Goal: Task Accomplishment & Management: Manage account settings

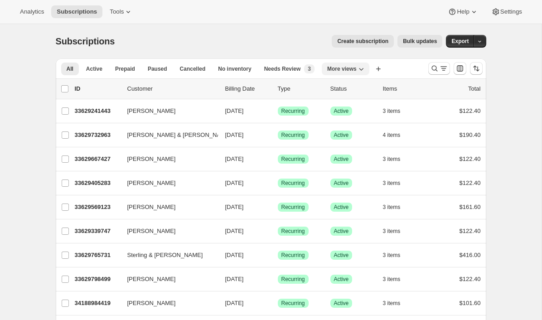
click at [359, 67] on icon "More views" at bounding box center [361, 68] width 9 height 9
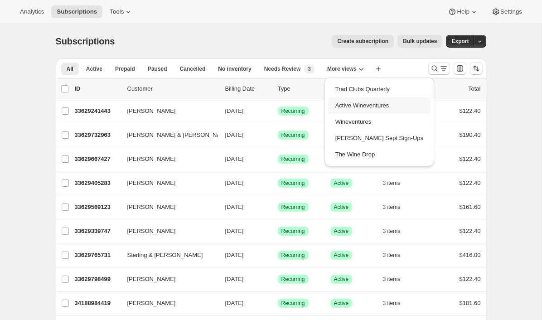
click at [364, 106] on button "Active Wineventures" at bounding box center [379, 105] width 102 height 16
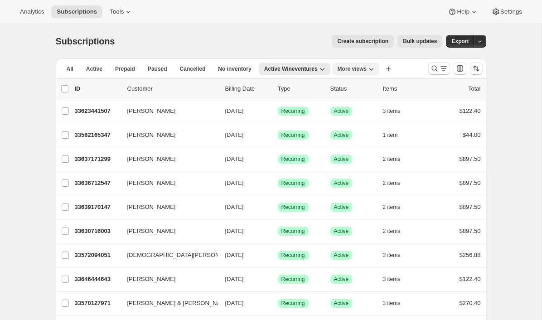
click at [365, 72] on span "More views" at bounding box center [352, 68] width 29 height 7
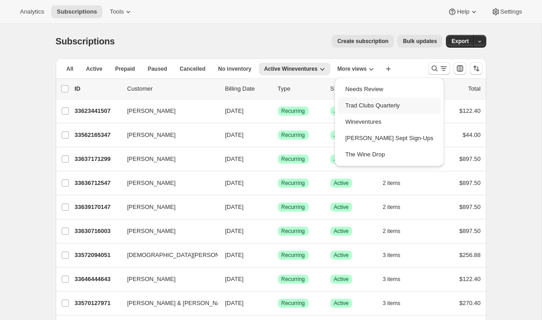
click at [353, 102] on button "Trad Clubs Quarterly" at bounding box center [389, 105] width 102 height 16
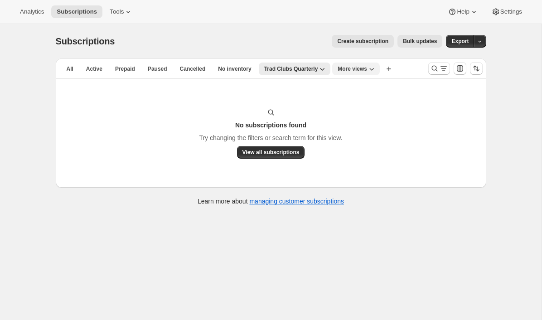
click at [357, 70] on span "More views" at bounding box center [352, 68] width 29 height 7
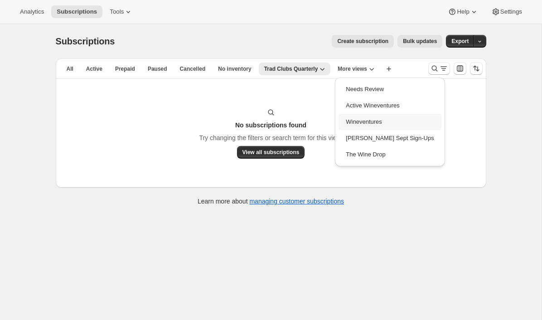
click at [354, 119] on button "Wineventures" at bounding box center [390, 122] width 102 height 16
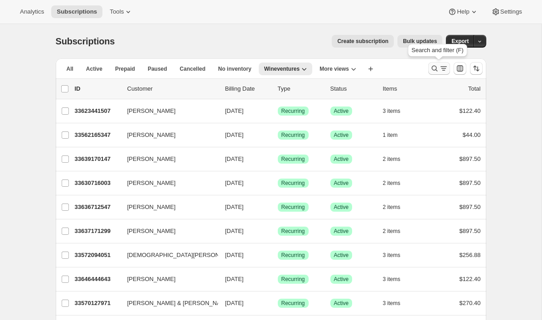
click at [438, 69] on icon "Search and filter results" at bounding box center [434, 68] width 9 height 9
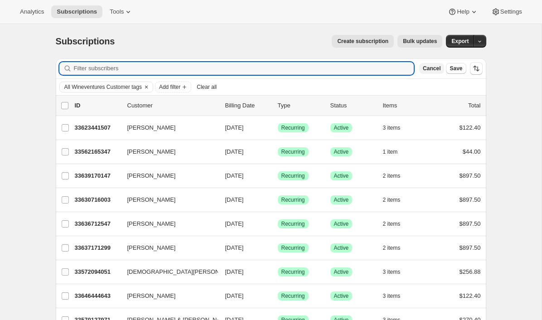
click at [430, 66] on span "Cancel" at bounding box center [432, 68] width 18 height 7
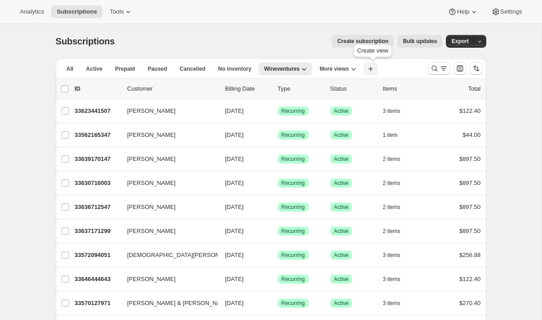
click at [378, 67] on button "Create new view" at bounding box center [370, 69] width 15 height 13
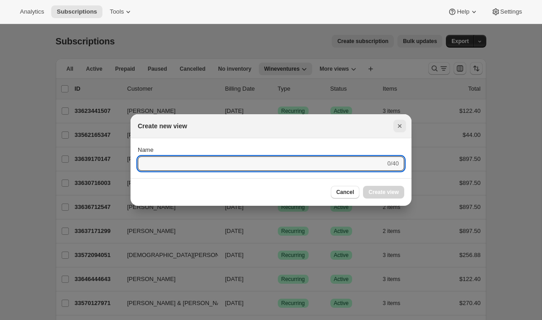
click at [400, 124] on icon "Close" at bounding box center [399, 125] width 9 height 9
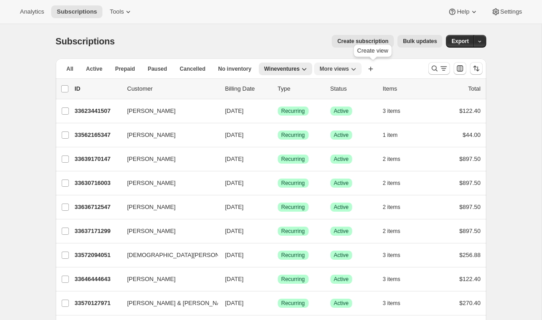
click at [348, 72] on span "More views" at bounding box center [333, 68] width 29 height 7
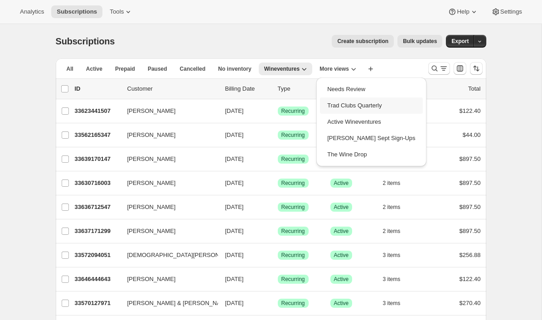
click at [360, 107] on button "Trad Clubs Quarterly" at bounding box center [371, 105] width 102 height 16
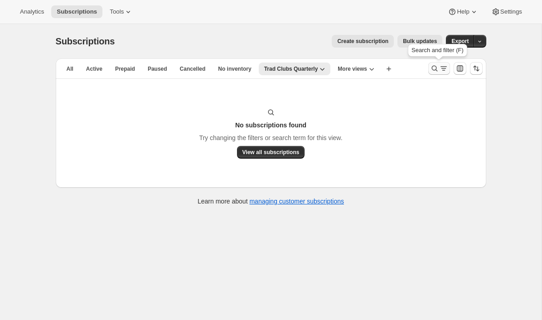
click at [433, 68] on icon "Search and filter results" at bounding box center [434, 68] width 9 height 9
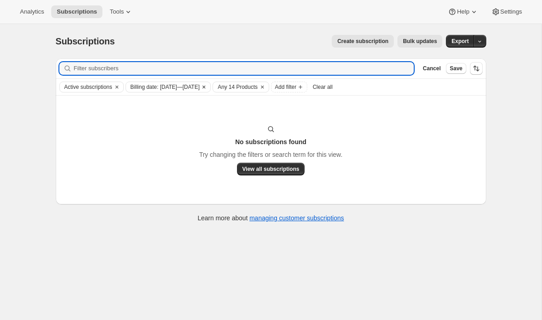
click at [208, 87] on icon "Clear" at bounding box center [203, 86] width 7 height 7
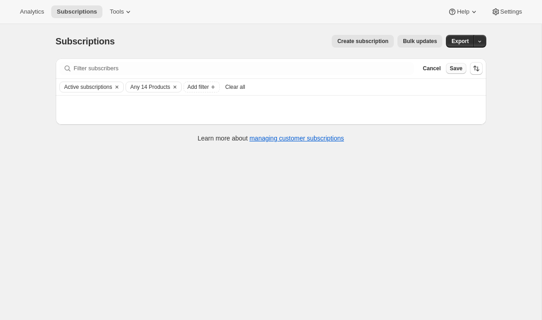
click at [454, 69] on span "Save" at bounding box center [456, 68] width 13 height 7
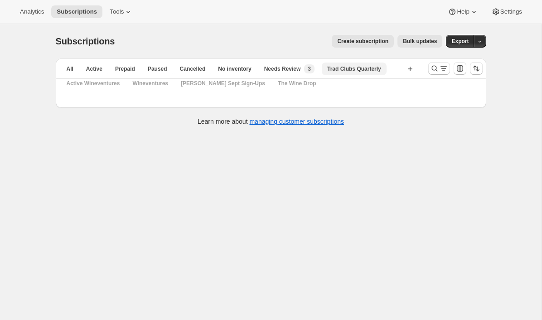
click at [346, 72] on span "Trad Clubs Quarterly" at bounding box center [354, 68] width 54 height 7
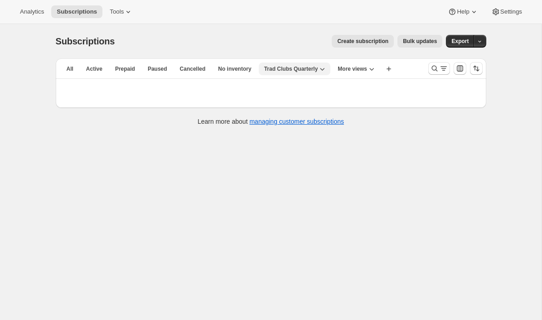
click at [272, 68] on span "Trad Clubs Quarterly" at bounding box center [291, 68] width 54 height 7
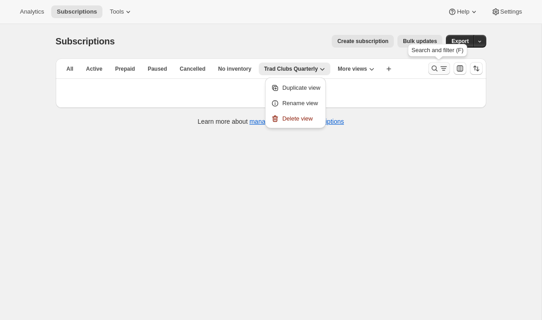
click at [438, 71] on icon "Search and filter results" at bounding box center [434, 68] width 9 height 9
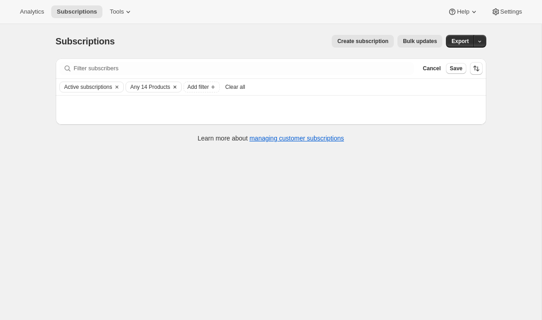
click at [143, 86] on span "Any 14 Products" at bounding box center [151, 86] width 40 height 7
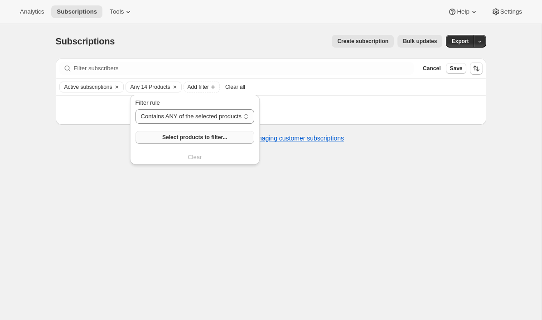
click at [162, 135] on button "Select products to filter..." at bounding box center [194, 137] width 119 height 13
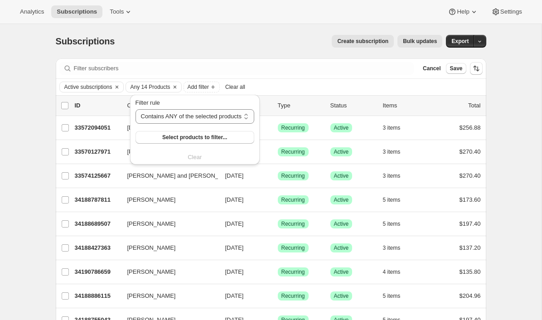
click at [294, 41] on div "Create subscription Bulk updates" at bounding box center [284, 41] width 317 height 13
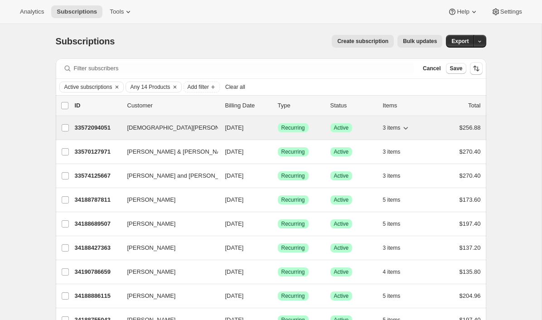
click at [88, 122] on div "33572094051 Kristen Henderson 10/15/2025 Success Recurring Success Active 3 ite…" at bounding box center [278, 127] width 406 height 13
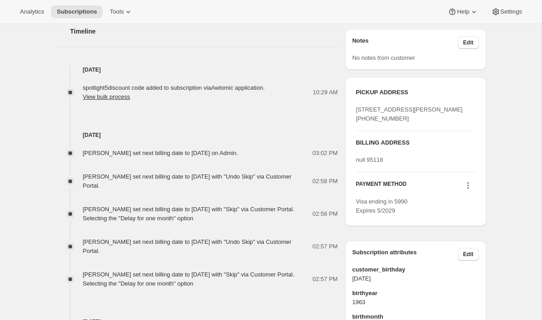
scroll to position [340, 0]
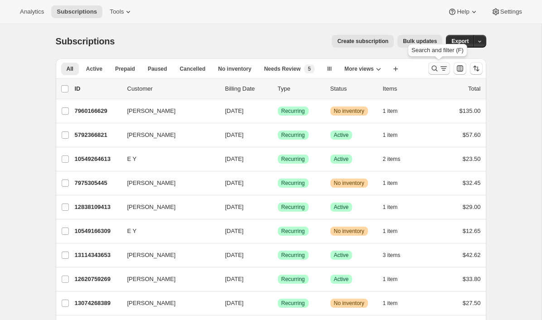
click at [433, 68] on icon "Search and filter results" at bounding box center [434, 68] width 9 height 9
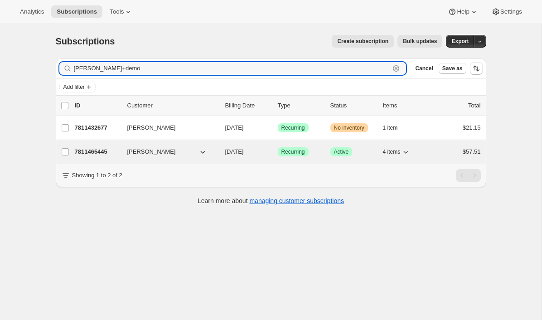
type input "emily+demo"
click at [87, 150] on p "7811465445" at bounding box center [97, 151] width 45 height 9
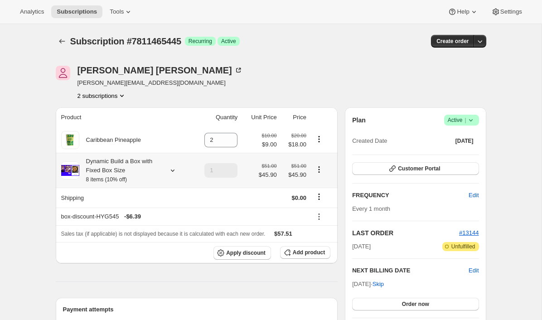
click at [171, 170] on icon at bounding box center [172, 170] width 4 height 2
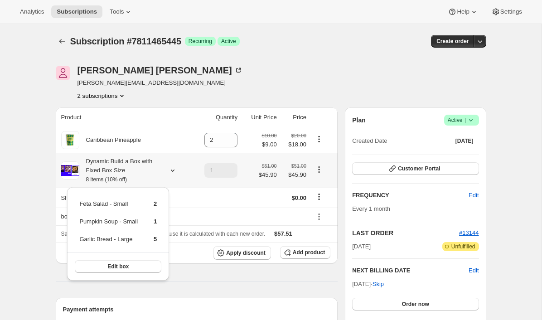
click at [320, 169] on icon "Product actions" at bounding box center [319, 169] width 9 height 9
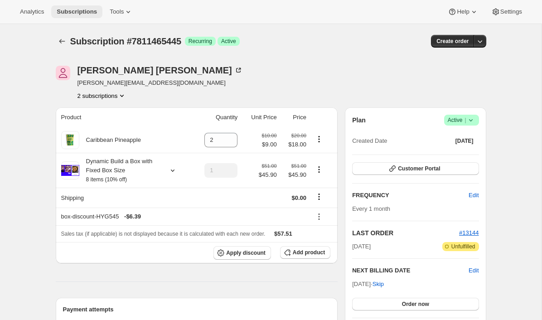
click at [72, 11] on span "Subscriptions" at bounding box center [77, 11] width 40 height 7
click at [317, 171] on icon "Product actions" at bounding box center [319, 169] width 9 height 9
click at [346, 78] on div "[PERSON_NAME] [PERSON_NAME][EMAIL_ADDRESS][DOMAIN_NAME] 2 subscriptions" at bounding box center [206, 83] width 301 height 34
click at [170, 168] on icon at bounding box center [172, 170] width 9 height 9
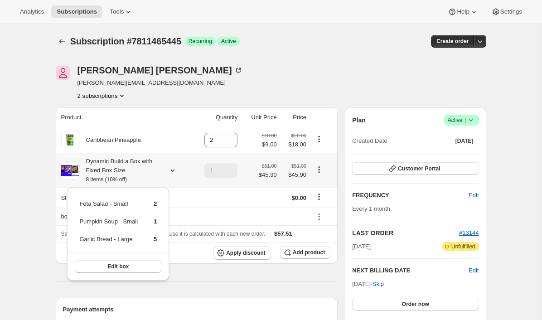
click at [318, 167] on icon "Product actions" at bounding box center [319, 169] width 9 height 9
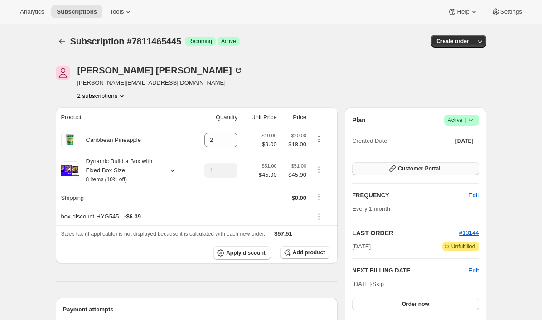
click at [376, 170] on button "Customer Portal" at bounding box center [415, 168] width 126 height 13
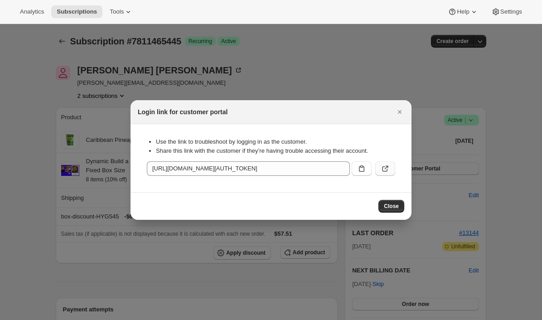
click at [390, 168] on button ":r1o:" at bounding box center [385, 168] width 20 height 15
click at [397, 111] on icon "Close" at bounding box center [399, 111] width 9 height 9
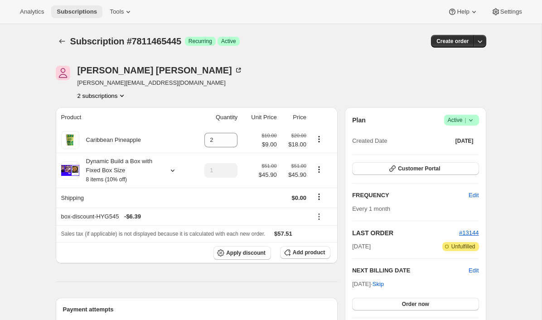
click at [74, 16] on button "Subscriptions" at bounding box center [76, 11] width 51 height 13
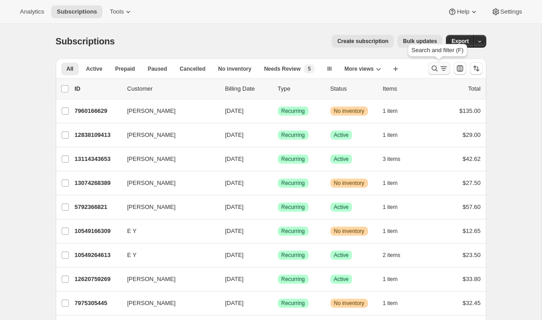
click at [438, 67] on icon "Search and filter results" at bounding box center [434, 68] width 9 height 9
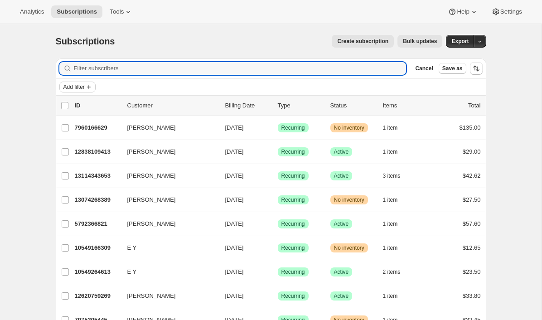
click at [78, 86] on span "Add filter" at bounding box center [73, 86] width 21 height 7
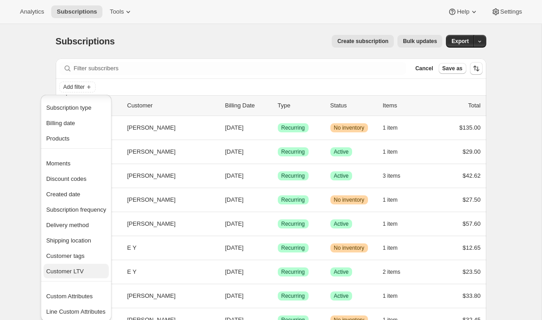
scroll to position [18, 0]
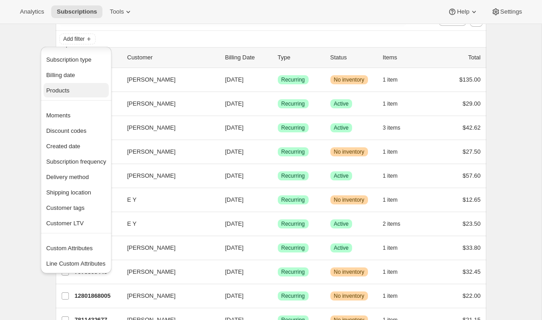
click at [78, 92] on span "Products" at bounding box center [76, 90] width 60 height 9
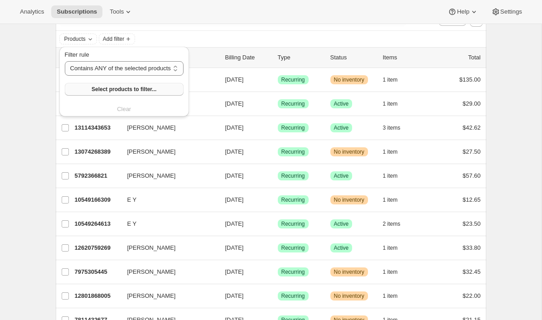
click at [145, 92] on span "Select products to filter..." at bounding box center [124, 89] width 65 height 7
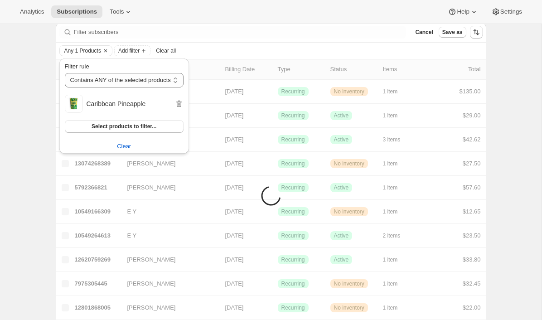
scroll to position [21, 0]
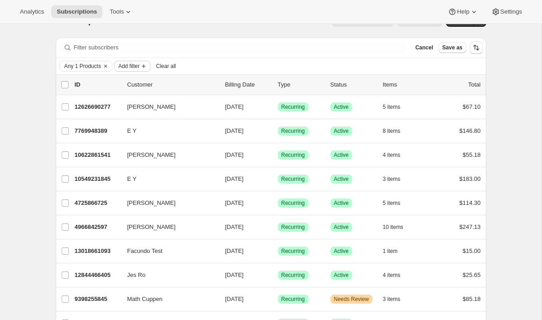
click at [145, 64] on icon "Add filter" at bounding box center [143, 66] width 7 height 7
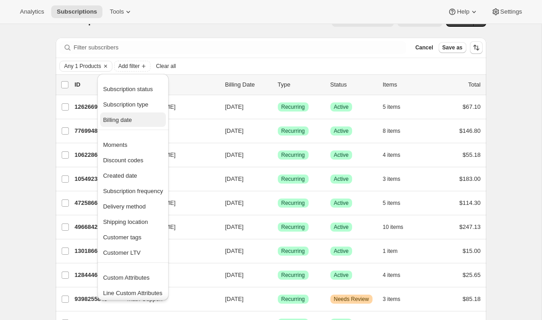
click at [128, 119] on span "Billing date" at bounding box center [117, 119] width 29 height 7
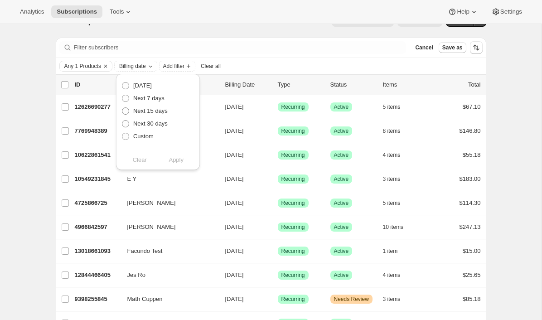
click at [157, 126] on span "Next 30 days" at bounding box center [150, 123] width 34 height 7
click at [122, 121] on input "Next 30 days" at bounding box center [122, 120] width 0 height 0
radio input "true"
click at [176, 159] on span "Apply" at bounding box center [176, 159] width 15 height 9
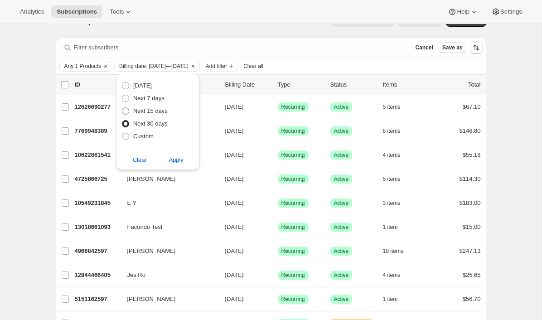
click at [355, 59] on div "Any 1 Products Billing date: Oct 6, 2025—Nov 5, 2025 Add filter Clear all" at bounding box center [271, 66] width 431 height 16
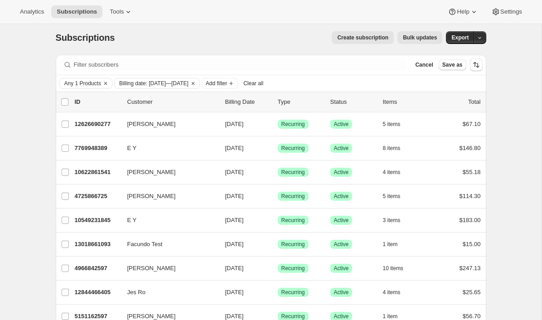
scroll to position [0, 0]
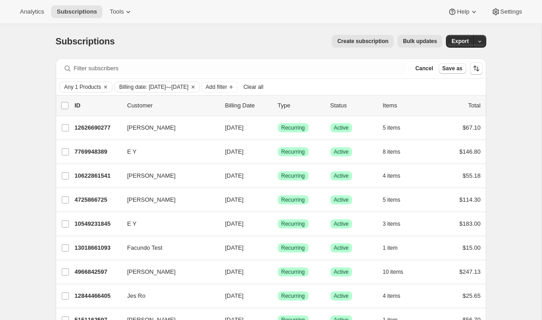
click at [421, 43] on span "Bulk updates" at bounding box center [420, 41] width 34 height 7
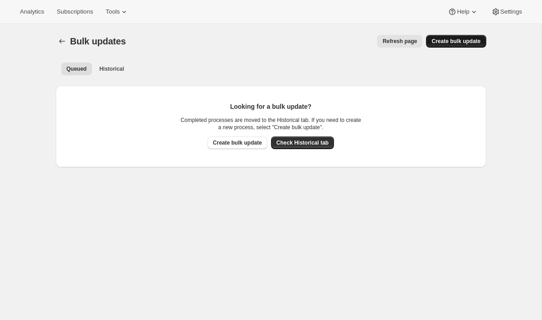
click at [451, 43] on span "Create bulk update" at bounding box center [455, 41] width 49 height 7
select select "10"
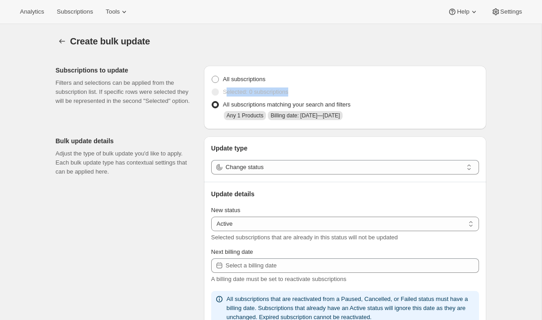
drag, startPoint x: 233, startPoint y: 94, endPoint x: 295, endPoint y: 94, distance: 62.1
click at [295, 94] on div "Selected: 0 subscriptions" at bounding box center [345, 92] width 268 height 13
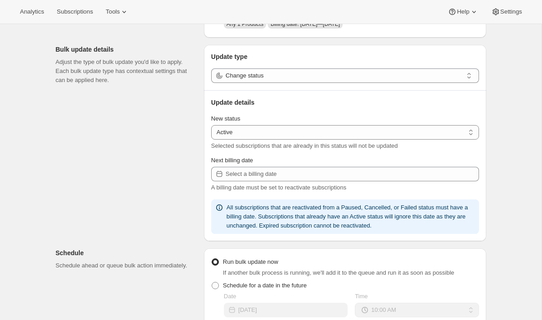
scroll to position [95, 0]
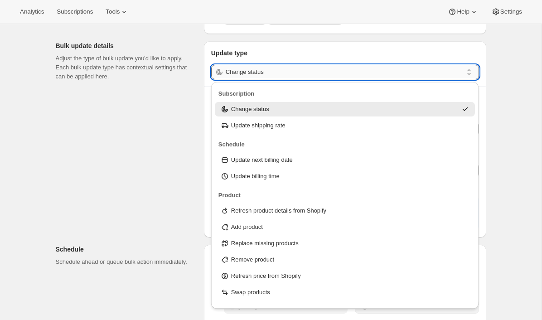
click at [284, 75] on input "Change status" at bounding box center [344, 72] width 237 height 15
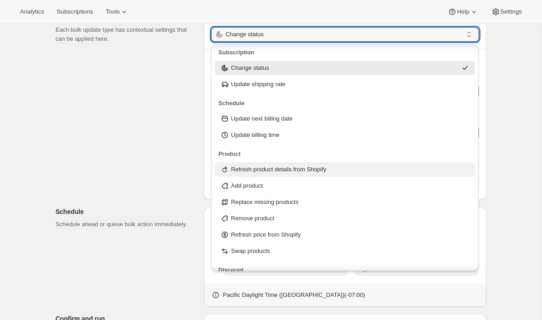
scroll to position [9, 0]
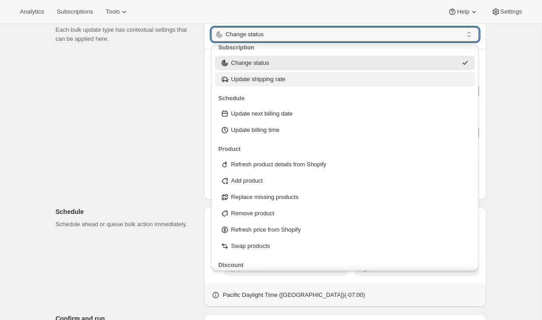
click at [282, 81] on p "Update shipping rate" at bounding box center [258, 79] width 54 height 9
type input "Update shipping rate"
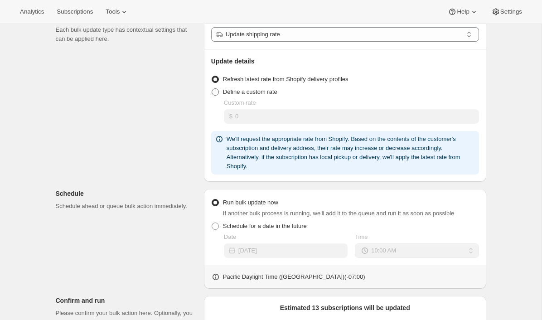
click at [247, 94] on span "Define a custom rate" at bounding box center [250, 91] width 54 height 7
click at [212, 89] on input "Define a custom rate" at bounding box center [212, 88] width 0 height 0
radio input "true"
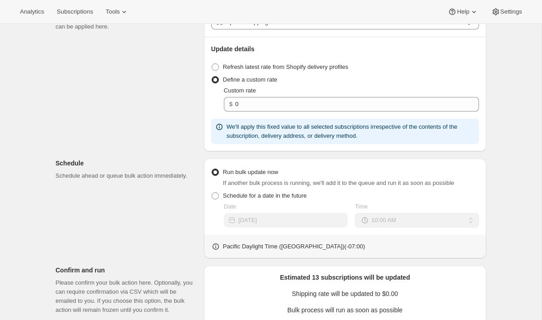
scroll to position [180, 0]
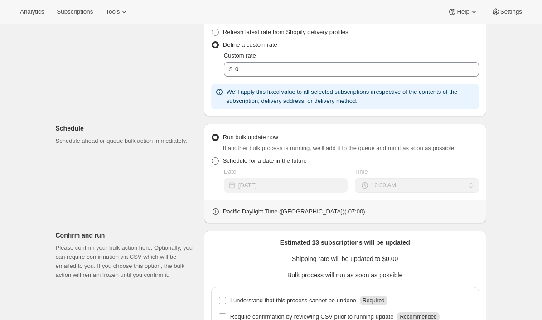
click at [266, 160] on span "Schedule for a date in the future" at bounding box center [265, 160] width 84 height 7
click at [212, 158] on input "Schedule for a date in the future" at bounding box center [212, 157] width 0 height 0
radio input "true"
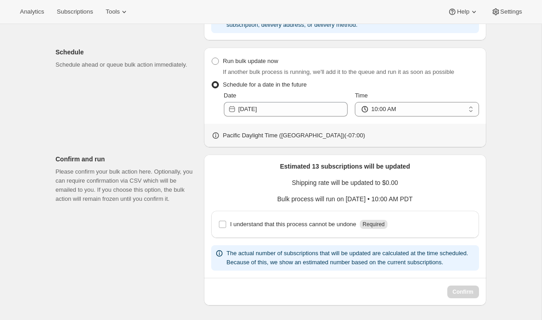
scroll to position [265, 0]
click at [259, 220] on p "I understand that this process cannot be undone" at bounding box center [293, 224] width 126 height 9
click at [226, 221] on input "I understand that this process cannot be undone Required" at bounding box center [222, 224] width 7 height 7
checkbox input "true"
click at [266, 58] on span "Run bulk update now" at bounding box center [250, 61] width 55 height 7
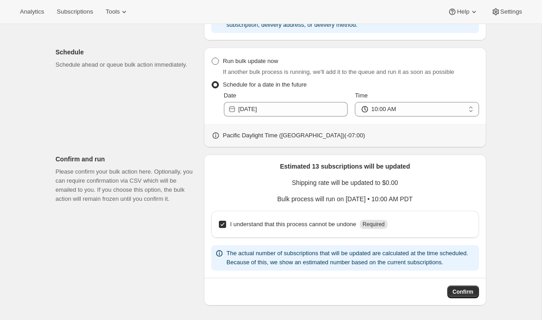
click at [212, 58] on input "Run bulk update now" at bounding box center [212, 58] width 0 height 0
radio input "true"
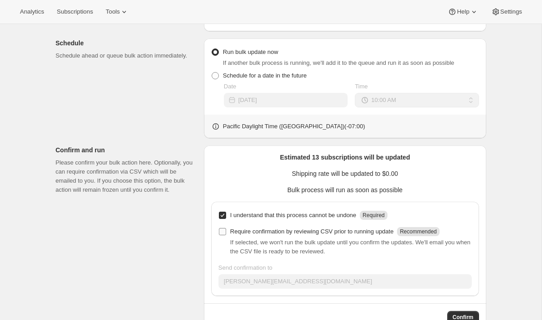
click at [257, 232] on p "Require confirmation by reviewing CSV prior to running update" at bounding box center [312, 231] width 164 height 9
click at [226, 232] on input "Require confirmation by reviewing CSV prior to running update Recommended" at bounding box center [222, 231] width 7 height 7
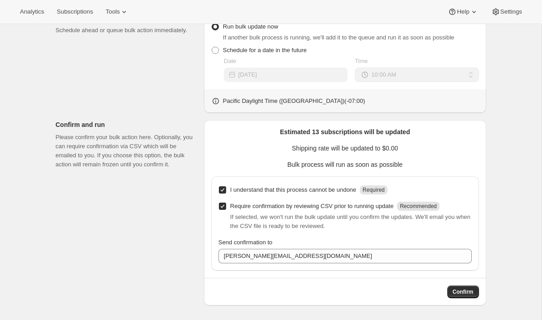
click at [294, 204] on p "Require confirmation by reviewing CSV prior to running update" at bounding box center [312, 206] width 164 height 9
click at [226, 204] on input "Require confirmation by reviewing CSV prior to running update Recommended" at bounding box center [222, 206] width 7 height 7
checkbox input "false"
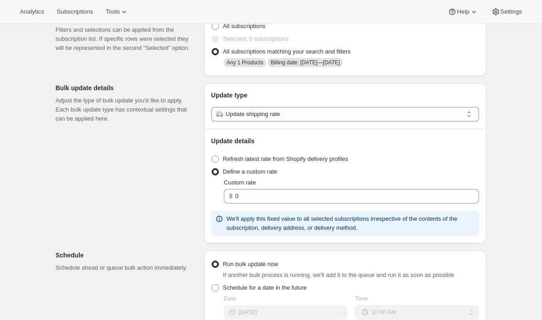
scroll to position [0, 0]
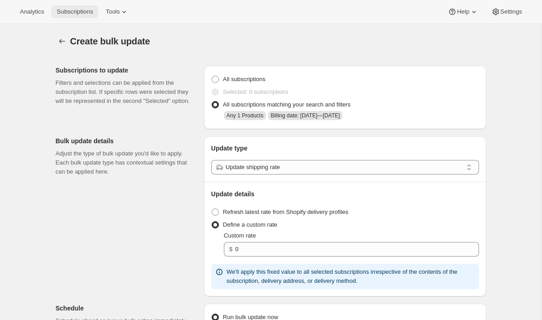
click at [74, 6] on button "Subscriptions" at bounding box center [74, 11] width 47 height 13
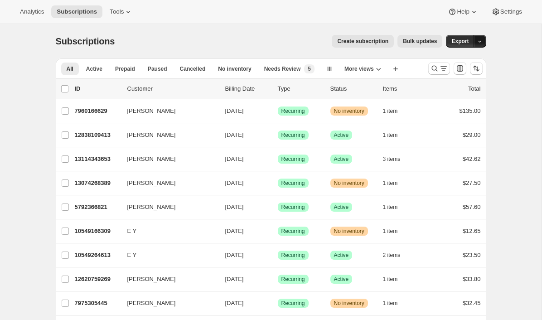
click at [479, 41] on icon "button" at bounding box center [480, 42] width 6 height 6
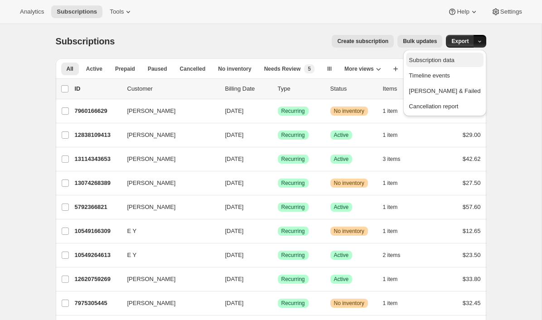
click at [448, 62] on span "Subscription data" at bounding box center [431, 60] width 45 height 7
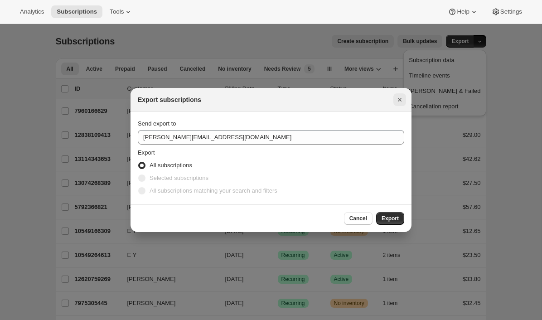
click at [400, 99] on icon "Close" at bounding box center [400, 100] width 4 height 4
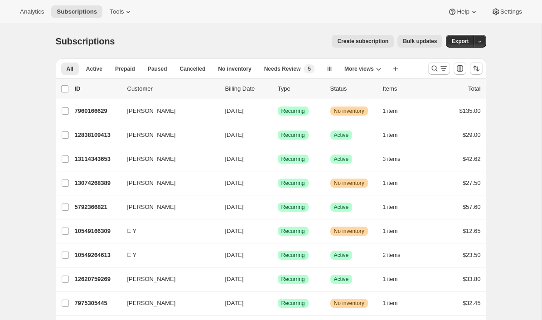
click at [364, 76] on div "All Active Prepaid Paused Cancelled No inventory Needs Review lll Copy of lll C…" at bounding box center [238, 68] width 365 height 20
click at [364, 70] on span "More views" at bounding box center [358, 68] width 29 height 7
click at [355, 104] on button "Copy of Copy of lll" at bounding box center [376, 105] width 63 height 16
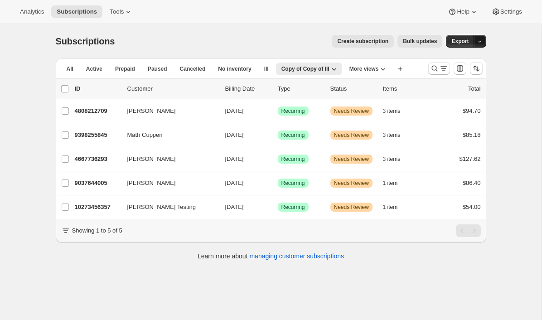
click at [484, 42] on button "button" at bounding box center [480, 41] width 13 height 13
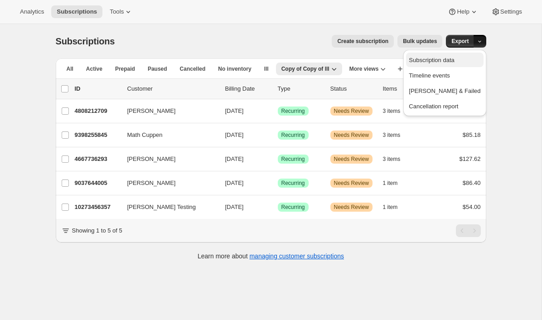
click at [451, 63] on span "Subscription data" at bounding box center [431, 60] width 45 height 7
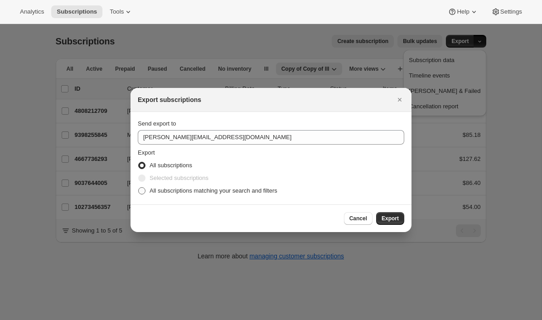
click at [222, 193] on span "All subscriptions matching your search and filters" at bounding box center [214, 190] width 128 height 7
click at [139, 188] on input "All subscriptions matching your search and filters" at bounding box center [138, 187] width 0 height 0
radio input "true"
click at [402, 102] on icon "Close" at bounding box center [399, 99] width 9 height 9
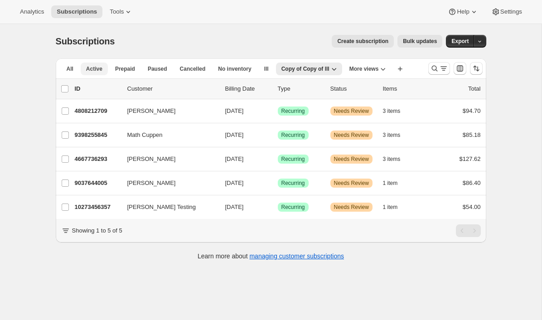
click at [90, 68] on span "Active" at bounding box center [94, 68] width 16 height 7
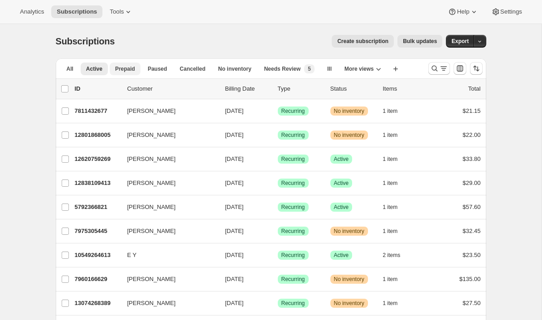
click at [131, 69] on span "Prepaid" at bounding box center [125, 68] width 20 height 7
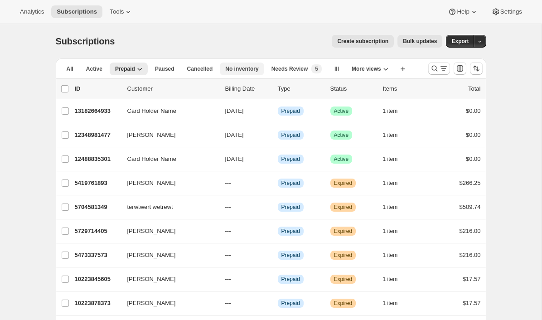
click at [249, 68] on span "No inventory" at bounding box center [241, 68] width 33 height 7
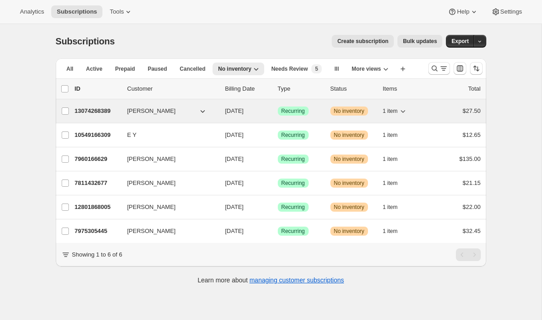
click at [111, 112] on p "13074268389" at bounding box center [97, 110] width 45 height 9
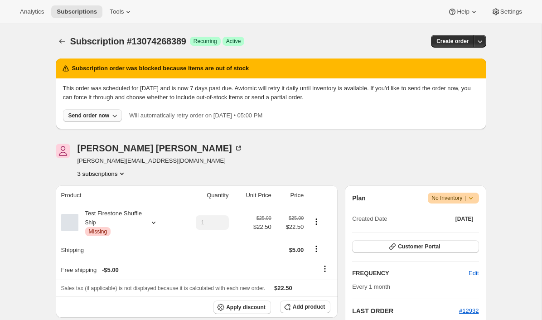
click at [97, 114] on div "Send order now" at bounding box center [88, 115] width 41 height 7
click at [168, 147] on div "Emily Yuhas emily+shuffle@awtomic.com 3 subscriptions" at bounding box center [206, 161] width 301 height 34
click at [58, 39] on icon "Subscriptions" at bounding box center [62, 41] width 9 height 9
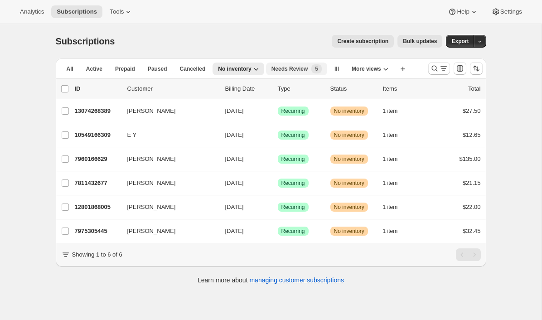
click at [300, 69] on span "Needs Review" at bounding box center [289, 68] width 37 height 7
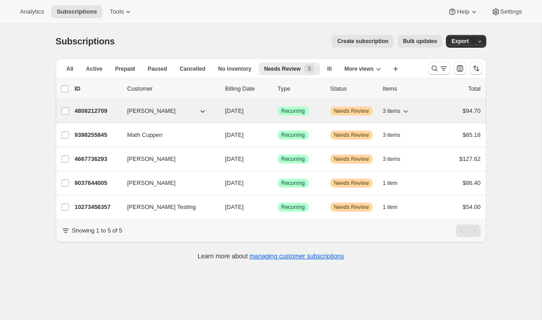
click at [89, 109] on p "4808212709" at bounding box center [97, 110] width 45 height 9
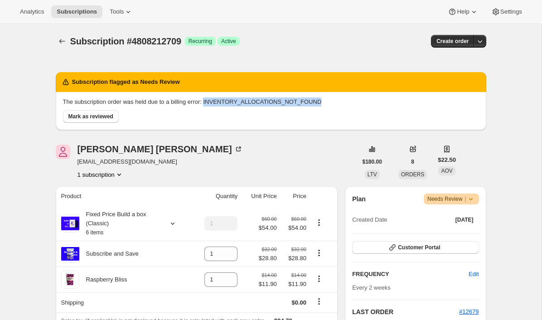
drag, startPoint x: 213, startPoint y: 101, endPoint x: 330, endPoint y: 101, distance: 117.4
click at [330, 101] on p "The subscription order was held due to a billing error: INVENTORY_ALLOCATIONS_N…" at bounding box center [271, 101] width 416 height 9
click at [57, 39] on button "Subscriptions" at bounding box center [62, 41] width 13 height 13
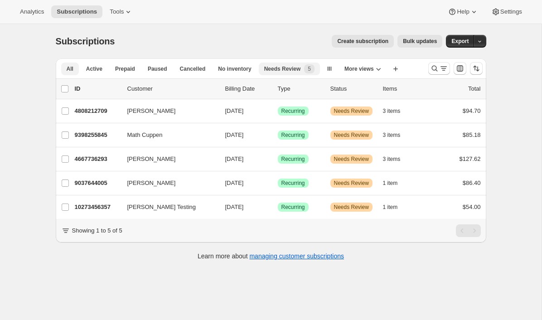
click at [67, 70] on span "All" at bounding box center [70, 68] width 7 height 7
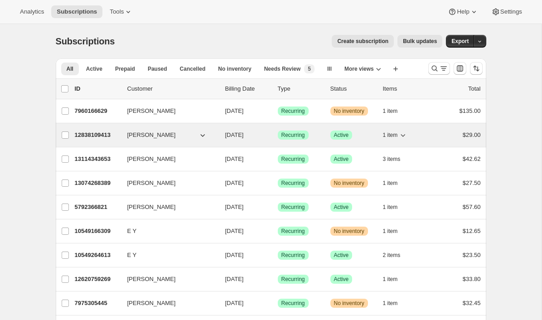
click at [84, 135] on p "12838109413" at bounding box center [97, 135] width 45 height 9
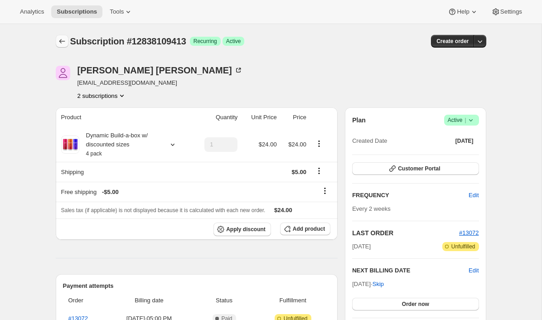
click at [63, 41] on icon "Subscriptions" at bounding box center [62, 41] width 9 height 9
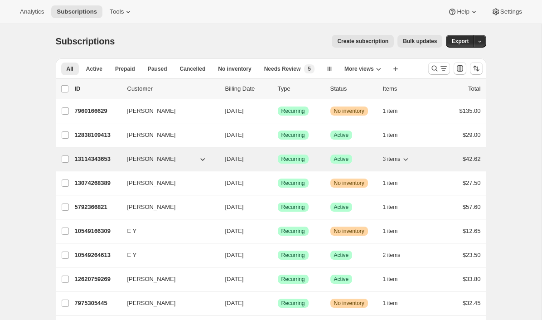
click at [91, 157] on p "13114343653" at bounding box center [97, 159] width 45 height 9
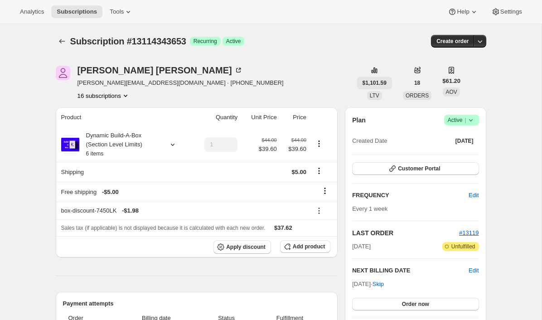
click at [378, 80] on span "$1,101.59" at bounding box center [375, 82] width 24 height 7
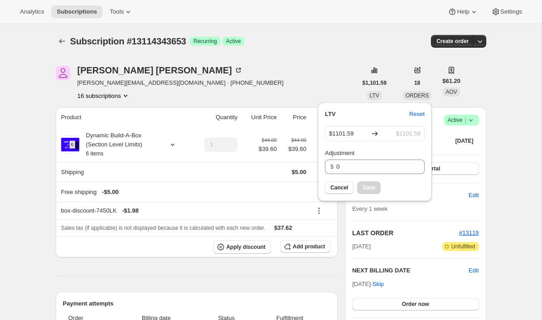
click at [334, 81] on div "Adrian Andrade adrian@awtomic.com · +14156296612 16 subscriptions" at bounding box center [206, 83] width 301 height 34
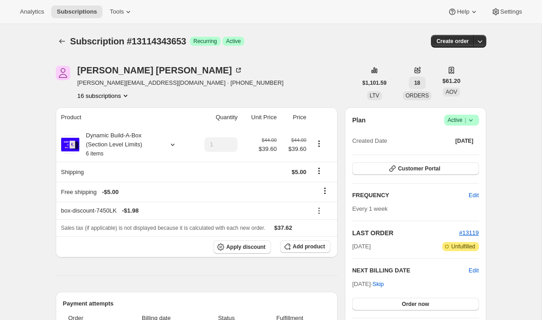
click at [417, 83] on span "18" at bounding box center [417, 82] width 6 height 7
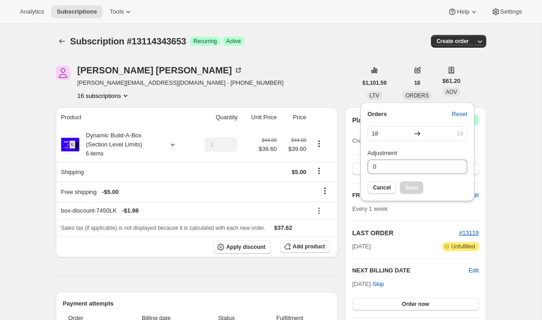
click at [411, 45] on div "Create order" at bounding box center [412, 41] width 146 height 13
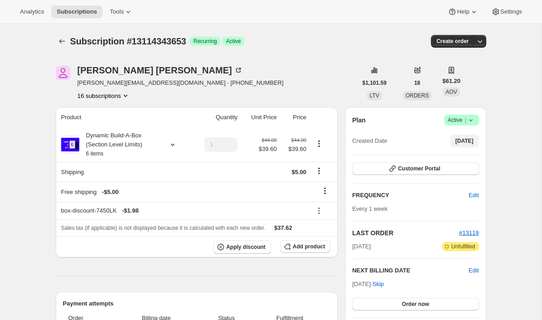
click at [455, 137] on span "Sep 3, 2025" at bounding box center [464, 140] width 18 height 7
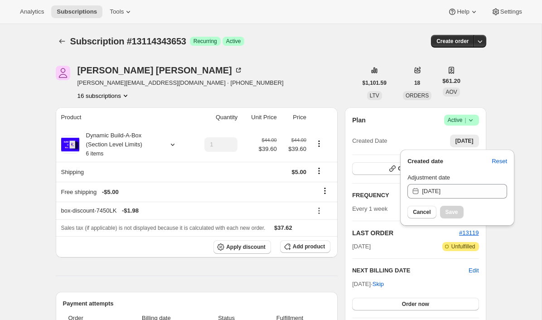
click at [421, 212] on span "Cancel" at bounding box center [422, 211] width 18 height 7
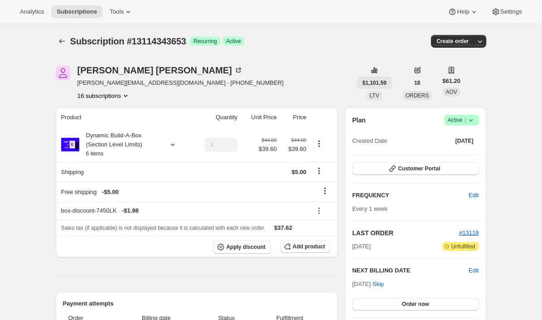
click at [374, 86] on span "$1,101.59" at bounding box center [375, 82] width 24 height 7
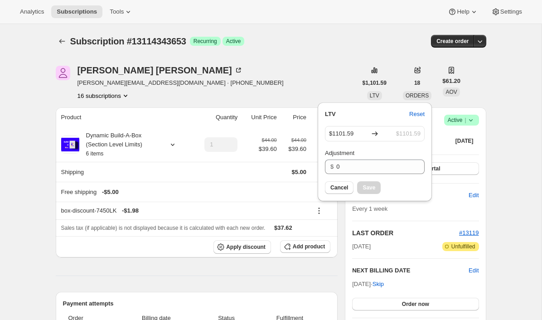
click at [332, 57] on div "Subscription #13114343653. This page is ready Subscription #13114343653 Success…" at bounding box center [271, 41] width 431 height 34
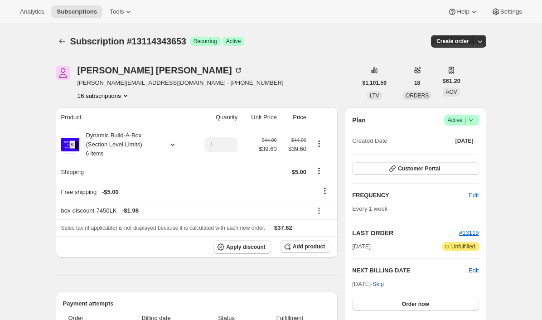
click at [126, 98] on icon "Product actions" at bounding box center [125, 95] width 9 height 9
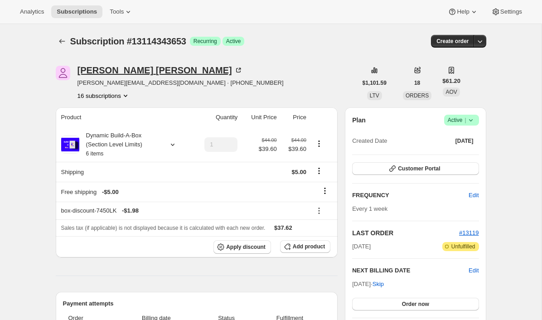
click at [116, 72] on div "Adrian Andrade" at bounding box center [159, 70] width 165 height 9
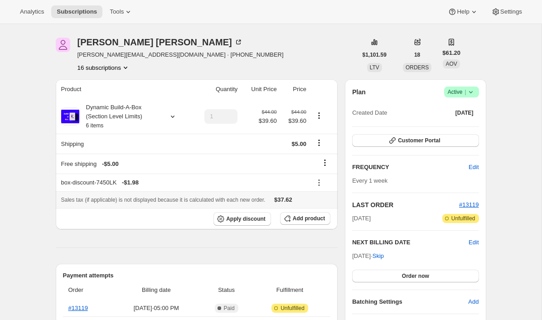
scroll to position [42, 0]
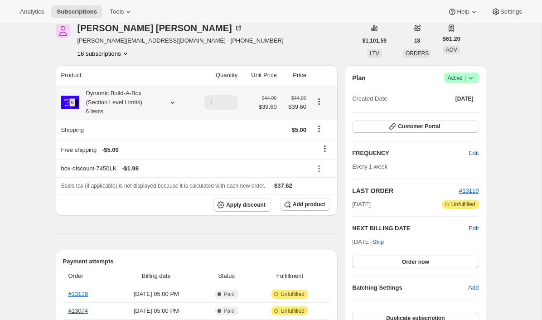
click at [172, 103] on icon at bounding box center [172, 103] width 4 height 2
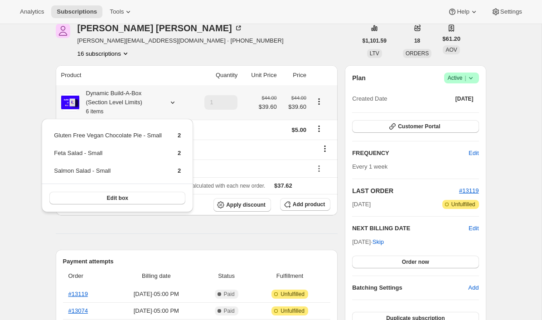
click at [172, 103] on icon at bounding box center [172, 103] width 4 height 2
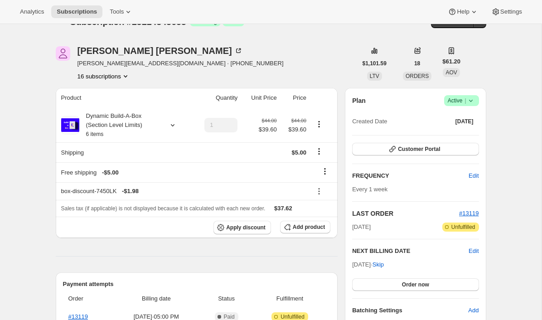
scroll to position [0, 0]
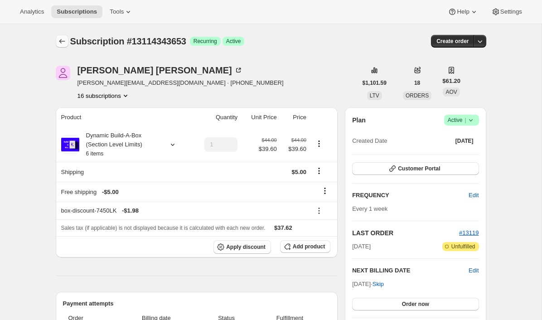
click at [58, 40] on icon "Subscriptions" at bounding box center [62, 41] width 9 height 9
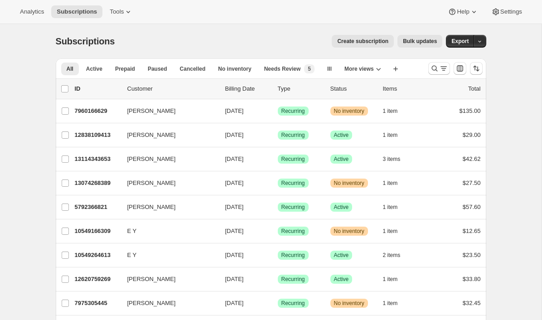
scroll to position [16, 0]
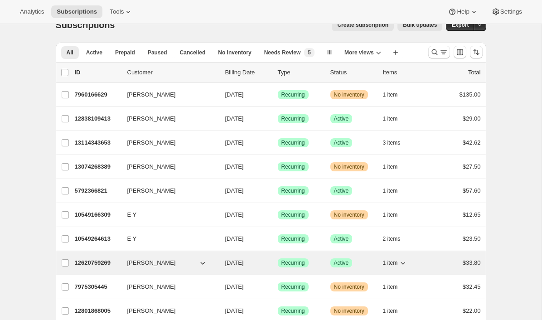
click at [79, 266] on p "12620759269" at bounding box center [97, 262] width 45 height 9
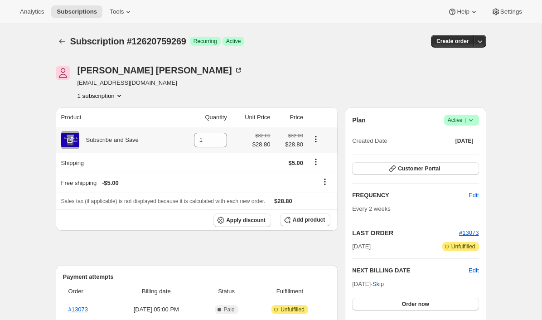
click at [315, 138] on icon "Product actions" at bounding box center [315, 139] width 9 height 9
click at [310, 174] on span "Disallow line removal" at bounding box center [314, 172] width 55 height 7
click at [317, 135] on icon "Product actions" at bounding box center [315, 139] width 9 height 9
click at [351, 74] on div "Emily Yuhas emily234253245@gmail.com 1 subscription" at bounding box center [206, 83] width 301 height 34
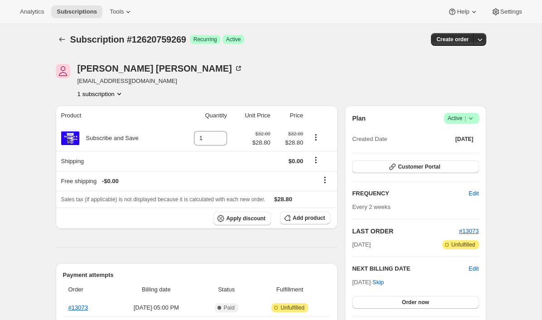
scroll to position [2, 0]
click at [318, 161] on icon "Shipping actions" at bounding box center [315, 159] width 9 height 9
click at [312, 179] on span "Edit shipping rate" at bounding box center [314, 177] width 45 height 7
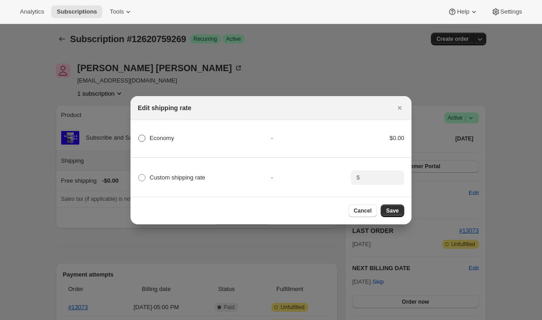
click at [170, 139] on span "Economy" at bounding box center [162, 138] width 24 height 7
click at [139, 135] on input "Economy" at bounding box center [138, 135] width 0 height 0
radio input "true"
drag, startPoint x: 395, startPoint y: 138, endPoint x: 402, endPoint y: 138, distance: 7.3
click at [402, 138] on div "$0.00" at bounding box center [377, 138] width 53 height 9
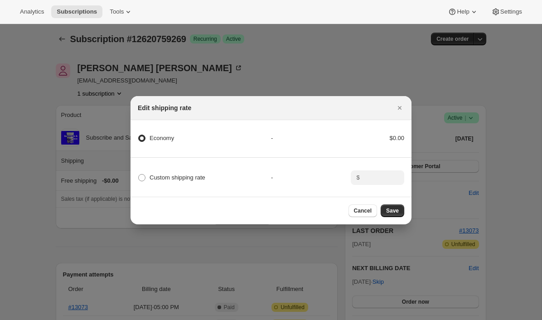
click at [402, 137] on div "$0.00" at bounding box center [377, 138] width 53 height 9
click at [188, 175] on span "Custom shipping rate" at bounding box center [178, 177] width 56 height 7
click at [139, 174] on input "Custom shipping rate" at bounding box center [138, 174] width 0 height 0
radio input "true"
radio input "false"
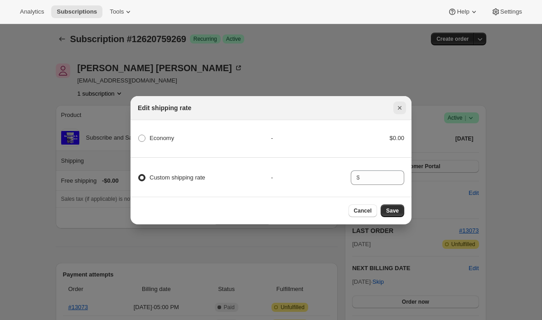
click at [399, 107] on icon "Close" at bounding box center [400, 108] width 4 height 4
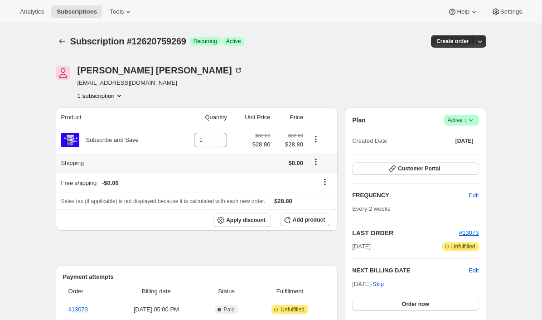
scroll to position [2, 0]
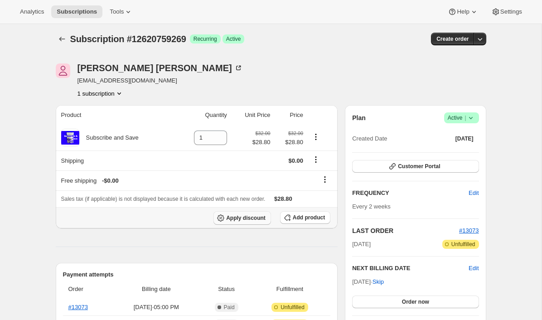
click at [253, 216] on span "Apply discount" at bounding box center [245, 217] width 39 height 7
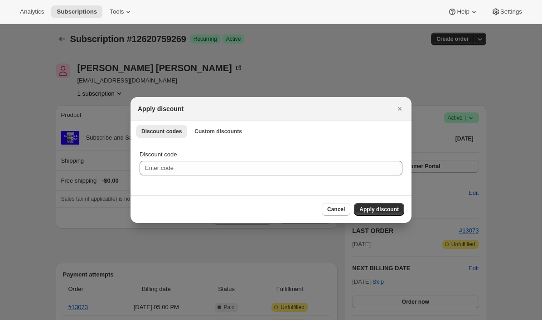
scroll to position [0, 0]
click at [216, 131] on span "Custom discounts" at bounding box center [218, 131] width 48 height 7
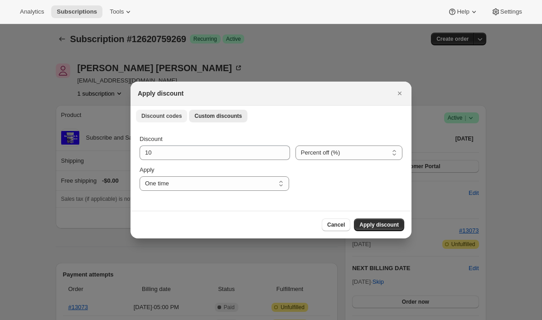
click at [168, 116] on span "Discount codes" at bounding box center [161, 115] width 40 height 7
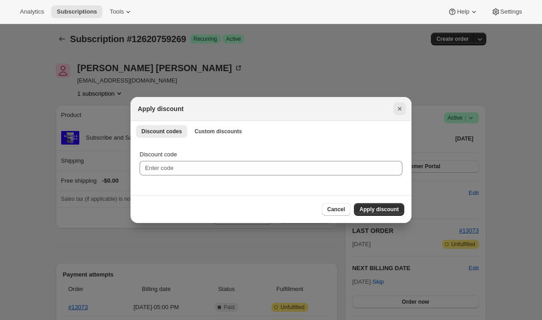
click at [401, 109] on icon "Close" at bounding box center [399, 108] width 9 height 9
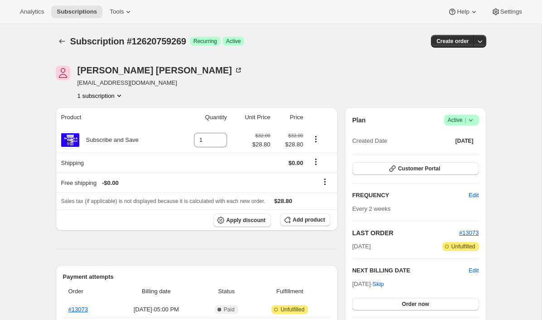
scroll to position [2, 0]
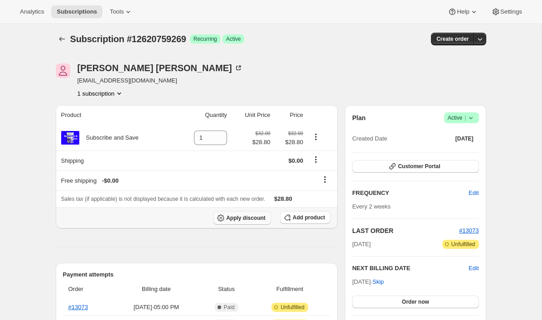
click at [247, 217] on span "Apply discount" at bounding box center [245, 217] width 39 height 7
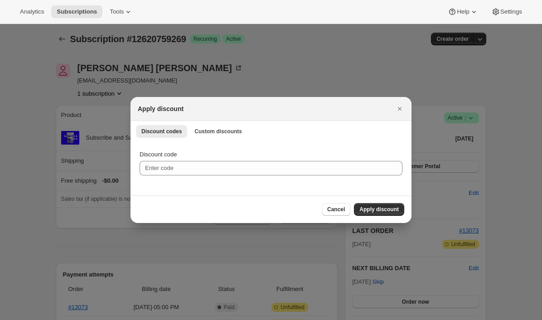
scroll to position [0, 0]
click at [232, 128] on span "Custom discounts" at bounding box center [218, 131] width 48 height 7
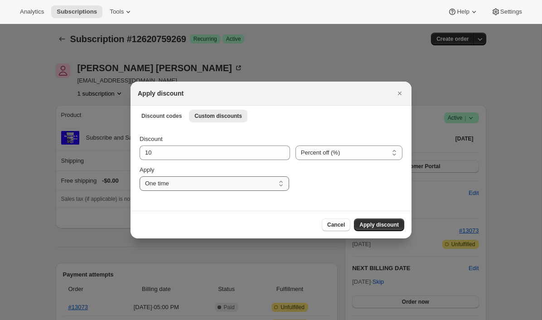
click at [185, 178] on select "One time Specify instances... Indefinitely" at bounding box center [215, 183] width 150 height 15
click at [140, 176] on select "One time Specify instances... Indefinitely" at bounding box center [215, 183] width 150 height 15
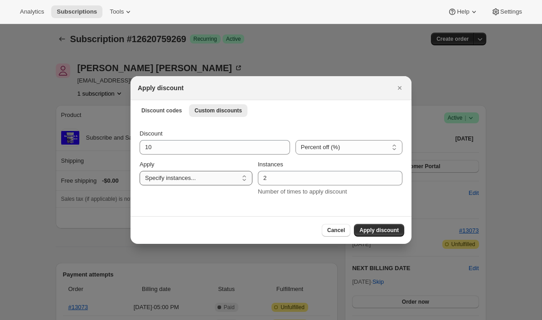
click at [194, 182] on select "One time Specify instances... Indefinitely" at bounding box center [196, 178] width 113 height 15
select select "indefinitely"
click at [140, 176] on select "One time Specify instances... Indefinitely" at bounding box center [196, 178] width 113 height 15
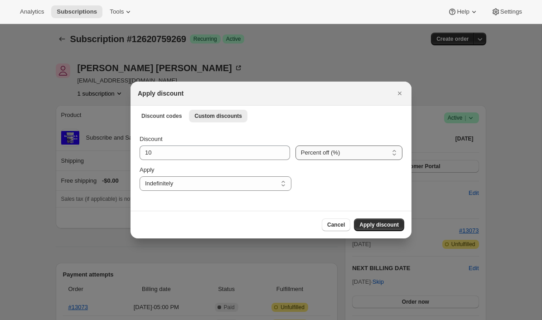
click at [351, 154] on select "Percent off (%) Amount off ($)" at bounding box center [348, 152] width 107 height 15
select select "fixed"
click at [295, 145] on select "Percent off (%) Amount off ($)" at bounding box center [348, 152] width 107 height 15
click at [400, 93] on icon "Close" at bounding box center [400, 94] width 4 height 4
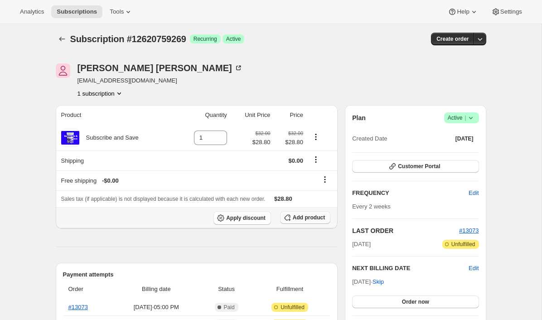
click at [305, 220] on span "Add product" at bounding box center [309, 217] width 32 height 7
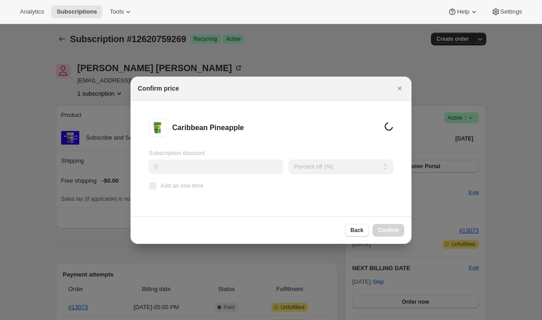
scroll to position [0, 0]
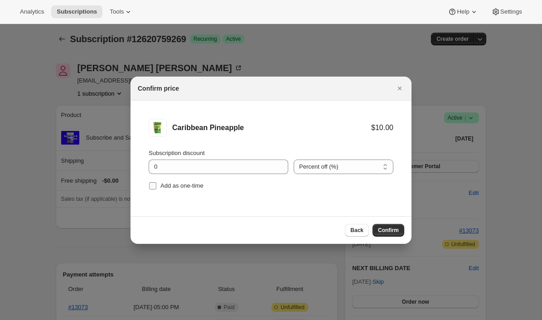
click at [170, 188] on span "Add as one-time" at bounding box center [181, 185] width 43 height 7
click at [156, 188] on input "Add as one-time" at bounding box center [152, 185] width 7 height 7
checkbox input "true"
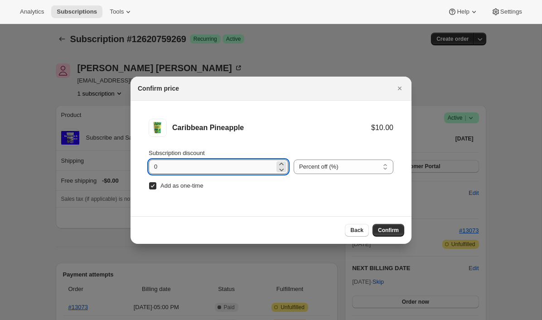
click at [153, 165] on input "0" at bounding box center [212, 167] width 126 height 15
type input "10"
click at [401, 230] on button "Confirm" at bounding box center [389, 230] width 32 height 13
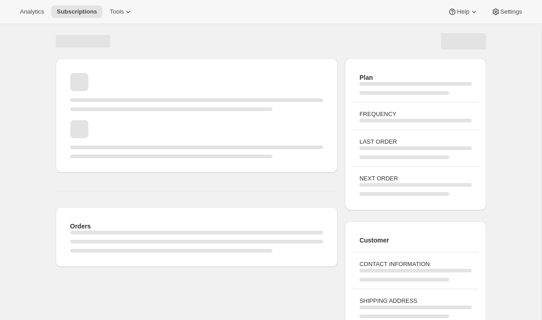
scroll to position [2, 0]
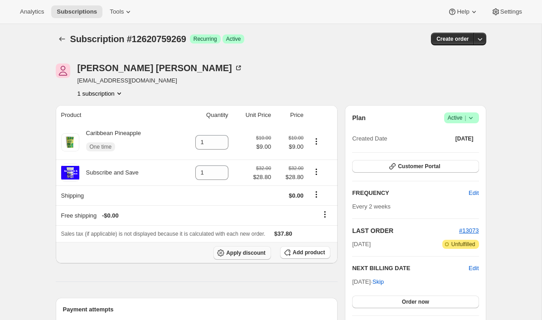
click at [236, 253] on span "Apply discount" at bounding box center [245, 252] width 39 height 7
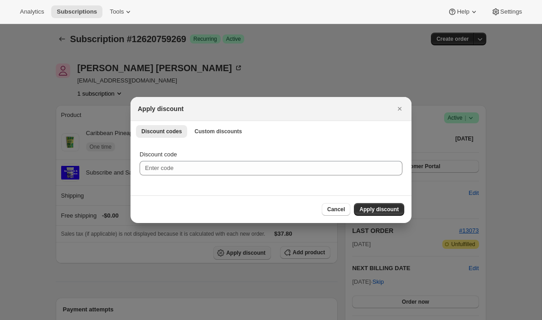
scroll to position [0, 0]
click at [398, 108] on icon "Close" at bounding box center [399, 108] width 9 height 9
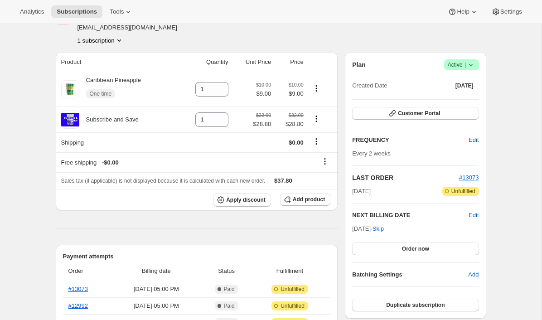
scroll to position [56, 0]
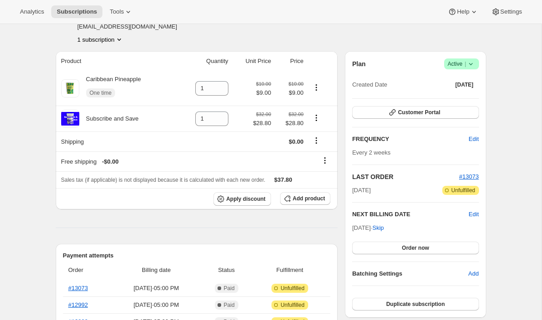
click at [474, 65] on icon at bounding box center [470, 63] width 9 height 9
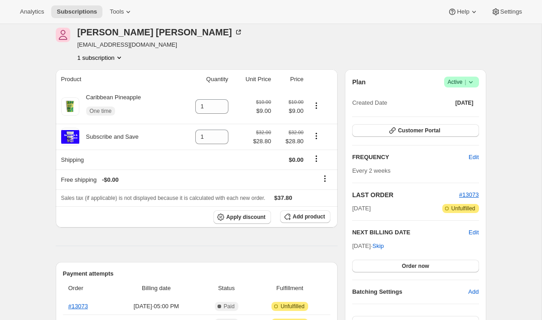
scroll to position [38, 0]
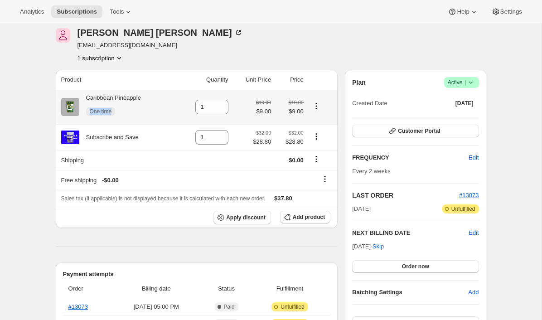
drag, startPoint x: 113, startPoint y: 111, endPoint x: 85, endPoint y: 110, distance: 28.1
click at [85, 110] on div "Caribbean Pineapple One time" at bounding box center [110, 106] width 62 height 27
click at [135, 107] on div "One time" at bounding box center [113, 111] width 55 height 18
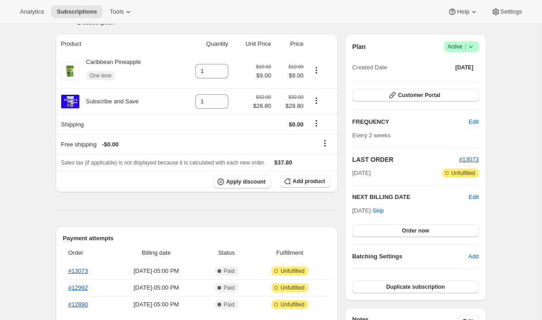
scroll to position [74, 0]
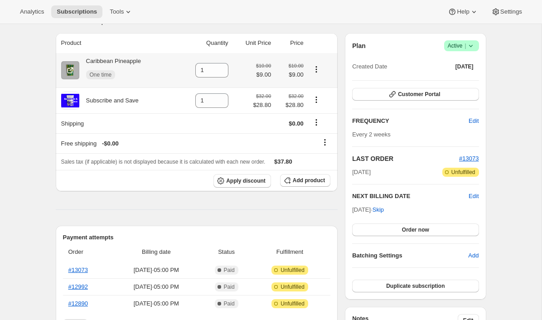
click at [129, 73] on div "One time" at bounding box center [113, 75] width 55 height 18
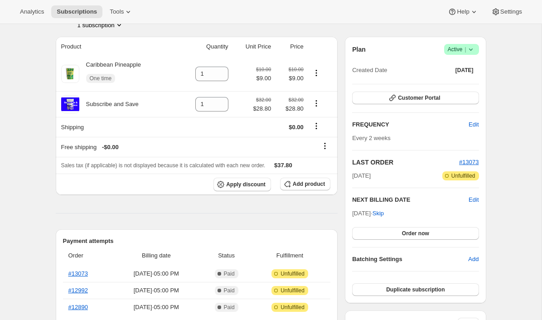
scroll to position [63, 0]
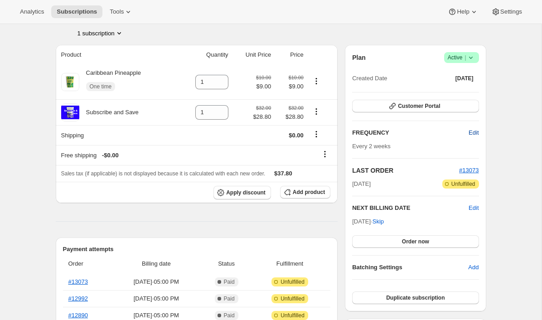
click at [480, 128] on button "Edit" at bounding box center [473, 133] width 21 height 15
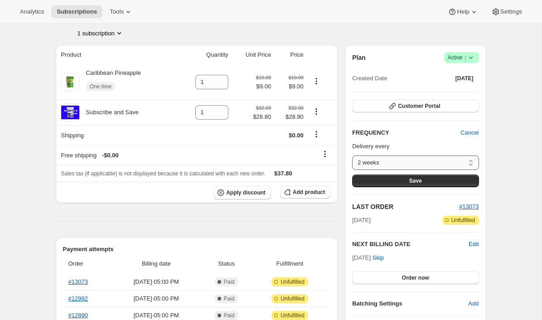
click at [464, 160] on select "2 weeks 1 month Custom..." at bounding box center [415, 162] width 126 height 15
select select "custom"
click at [352, 155] on select "2 weeks 1 month Custom..." at bounding box center [415, 162] width 126 height 15
select select "MONTH"
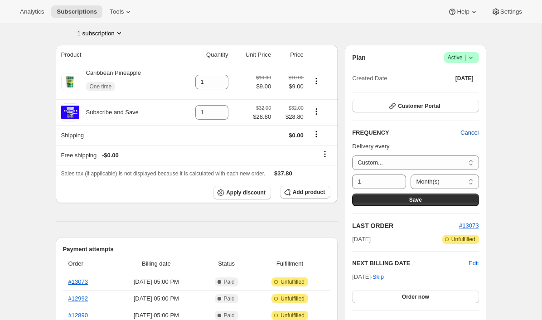
click at [471, 132] on span "Cancel" at bounding box center [469, 132] width 18 height 9
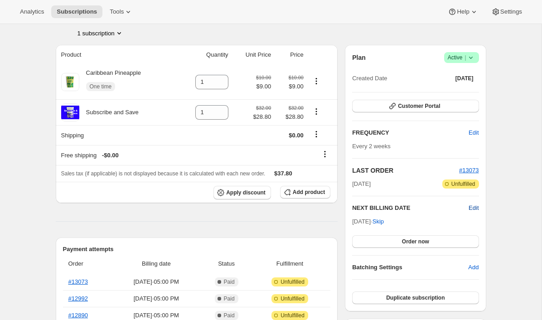
click at [469, 208] on span "Edit" at bounding box center [474, 207] width 10 height 9
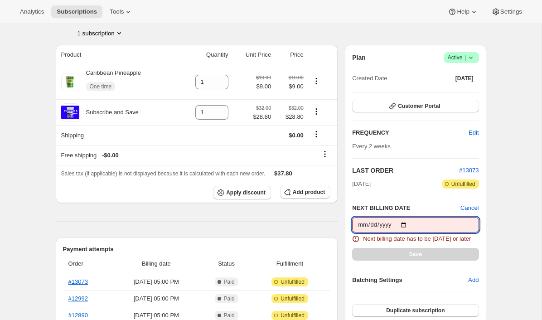
click at [406, 226] on input "2025-10-06" at bounding box center [415, 224] width 126 height 15
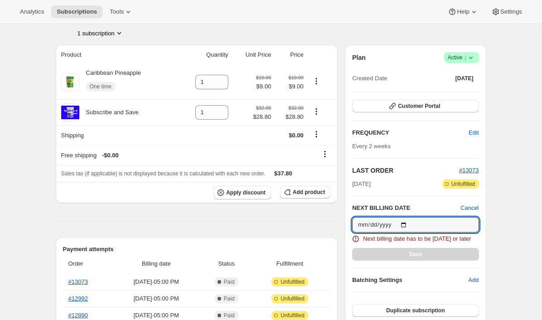
type input "2025-10-24"
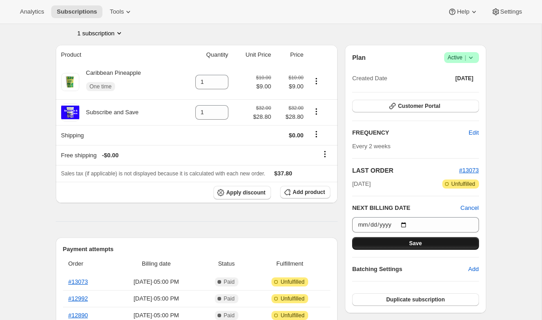
click at [425, 245] on button "Save" at bounding box center [415, 243] width 126 height 13
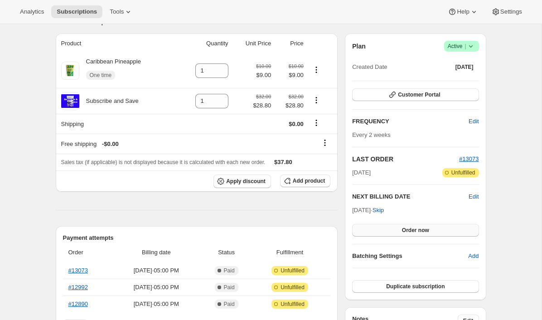
scroll to position [110, 0]
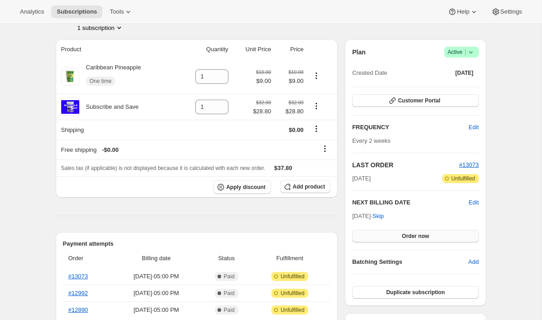
click at [410, 238] on span "Order now" at bounding box center [415, 235] width 27 height 7
click at [440, 215] on div "Oct 24, 2025 · Skip Click to confirm" at bounding box center [415, 227] width 126 height 31
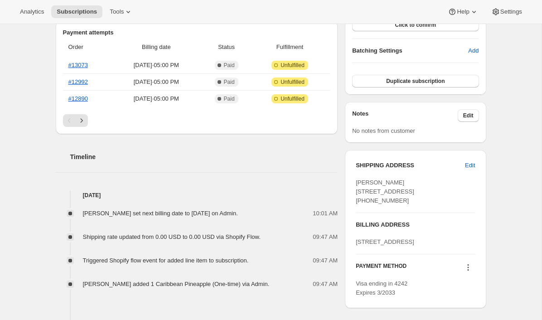
scroll to position [289, 0]
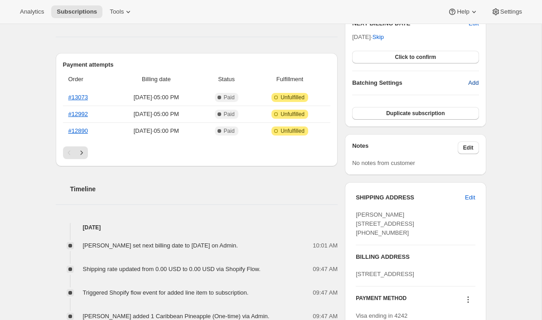
click at [474, 82] on span "Add" at bounding box center [473, 82] width 10 height 9
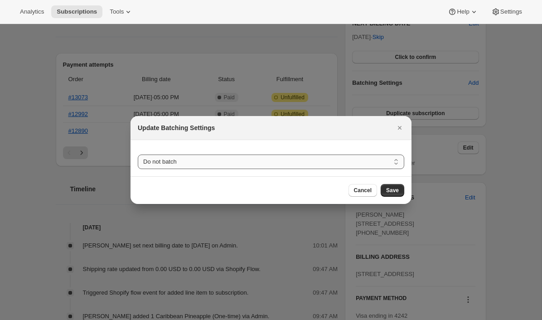
click at [268, 165] on select "Do not batch Weekly Monthly Yearly" at bounding box center [271, 162] width 266 height 15
click at [138, 155] on select "Do not batch Weekly Monthly Yearly" at bounding box center [271, 162] width 266 height 15
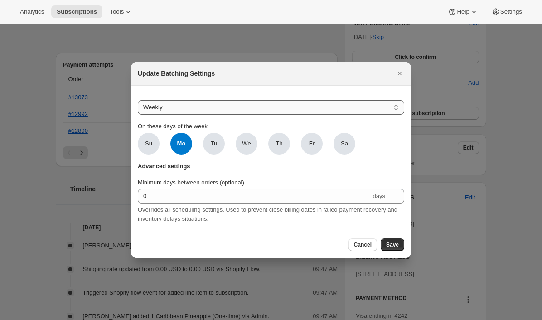
click at [237, 108] on select "Do not batch Weekly Monthly Yearly" at bounding box center [271, 107] width 266 height 15
click at [138, 100] on select "Do not batch Weekly Monthly Yearly" at bounding box center [271, 107] width 266 height 15
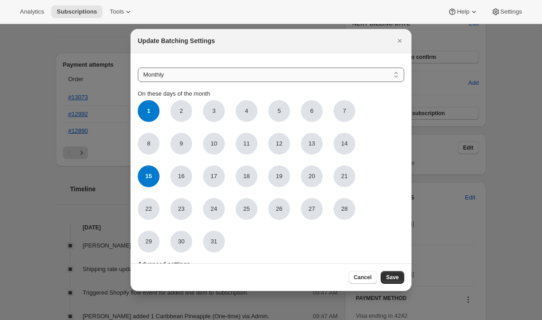
click at [242, 75] on select "Do not batch Weekly Monthly Yearly" at bounding box center [271, 75] width 266 height 15
select select "WEEKDAY"
click at [138, 82] on select "Do not batch Weekly Monthly Yearly" at bounding box center [271, 75] width 266 height 15
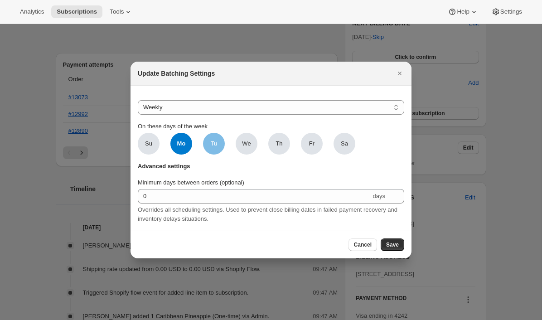
click at [210, 151] on span "Tu" at bounding box center [214, 144] width 22 height 22
click at [0, 0] on input "Tu" at bounding box center [0, 0] width 0 height 0
click at [248, 149] on span "We" at bounding box center [247, 144] width 22 height 22
click at [0, 0] on input "We" at bounding box center [0, 0] width 0 height 0
click at [400, 73] on icon "Close" at bounding box center [400, 74] width 4 height 4
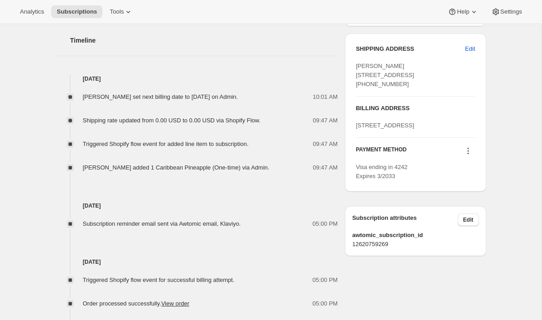
scroll to position [449, 0]
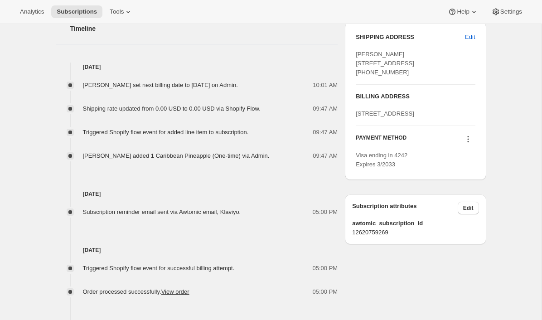
click at [470, 144] on icon at bounding box center [468, 139] width 9 height 9
click at [445, 208] on span "Select payment method" at bounding box center [465, 207] width 62 height 7
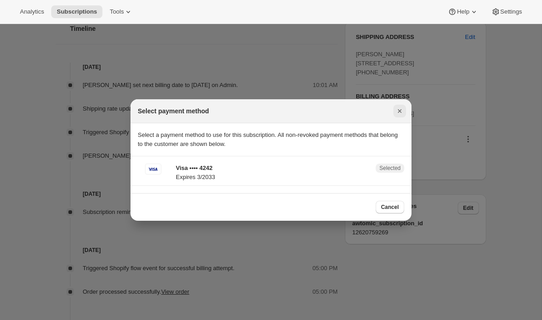
click at [399, 111] on icon "Close" at bounding box center [400, 111] width 4 height 4
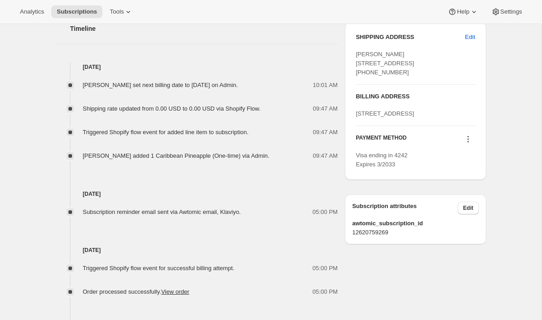
click at [471, 144] on icon at bounding box center [468, 139] width 9 height 9
click at [455, 220] on span "Add credit card" at bounding box center [453, 223] width 39 height 7
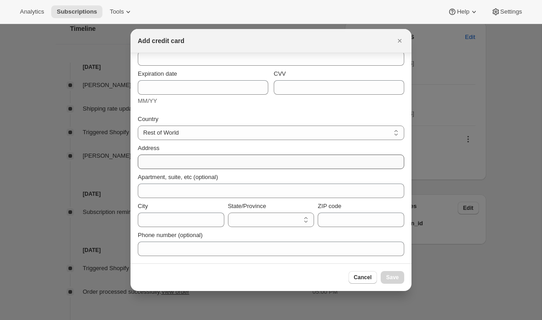
scroll to position [0, 0]
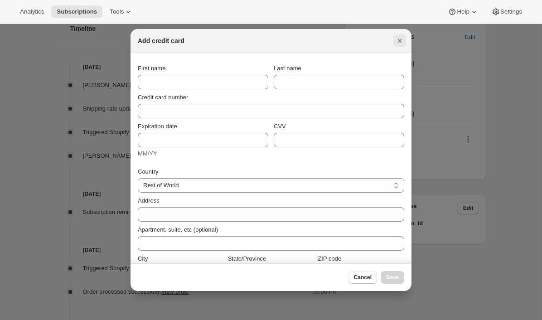
click at [400, 44] on icon "Close" at bounding box center [399, 40] width 9 height 9
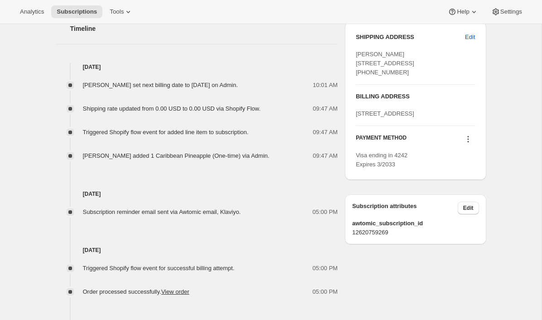
click at [517, 208] on div "Subscription #12620759269. This page is ready Subscription #12620759269 Success…" at bounding box center [271, 31] width 542 height 913
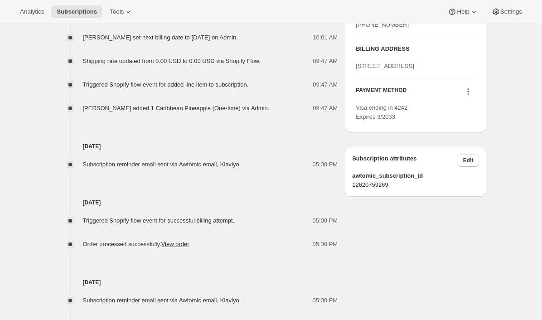
scroll to position [527, 0]
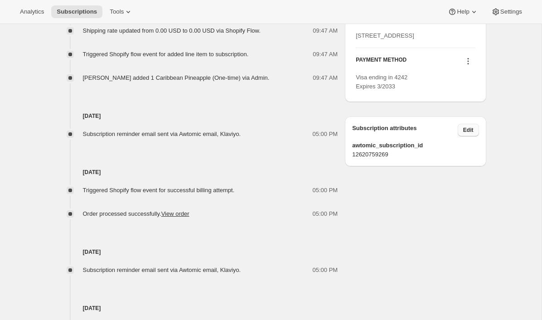
click at [472, 134] on span "Edit" at bounding box center [468, 129] width 10 height 7
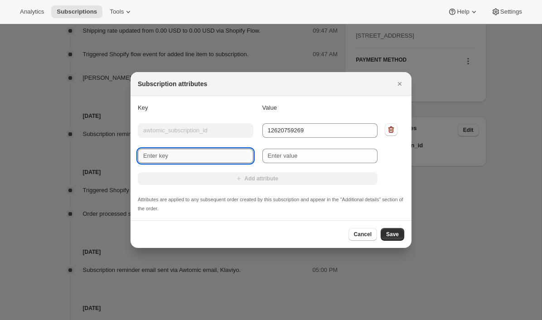
click at [197, 160] on input "New key" at bounding box center [196, 156] width 116 height 15
click at [284, 158] on input "New value" at bounding box center [320, 156] width 116 height 15
click at [397, 84] on icon "Close" at bounding box center [399, 83] width 9 height 9
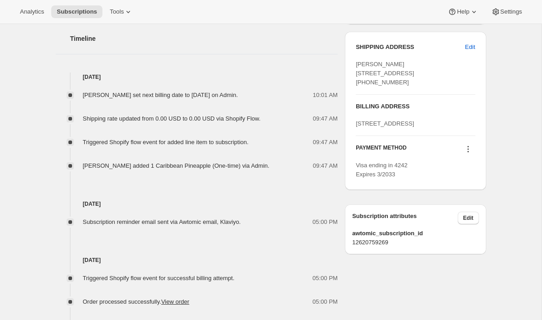
scroll to position [453, 0]
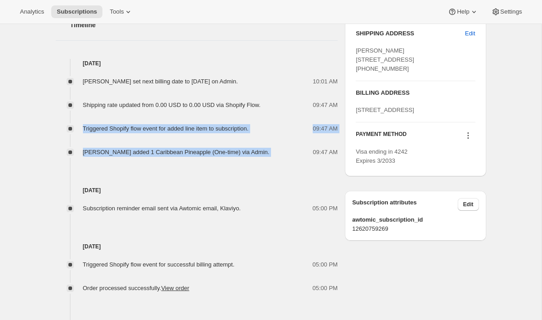
drag, startPoint x: 162, startPoint y: 118, endPoint x: 133, endPoint y: 107, distance: 31.0
click at [134, 108] on div "Emily Yuhas set next billing date to Friday, October 24, 2025 on Admin. 10:01 A…" at bounding box center [197, 112] width 282 height 89
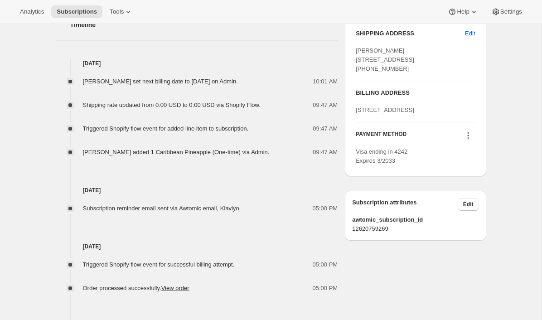
click at [133, 107] on span "Shipping rate updated from 0.00 USD to 0.00 USD via Shopify Flow." at bounding box center [172, 105] width 178 height 7
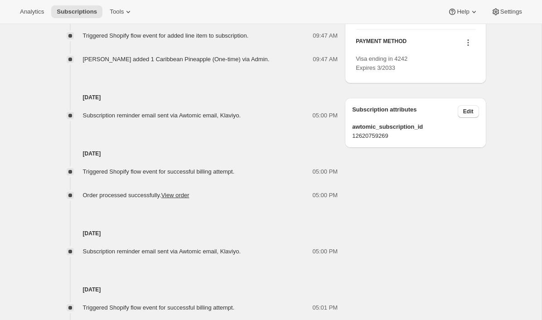
scroll to position [550, 0]
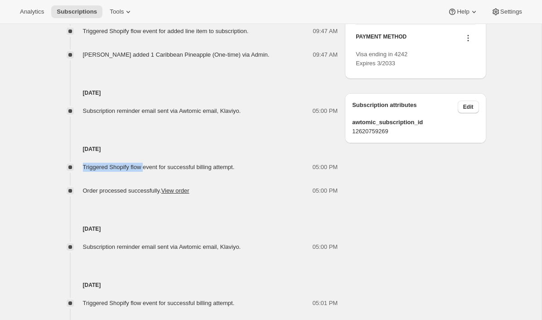
click at [147, 167] on div "Triggered Shopify flow event for successful billing attempt. 05:00 PM" at bounding box center [197, 167] width 282 height 9
click at [147, 167] on span "Triggered Shopify flow event for successful billing attempt." at bounding box center [159, 167] width 152 height 7
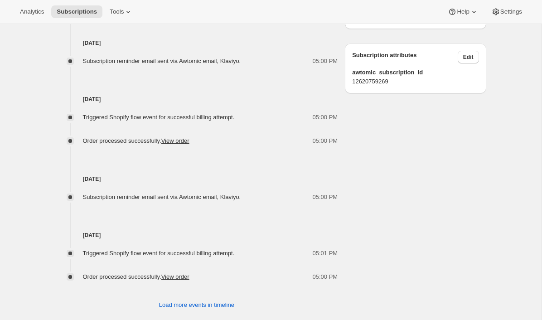
scroll to position [616, 0]
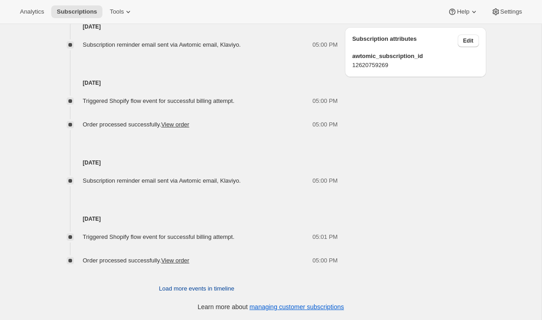
click at [206, 284] on span "Load more events in timeline" at bounding box center [196, 288] width 75 height 9
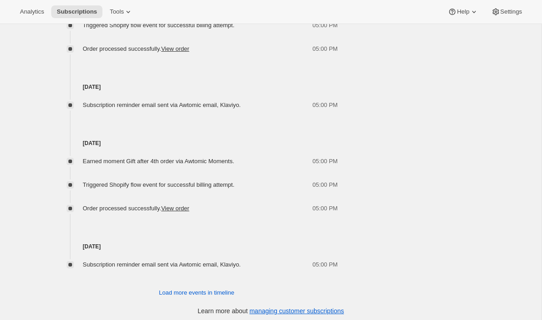
scroll to position [992, 0]
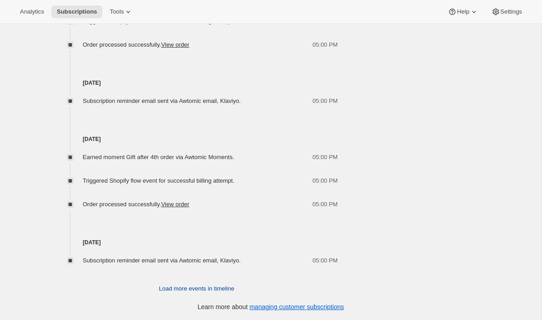
click at [169, 290] on span "Load more events in timeline" at bounding box center [196, 288] width 75 height 9
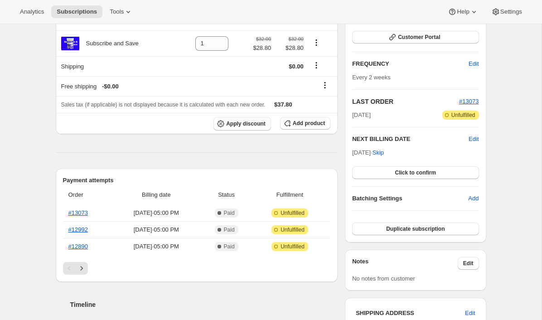
scroll to position [0, 0]
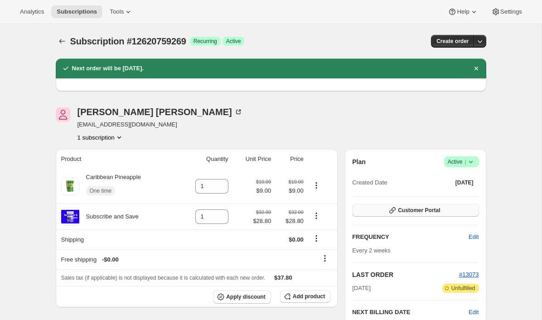
click at [372, 210] on button "Customer Portal" at bounding box center [415, 210] width 126 height 13
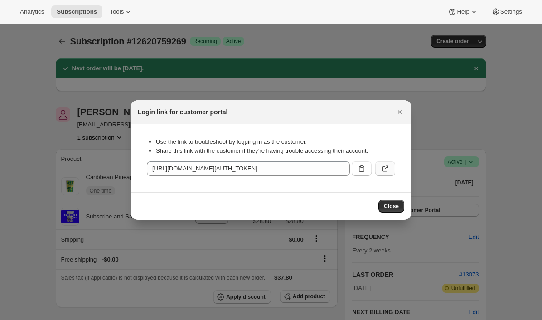
click at [384, 169] on icon ":r309:" at bounding box center [385, 168] width 9 height 9
click at [401, 109] on icon "Close" at bounding box center [399, 111] width 9 height 9
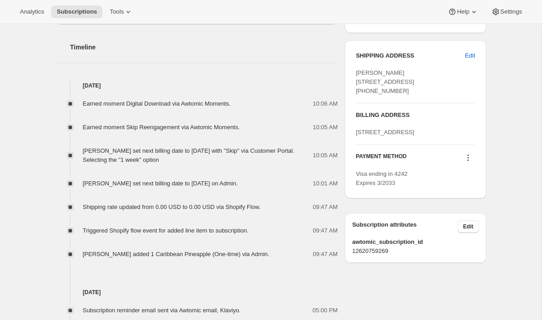
scroll to position [397, 0]
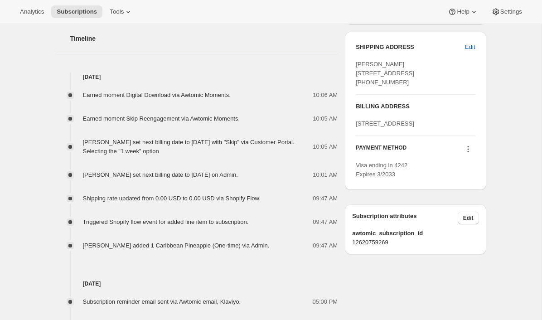
drag, startPoint x: 197, startPoint y: 152, endPoint x: 82, endPoint y: 150, distance: 115.1
click at [82, 150] on div "[PERSON_NAME] set next billing date to [DATE] with "Skip" via Customer Portal. …" at bounding box center [197, 147] width 282 height 18
click at [145, 114] on div "Earned moment Skip Reengagement via Awtomic Moments." at bounding box center [164, 118] width 163 height 9
drag, startPoint x: 129, startPoint y: 120, endPoint x: 247, endPoint y: 120, distance: 118.3
click at [246, 120] on div "Earned moment Skip Reengagement via Awtomic Moments." at bounding box center [164, 118] width 163 height 9
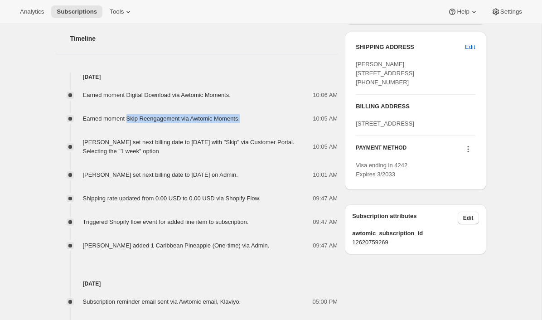
click at [246, 120] on div "Earned moment Skip Reengagement via Awtomic Moments." at bounding box center [164, 118] width 163 height 9
drag, startPoint x: 108, startPoint y: 150, endPoint x: 121, endPoint y: 150, distance: 13.1
click at [121, 150] on span "[PERSON_NAME] set next billing date to [DATE] with "Skip" via Customer Portal. …" at bounding box center [189, 147] width 212 height 16
drag, startPoint x: 260, startPoint y: 176, endPoint x: 280, endPoint y: 176, distance: 19.9
click at [243, 176] on div "[PERSON_NAME] set next billing date to [DATE] on Admin." at bounding box center [163, 174] width 160 height 9
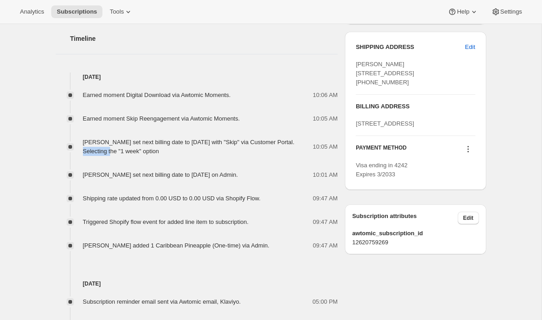
click at [243, 176] on div "Emily Yuhas set next billing date to Friday, October 24, 2025 on Admin." at bounding box center [163, 174] width 160 height 9
drag, startPoint x: 227, startPoint y: 198, endPoint x: 285, endPoint y: 198, distance: 58.0
click at [282, 198] on div "Shipping rate updated from 0.00 USD to 0.00 USD via Shopify Flow. 09:47 AM" at bounding box center [197, 198] width 282 height 9
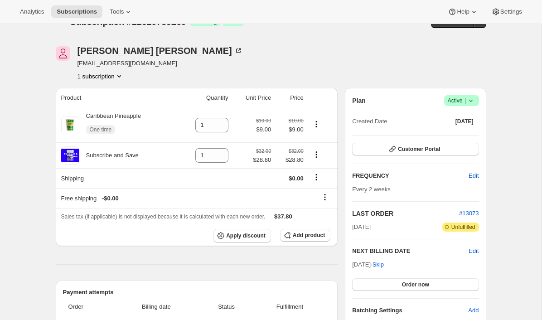
scroll to position [0, 0]
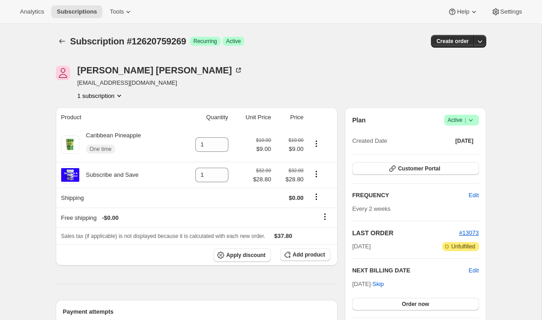
click at [471, 117] on icon at bounding box center [470, 120] width 9 height 9
click at [465, 140] on span "Pause subscription" at bounding box center [458, 138] width 50 height 7
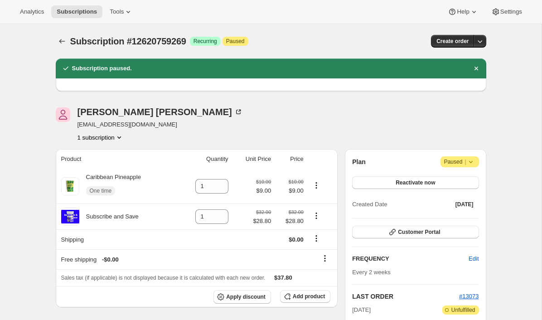
click at [469, 163] on icon at bounding box center [470, 161] width 9 height 9
click at [454, 181] on span "Cancel subscription" at bounding box center [457, 179] width 51 height 7
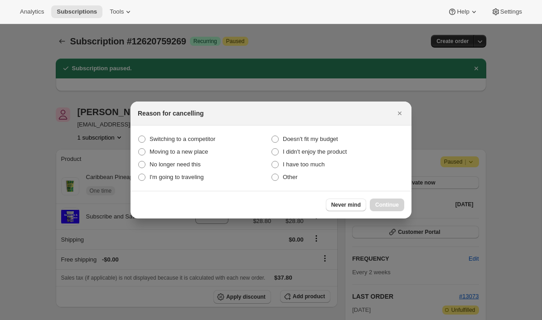
click at [399, 115] on icon "Close" at bounding box center [399, 113] width 9 height 9
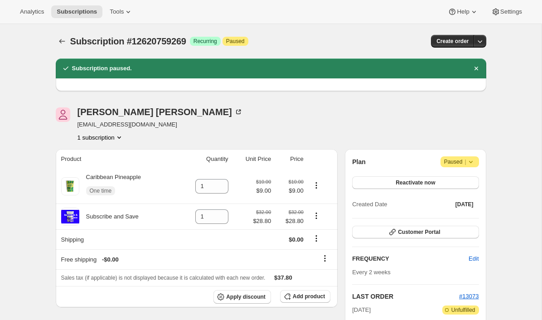
click at [471, 159] on icon at bounding box center [470, 161] width 9 height 9
click at [405, 165] on div "Plan Attention Paused |" at bounding box center [415, 161] width 126 height 11
click at [402, 184] on span "Reactivate now" at bounding box center [415, 182] width 39 height 7
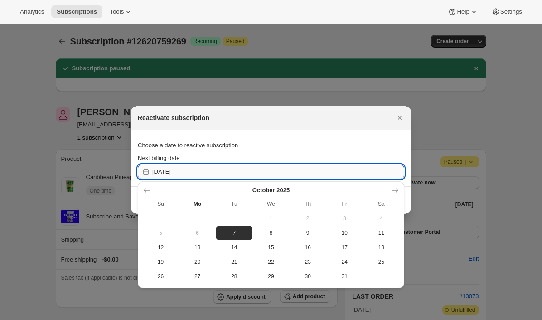
click at [179, 171] on input "2025-10-07" at bounding box center [278, 172] width 252 height 15
click at [348, 277] on span "31" at bounding box center [344, 276] width 29 height 7
type input "2025-10-31"
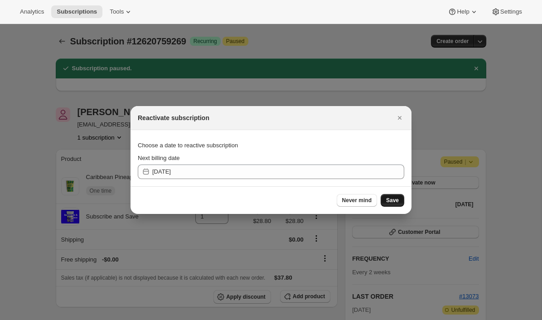
click at [391, 200] on span "Save" at bounding box center [392, 200] width 13 height 7
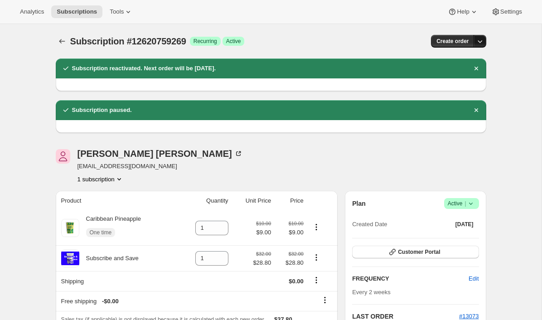
click at [482, 39] on icon "button" at bounding box center [479, 41] width 9 height 9
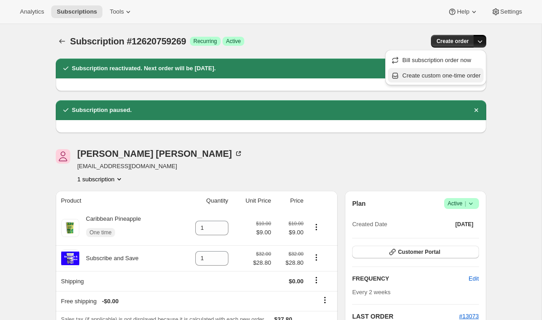
click at [450, 77] on span "Create custom one-time order" at bounding box center [441, 75] width 78 height 7
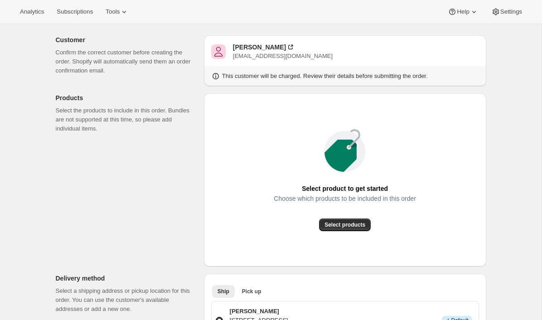
scroll to position [48, 0]
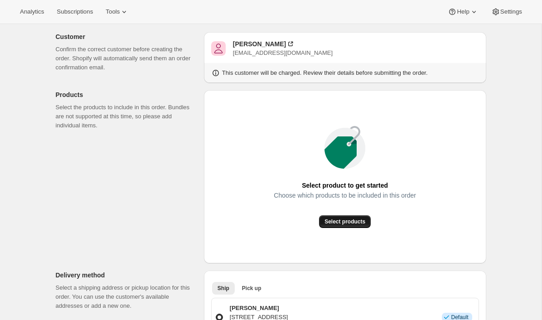
click at [344, 223] on span "Select products" at bounding box center [344, 221] width 41 height 7
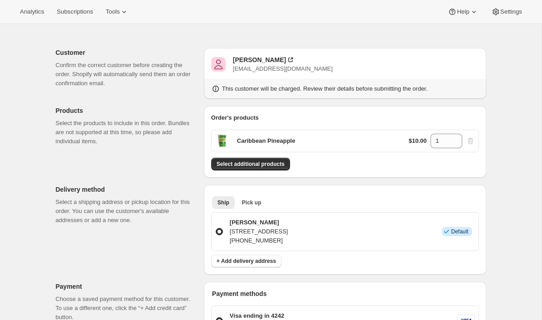
scroll to position [0, 0]
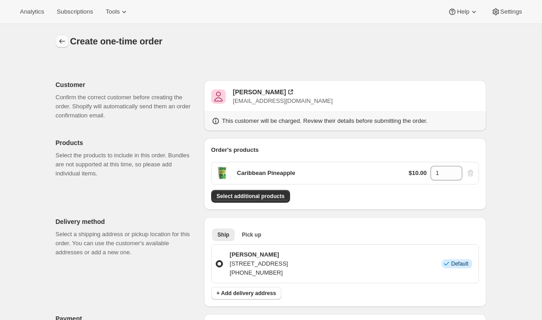
click at [63, 42] on icon "button" at bounding box center [62, 41] width 9 height 9
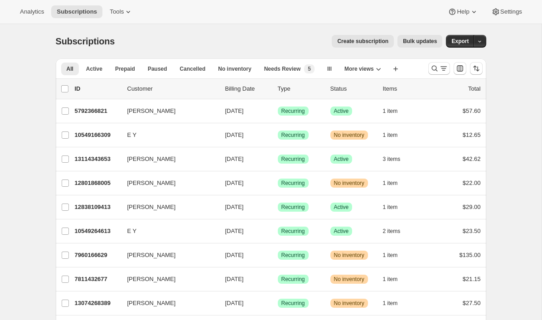
click at [363, 41] on span "Create subscription" at bounding box center [362, 41] width 51 height 7
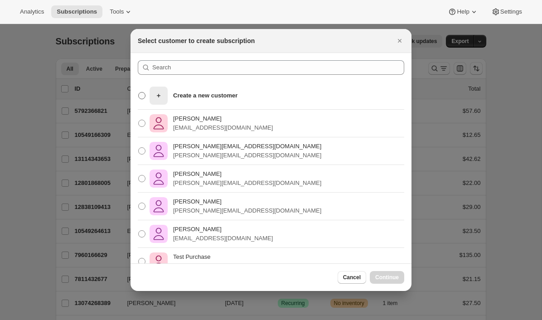
click at [195, 97] on p "Create a new customer" at bounding box center [205, 95] width 64 height 9
click at [139, 92] on input "Create a new customer" at bounding box center [138, 92] width 0 height 0
radio input "true"
click at [393, 280] on span "Continue" at bounding box center [387, 277] width 24 height 7
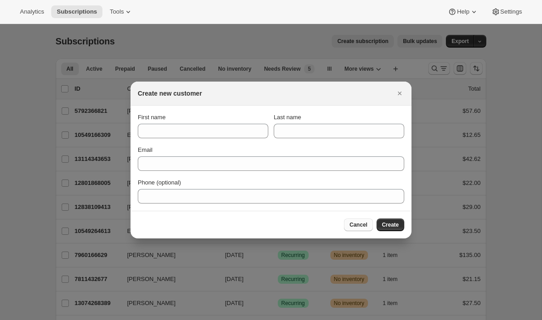
click at [353, 222] on span "Cancel" at bounding box center [358, 224] width 18 height 7
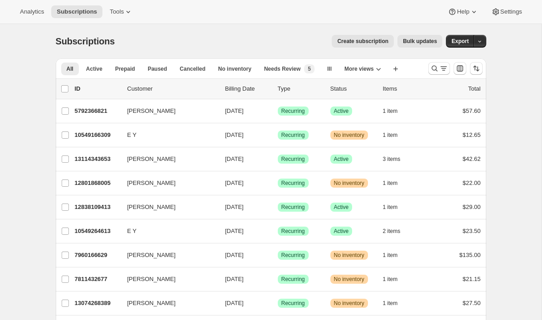
click at [368, 41] on span "Create subscription" at bounding box center [362, 41] width 51 height 7
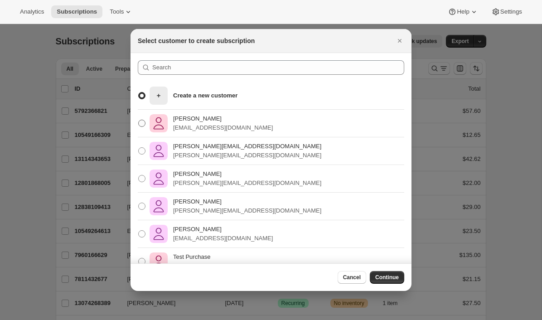
click at [189, 129] on p "[EMAIL_ADDRESS][DOMAIN_NAME]" at bounding box center [223, 127] width 100 height 9
click at [139, 120] on input "[PERSON_NAME] [EMAIL_ADDRESS][DOMAIN_NAME]" at bounding box center [138, 120] width 0 height 0
radio input "true"
radio input "false"
radio input "true"
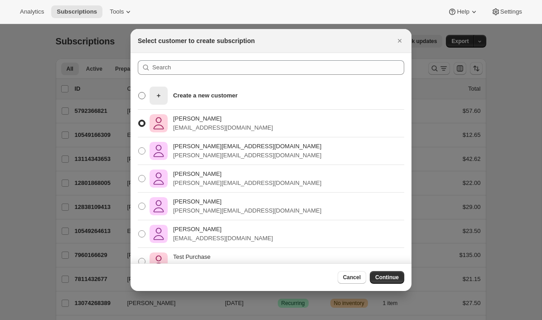
click at [206, 100] on div "Create a new customer" at bounding box center [194, 96] width 88 height 18
click at [139, 92] on input "Create a new customer" at bounding box center [138, 92] width 0 height 0
radio input "true"
radio input "false"
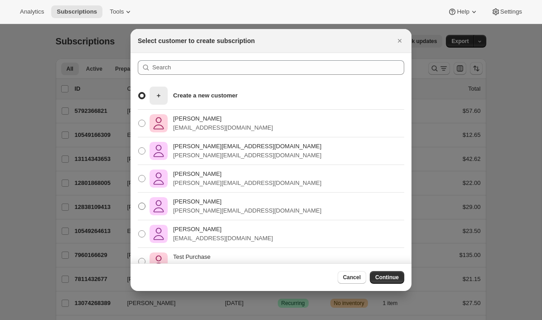
click at [193, 211] on p "adrian+apothecary@awtomatic.app" at bounding box center [247, 210] width 148 height 9
click at [139, 203] on input "Adrian Andrade adrian+apothecary@awtomatic.app" at bounding box center [138, 203] width 0 height 0
radio input "true"
radio input "false"
radio input "true"
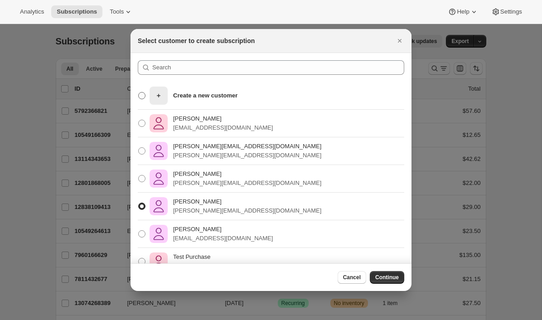
click at [208, 92] on p "Create a new customer" at bounding box center [205, 95] width 64 height 9
click at [139, 92] on input "Create a new customer" at bounding box center [138, 92] width 0 height 0
radio input "true"
radio input "false"
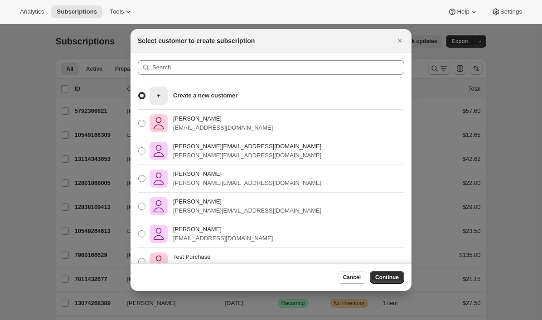
click at [385, 284] on div "Cancel Continue" at bounding box center [271, 277] width 281 height 28
click at [380, 276] on span "Continue" at bounding box center [387, 277] width 24 height 7
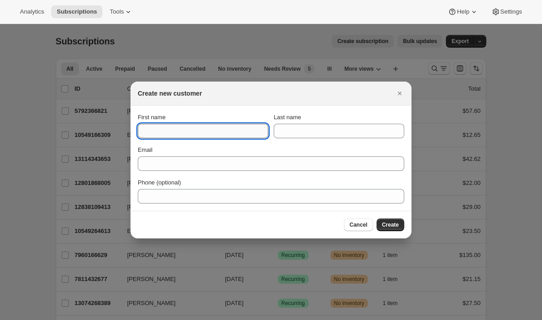
click at [243, 132] on input "First name" at bounding box center [203, 131] width 131 height 15
type input "Taylor"
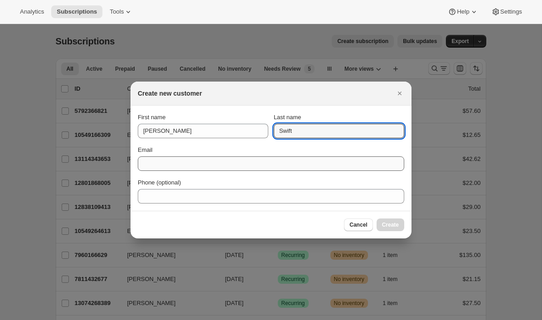
type input "Swift"
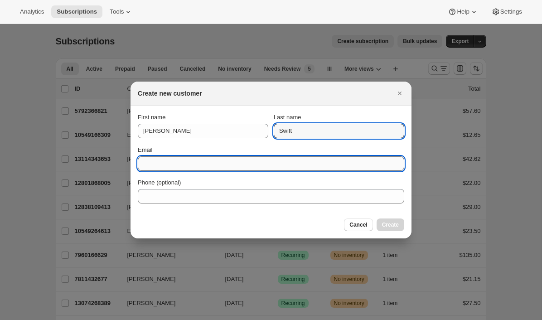
click at [195, 165] on input "Email" at bounding box center [271, 163] width 266 height 15
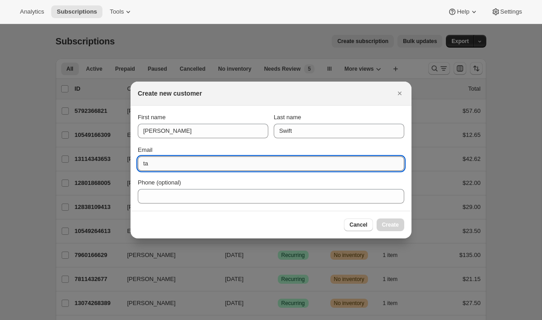
type input "t"
type input "emily+ts@awtomic.com"
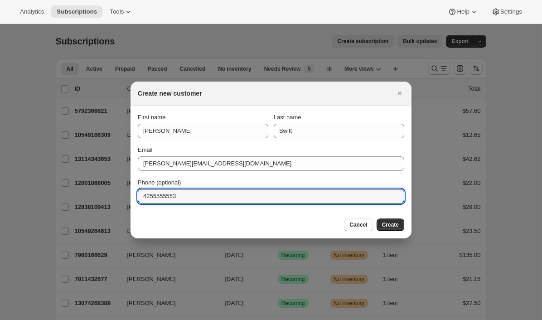
type input "4255555553"
click at [213, 221] on div "Cancel Create" at bounding box center [271, 224] width 266 height 13
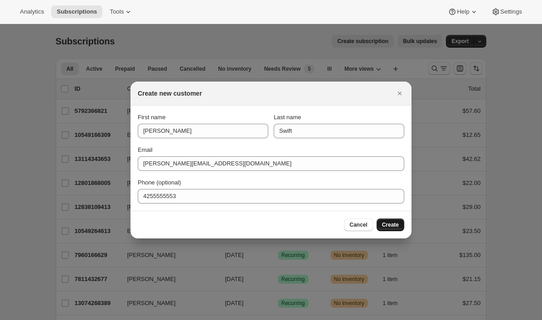
click at [389, 222] on span "Create" at bounding box center [390, 224] width 17 height 7
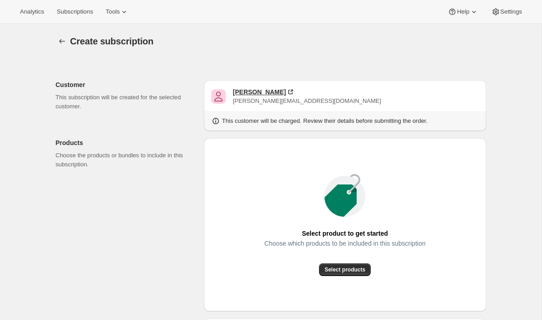
click at [261, 93] on div "Taylor Swift" at bounding box center [259, 91] width 53 height 9
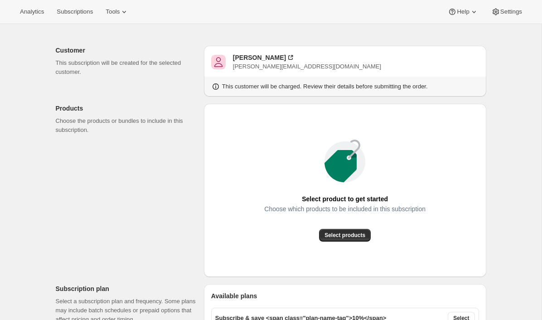
scroll to position [65, 0]
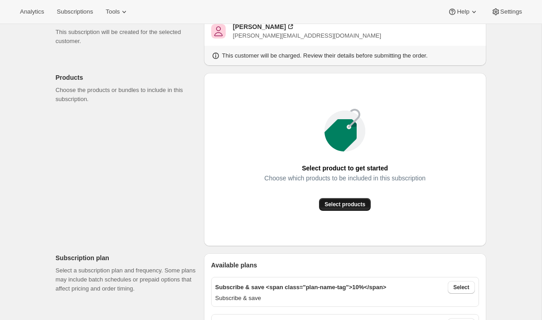
click at [338, 204] on span "Select products" at bounding box center [344, 204] width 41 height 7
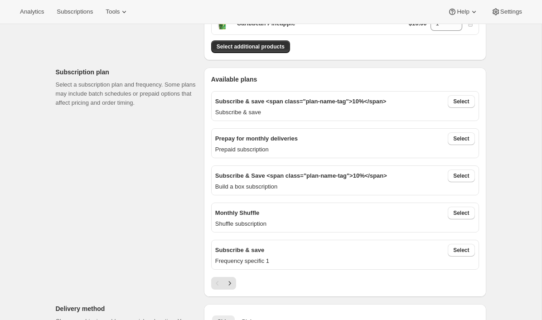
scroll to position [150, 0]
click at [459, 251] on span "Select" at bounding box center [461, 249] width 16 height 7
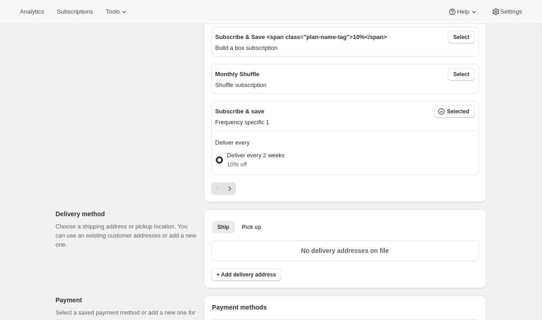
scroll to position [235, 0]
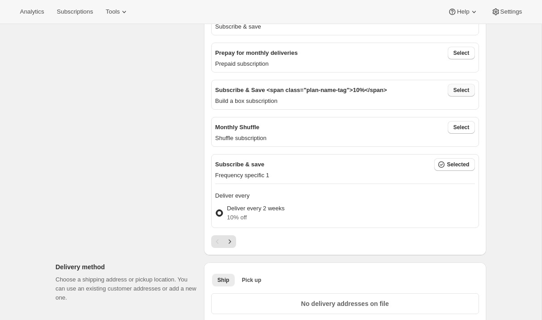
click at [458, 92] on span "Select" at bounding box center [461, 90] width 16 height 7
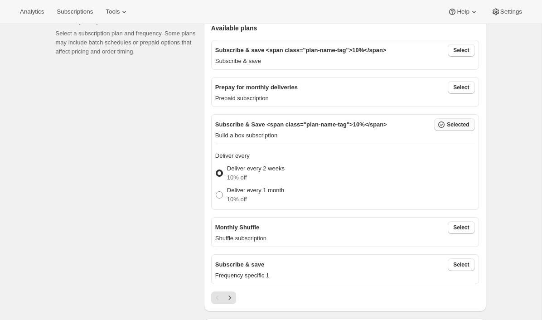
scroll to position [160, 0]
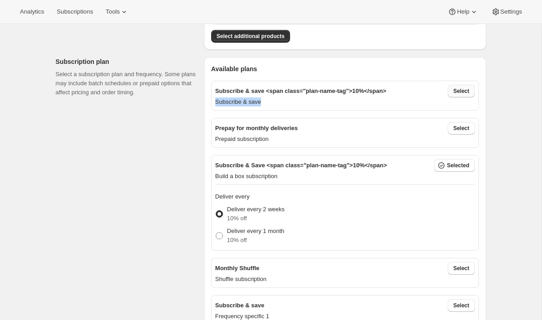
click at [458, 97] on div "Subscribe & save <span class="plan-name-tag">10%</span> Select Subscribe & save" at bounding box center [345, 96] width 268 height 30
click at [459, 90] on span "Select" at bounding box center [461, 90] width 16 height 7
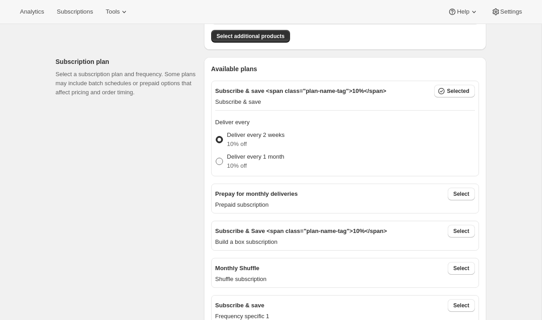
click at [261, 160] on p "Deliver every 1 month" at bounding box center [255, 156] width 57 height 9
click at [216, 158] on input "Deliver every 1 month 10% off" at bounding box center [216, 158] width 0 height 0
radio input "true"
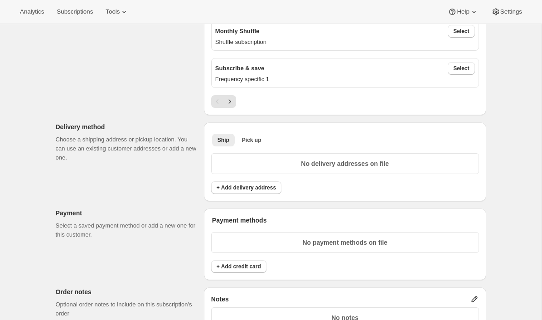
scroll to position [416, 0]
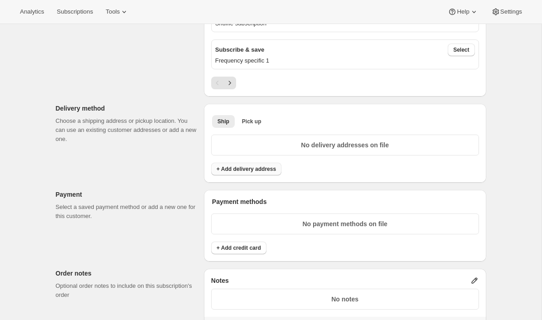
click at [232, 167] on span "+ Add delivery address" at bounding box center [246, 168] width 59 height 7
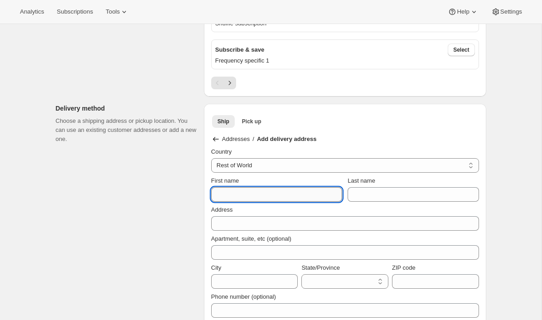
click at [247, 192] on input "First name" at bounding box center [276, 194] width 131 height 15
type input "Taylor"
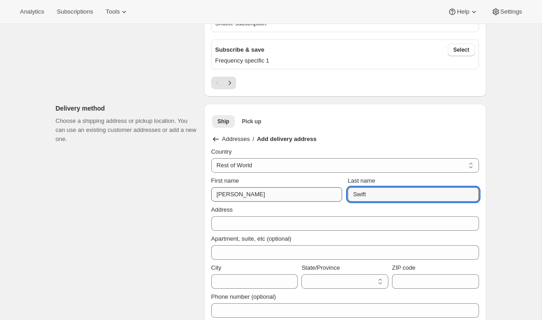
type input "Swift"
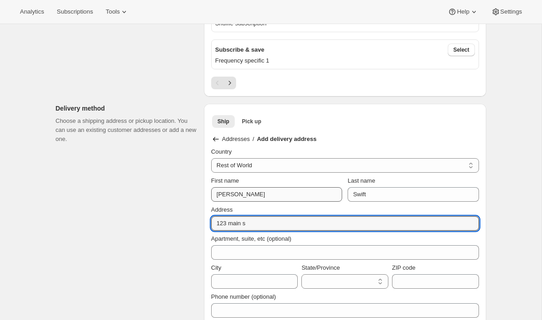
type input "123 main st"
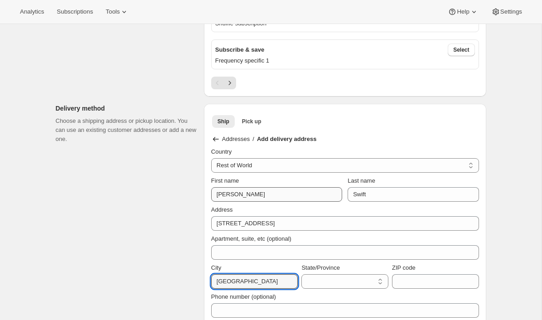
type input "Seattle"
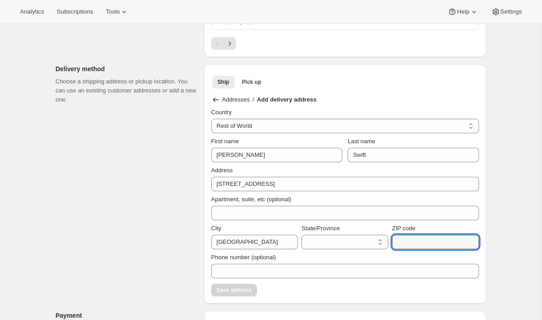
scroll to position [455, 0]
click at [317, 234] on select "State/Province" at bounding box center [344, 241] width 87 height 15
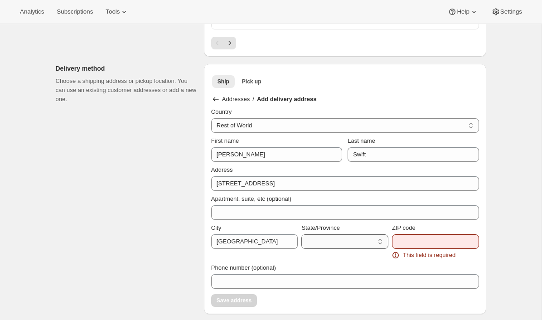
click at [316, 244] on select "State/Province" at bounding box center [344, 241] width 87 height 15
click at [316, 241] on select "State/Province" at bounding box center [344, 241] width 87 height 15
click at [410, 234] on input "ZIP code" at bounding box center [435, 241] width 87 height 15
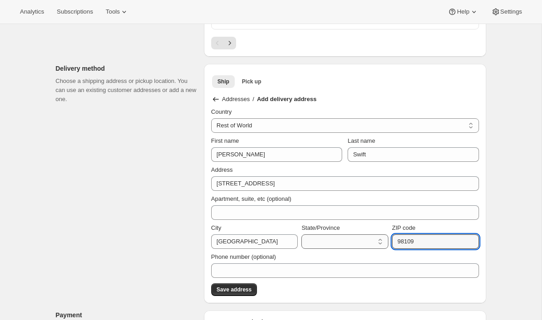
type input "98109"
click at [356, 238] on select "State/Province" at bounding box center [344, 241] width 87 height 15
click at [370, 240] on select "State/Province" at bounding box center [344, 241] width 87 height 15
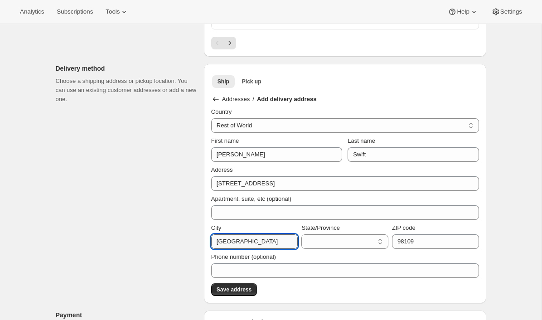
click at [278, 237] on input "Seattle" at bounding box center [254, 241] width 87 height 15
click at [313, 241] on select "State/Province" at bounding box center [344, 241] width 87 height 15
click at [312, 241] on select "State/Province" at bounding box center [344, 241] width 87 height 15
click at [377, 240] on select "State/Province" at bounding box center [344, 241] width 87 height 15
click at [379, 240] on select "State/Province" at bounding box center [344, 241] width 87 height 15
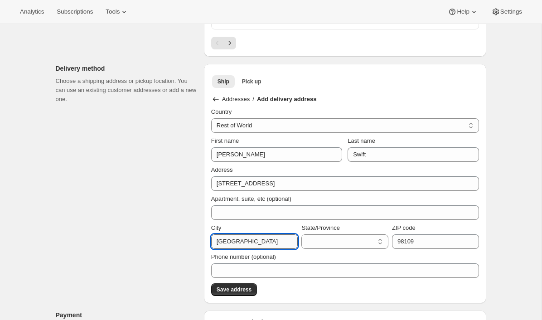
click at [271, 244] on input "Seattle" at bounding box center [254, 241] width 87 height 15
click at [315, 242] on select "State/Province" at bounding box center [344, 241] width 87 height 15
click at [369, 243] on select "State/Province" at bounding box center [344, 241] width 87 height 15
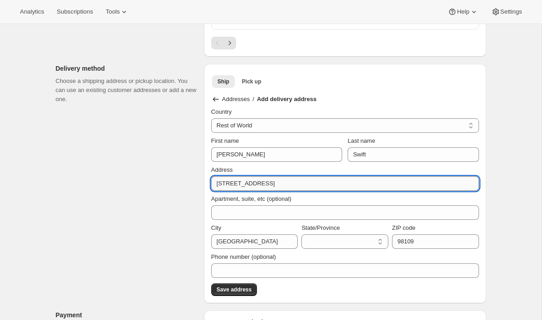
click at [333, 184] on input "123 main st" at bounding box center [345, 183] width 268 height 15
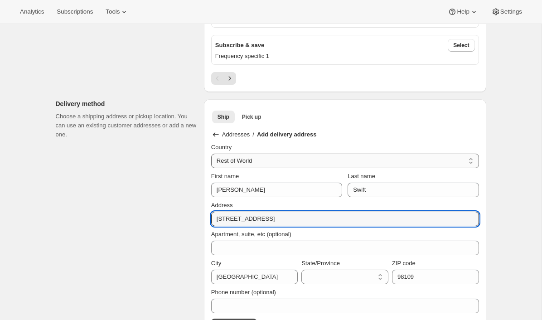
click at [269, 157] on select "Rest of World United States" at bounding box center [345, 161] width 268 height 15
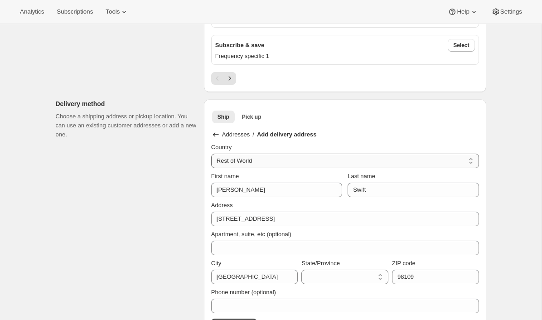
select select "US"
click at [211, 154] on select "Rest of World United States" at bounding box center [345, 161] width 268 height 15
click at [346, 273] on select "Alabama Alaska American Samoa Arizona Arkansas California Colorado Connecticut …" at bounding box center [344, 277] width 87 height 15
select select "WA"
click at [301, 270] on select "Alabama Alaska American Samoa Arizona Arkansas California Colorado Connecticut …" at bounding box center [344, 277] width 87 height 15
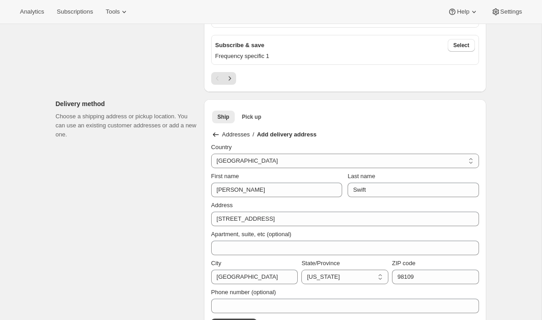
scroll to position [445, 0]
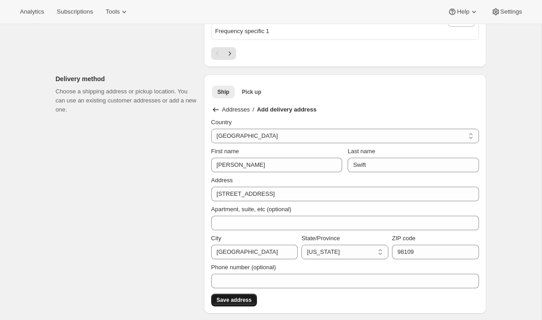
click at [242, 298] on span "Save address" at bounding box center [234, 299] width 35 height 7
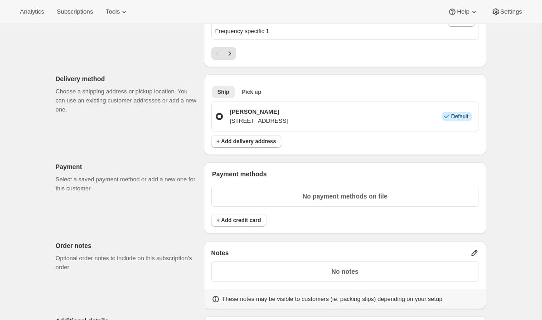
scroll to position [513, 0]
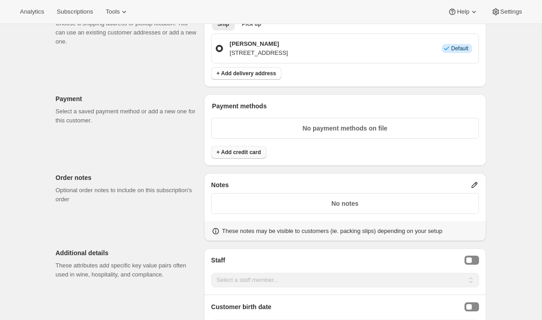
click at [257, 149] on span "+ Add credit card" at bounding box center [239, 152] width 44 height 7
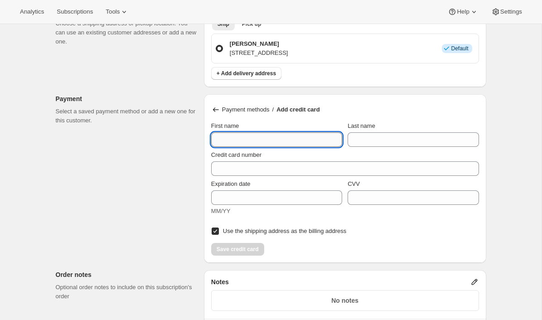
click at [247, 138] on input "First name" at bounding box center [276, 139] width 131 height 15
type input "T"
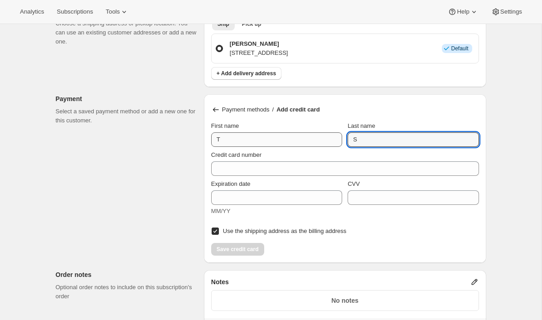
type input "S"
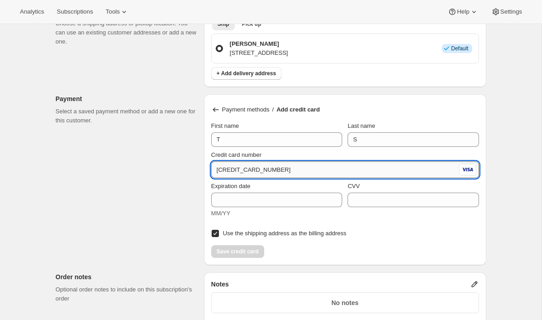
type input "4242 4242 4242 4242"
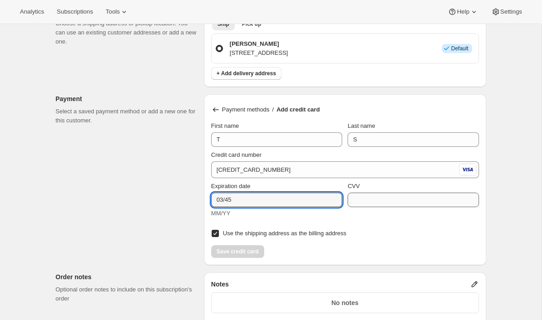
type input "03/45"
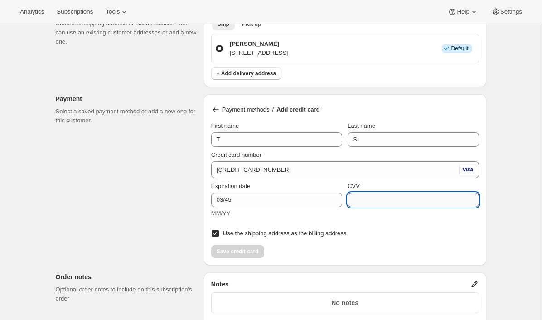
click at [380, 201] on input "CVV" at bounding box center [413, 200] width 131 height 15
type input "123"
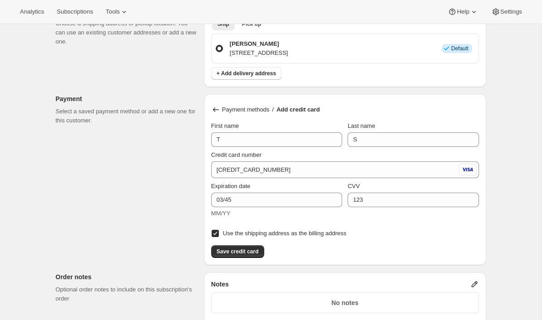
click at [150, 225] on div "Customer This subscription will be created for the selected customer. Taylor Sw…" at bounding box center [267, 128] width 438 height 1167
click at [240, 248] on span "Save credit card" at bounding box center [238, 251] width 42 height 7
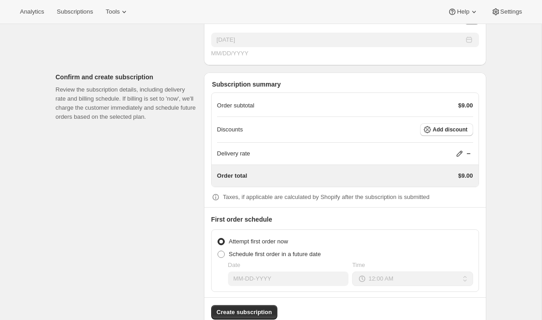
scroll to position [808, 0]
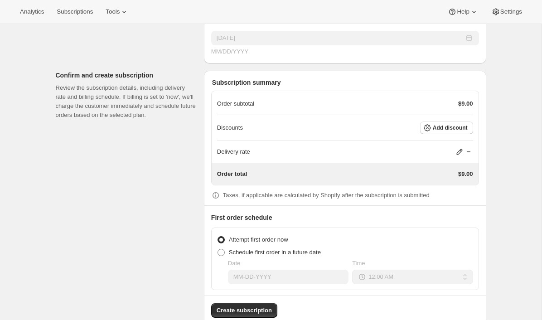
click at [458, 152] on icon at bounding box center [459, 151] width 9 height 9
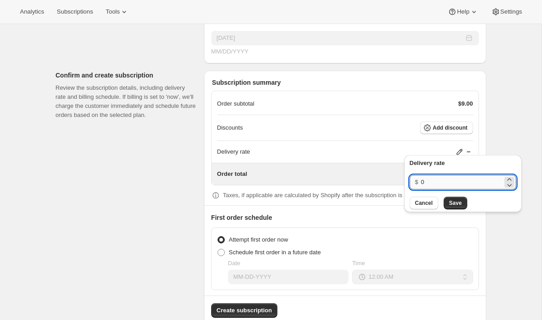
click at [425, 186] on input "0" at bounding box center [462, 182] width 82 height 15
type input "10"
click at [461, 210] on div "Delivery rate $ 10 Cancel Save" at bounding box center [462, 183] width 117 height 57
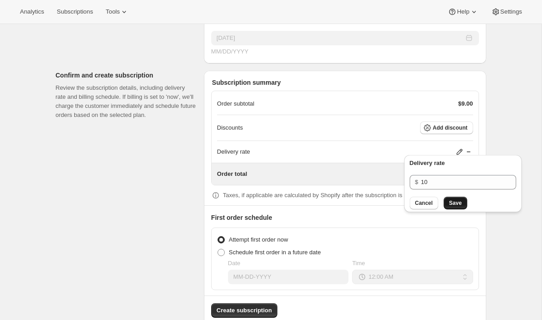
click at [461, 205] on span "Save" at bounding box center [455, 202] width 13 height 7
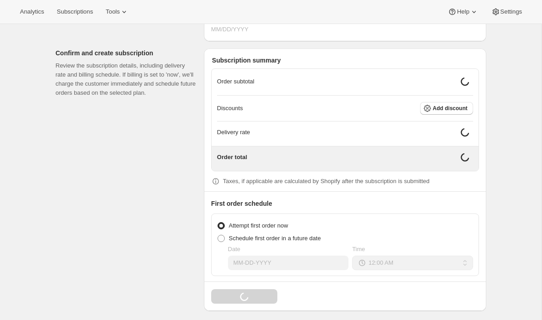
scroll to position [823, 0]
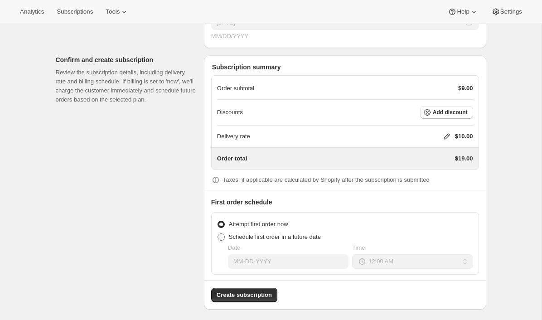
click at [246, 233] on span "Schedule first order in a future date" at bounding box center [275, 236] width 92 height 7
click at [218, 233] on input "Schedule first order in a future date" at bounding box center [218, 233] width 0 height 0
radio input "true"
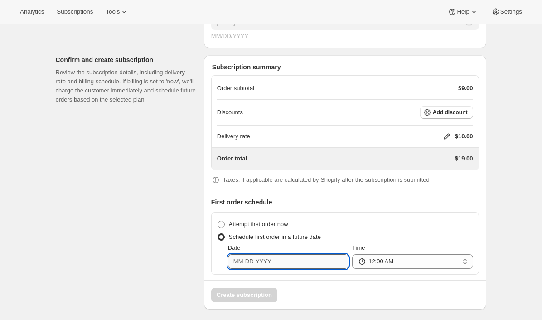
click at [288, 261] on input "Date" at bounding box center [288, 261] width 121 height 15
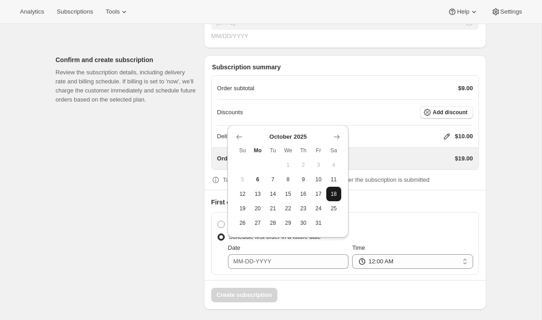
click at [330, 195] on span "18" at bounding box center [334, 193] width 8 height 7
type input "10-18-2025"
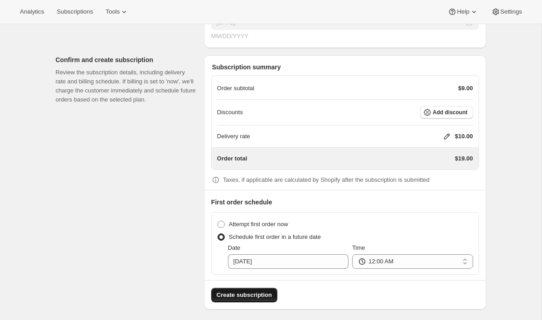
click at [232, 295] on button "Create subscription" at bounding box center [244, 295] width 66 height 15
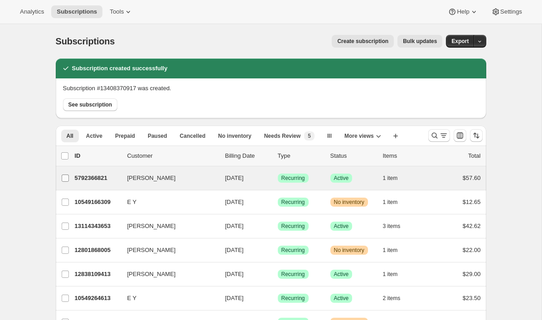
click at [67, 178] on input "Brian Singer" at bounding box center [65, 177] width 7 height 7
checkbox input "true"
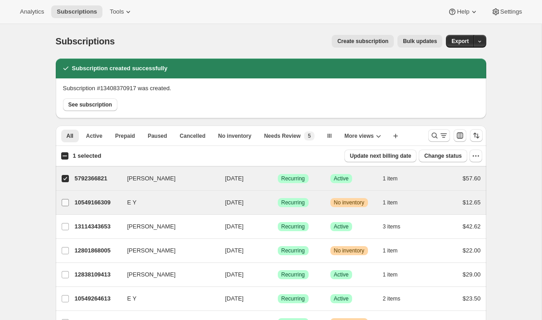
click at [65, 202] on input "E Y" at bounding box center [65, 202] width 7 height 7
checkbox input "true"
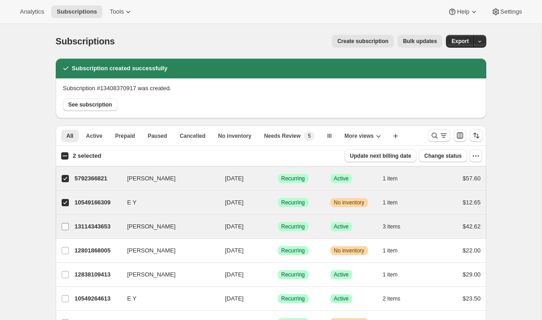
click at [64, 234] on label "Adrian Andrade" at bounding box center [65, 227] width 19 height 24
click at [64, 230] on input "Adrian Andrade" at bounding box center [65, 226] width 7 height 7
checkbox input "true"
click at [407, 42] on span "Bulk updates" at bounding box center [420, 41] width 34 height 7
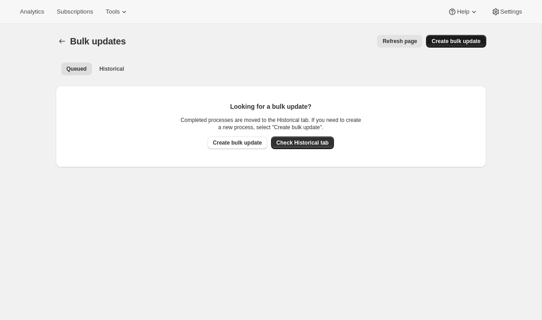
click at [447, 39] on span "Create bulk update" at bounding box center [455, 41] width 49 height 7
select select "11"
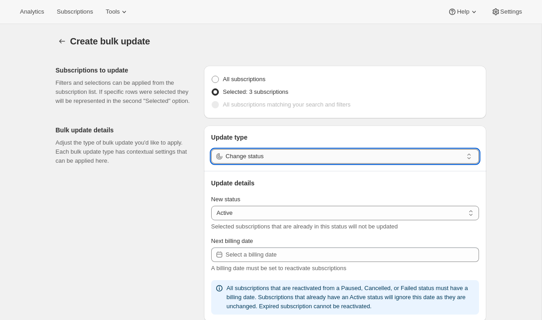
click at [266, 162] on input "Change status" at bounding box center [344, 156] width 237 height 15
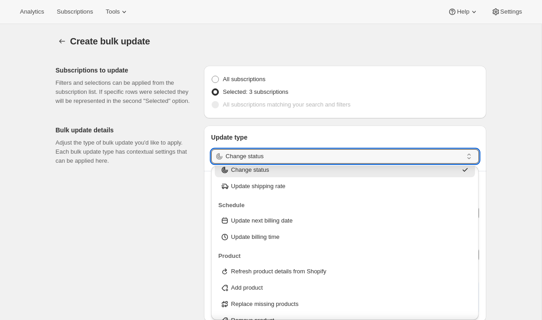
scroll to position [24, 0]
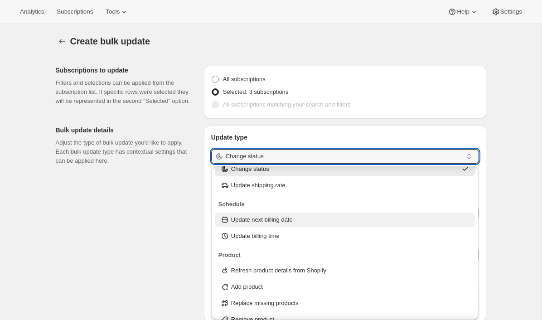
click at [270, 223] on p "Update next billing date" at bounding box center [262, 219] width 62 height 9
type input "Update next billing date"
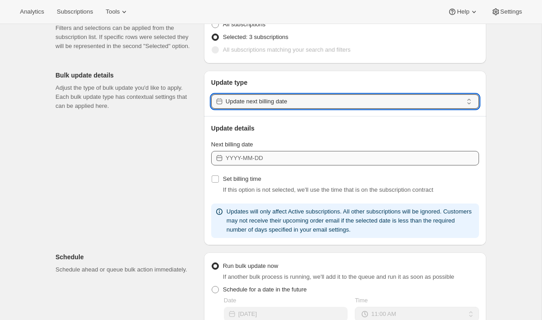
scroll to position [60, 0]
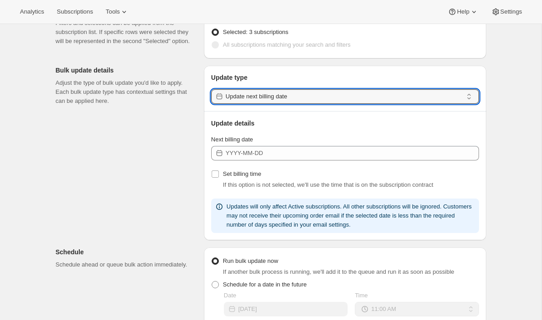
click at [248, 163] on div "Next billing date Set billing time If this option is not selected, we'll use th…" at bounding box center [345, 184] width 268 height 98
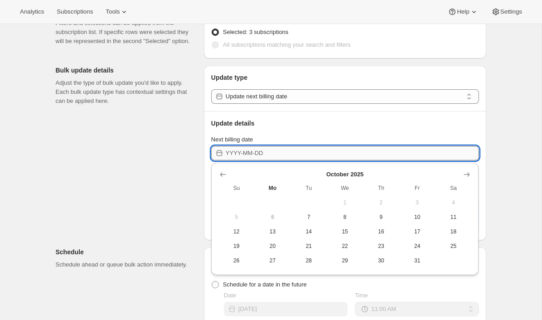
click at [250, 157] on input "Next billing date" at bounding box center [352, 153] width 253 height 15
click at [420, 249] on span "24" at bounding box center [417, 245] width 29 height 7
type input "2025-10-24"
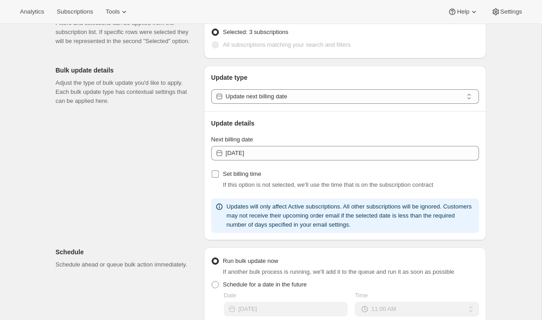
click at [245, 173] on span "Set billing time" at bounding box center [242, 173] width 39 height 7
click at [219, 173] on input "Set billing time" at bounding box center [215, 173] width 7 height 7
checkbox input "true"
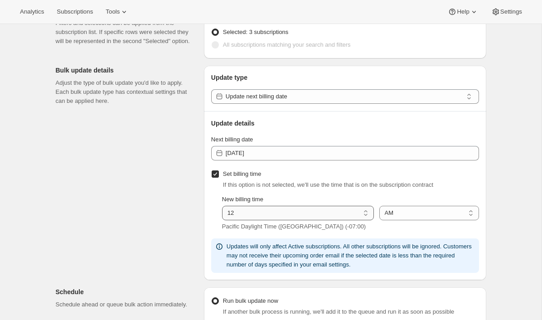
click at [338, 213] on select "01 02 03 04 05 06 07 08 09 10 11 12" at bounding box center [298, 213] width 152 height 15
select select "6"
click at [222, 206] on select "01 02 03 04 05 06 07 08 09 10 11 12" at bounding box center [298, 213] width 152 height 15
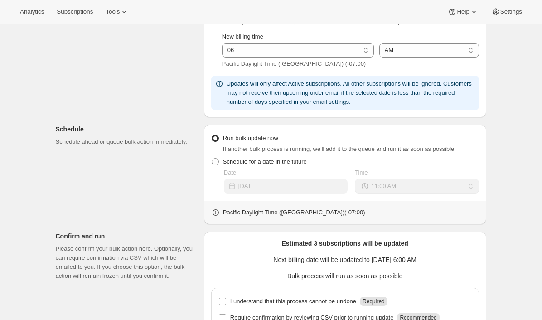
scroll to position [0, 0]
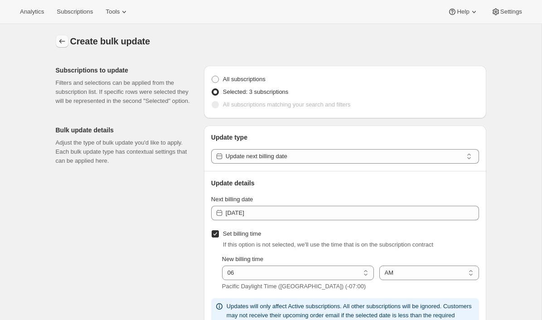
click at [62, 41] on icon "button" at bounding box center [62, 41] width 9 height 9
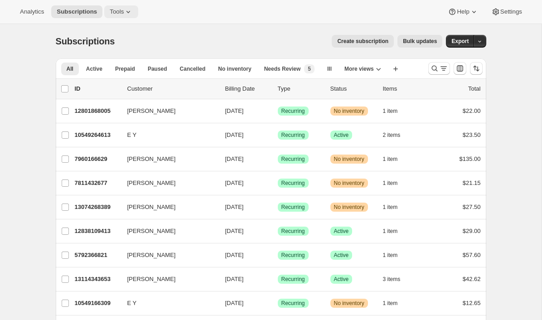
click at [121, 10] on span "Tools" at bounding box center [117, 11] width 14 height 7
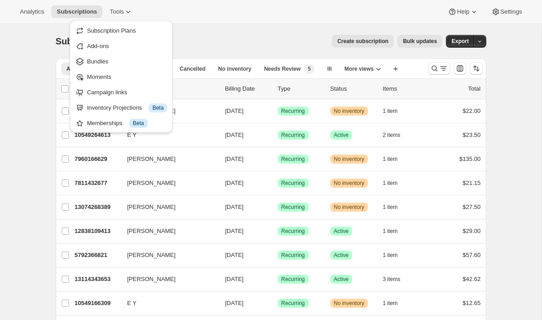
click at [205, 36] on div "Create subscription Bulk updates" at bounding box center [284, 41] width 317 height 13
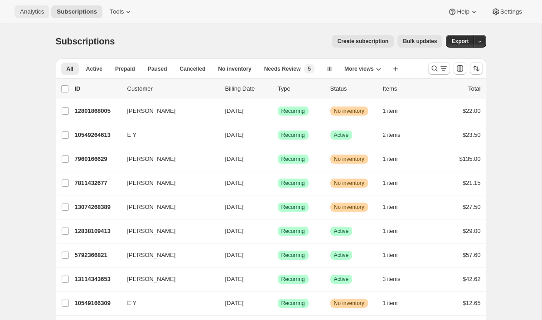
click at [30, 10] on span "Analytics" at bounding box center [32, 11] width 24 height 7
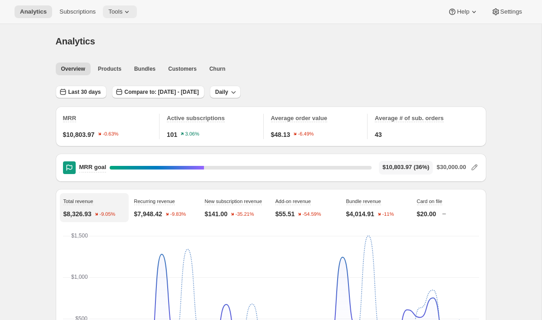
click at [131, 14] on icon at bounding box center [126, 11] width 9 height 9
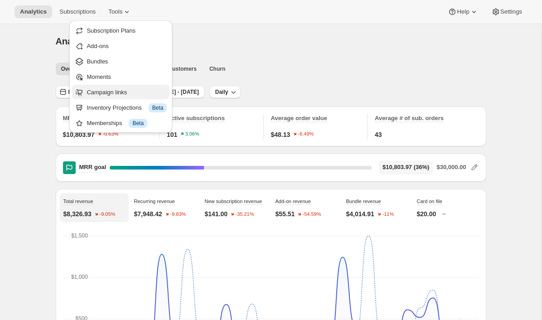
click at [107, 93] on span "Campaign links" at bounding box center [107, 92] width 40 height 7
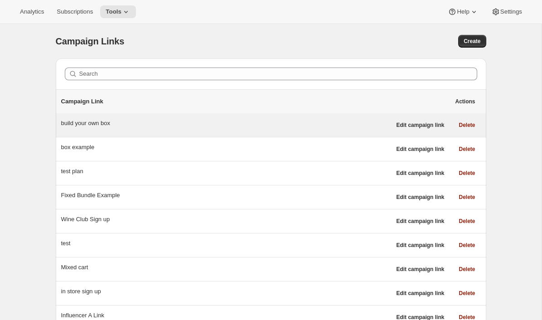
click at [73, 123] on div "build your own box" at bounding box center [226, 123] width 330 height 9
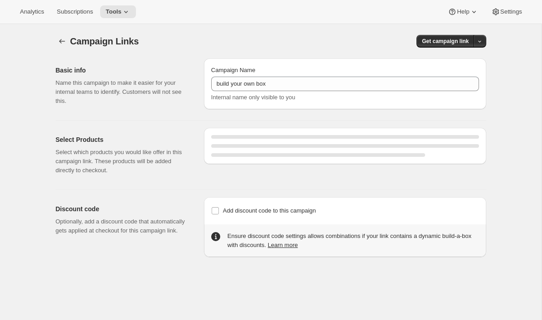
select select "gid://shopify/SellingPlan/3872391397"
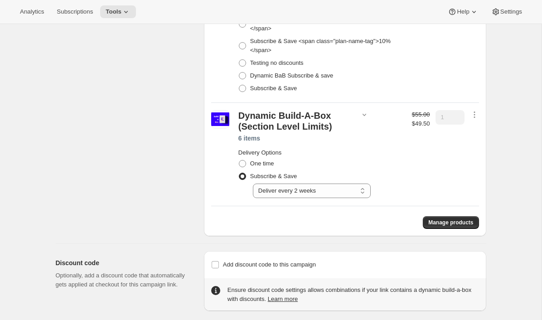
scroll to position [174, 0]
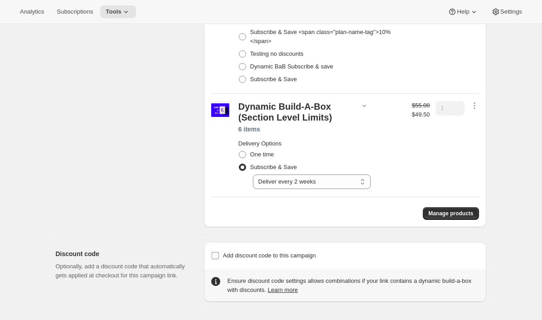
click at [246, 257] on span "Add discount code to this campaign" at bounding box center [269, 255] width 93 height 7
click at [219, 257] on input "Add discount code to this campaign" at bounding box center [215, 255] width 7 height 7
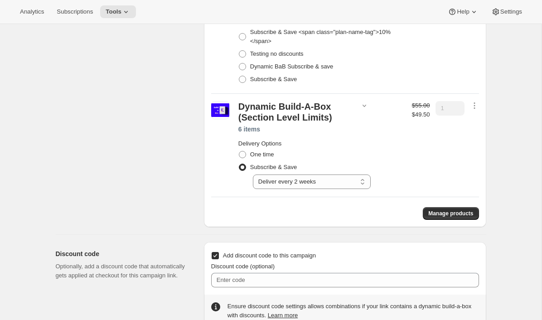
scroll to position [199, 0]
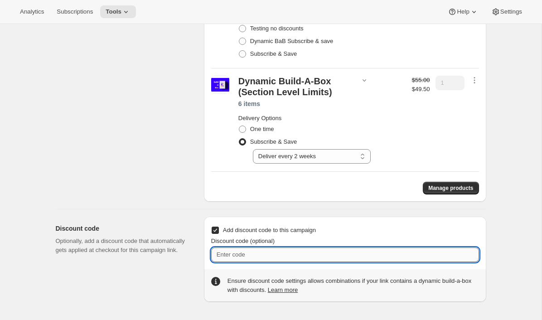
click at [249, 258] on input "Discount code (optional)" at bounding box center [345, 254] width 268 height 15
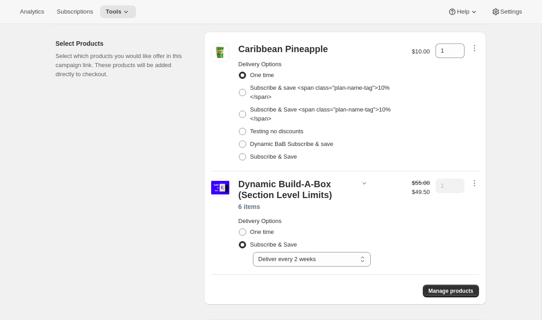
scroll to position [174, 0]
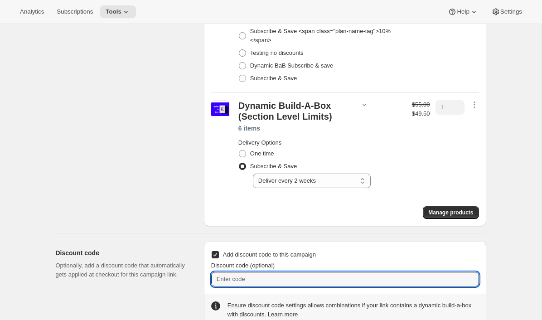
click at [239, 256] on span "Add discount code to this campaign" at bounding box center [269, 254] width 93 height 7
click at [219, 256] on input "Add discount code to this campaign" at bounding box center [215, 254] width 7 height 7
checkbox input "false"
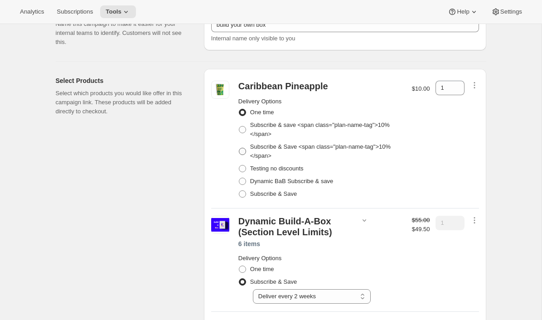
scroll to position [63, 0]
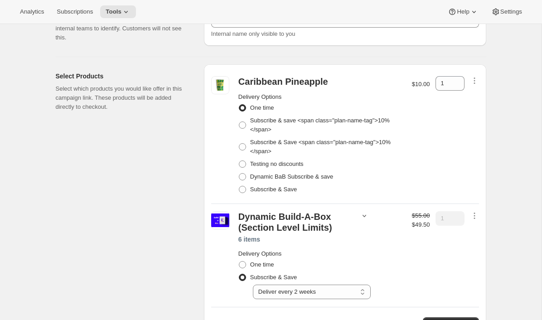
click at [365, 215] on icon "button" at bounding box center [365, 216] width 4 height 2
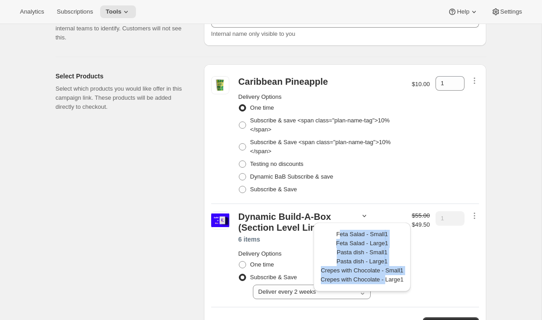
drag, startPoint x: 385, startPoint y: 274, endPoint x: 389, endPoint y: 277, distance: 4.9
click at [389, 278] on div "Feta Salad - Small 1 Feta Salad - Large 1 Pasta dish - Small 1 Pasta dish - Lar…" at bounding box center [362, 257] width 83 height 54
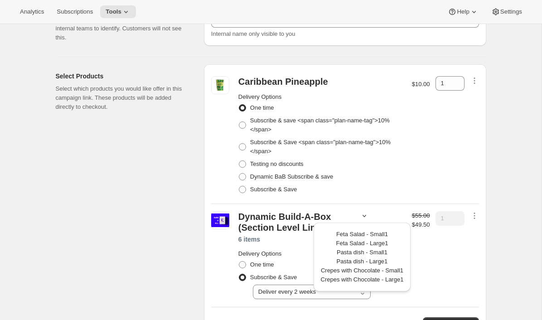
click at [102, 278] on div "Select Products Select which products you would like offer in this campaign lin…" at bounding box center [126, 200] width 141 height 273
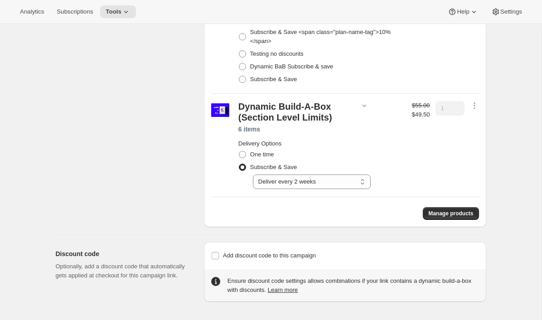
scroll to position [0, 0]
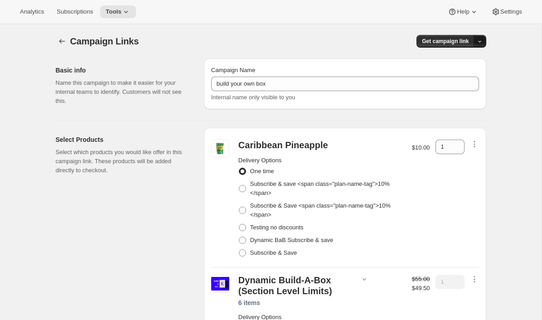
click at [479, 43] on icon "button" at bounding box center [480, 42] width 6 height 6
click at [468, 62] on span "Copy Link" at bounding box center [468, 60] width 26 height 7
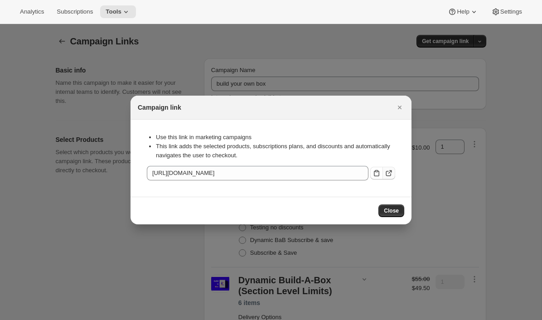
click at [392, 173] on icon ":re3:" at bounding box center [388, 173] width 9 height 9
click at [398, 103] on icon "Close" at bounding box center [399, 107] width 9 height 9
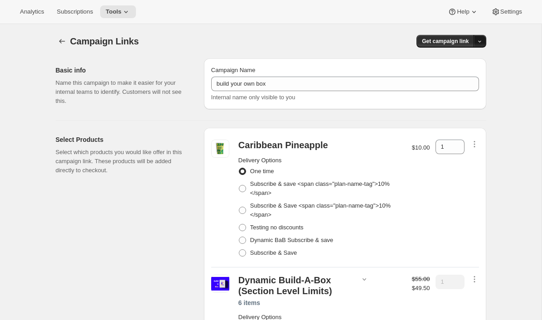
click at [481, 46] on button "button" at bounding box center [480, 41] width 13 height 13
click at [444, 73] on icon "button" at bounding box center [447, 75] width 9 height 9
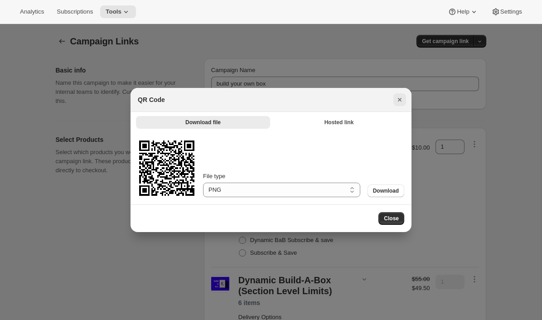
click at [404, 99] on button "Close" at bounding box center [399, 99] width 13 height 13
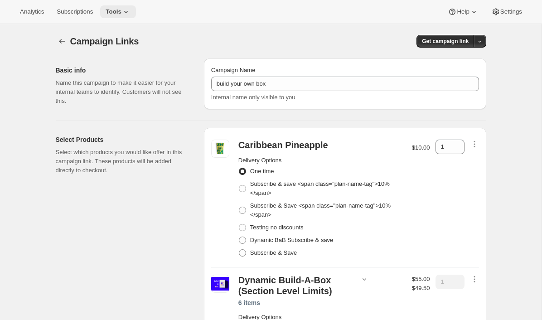
click at [131, 13] on icon at bounding box center [125, 11] width 9 height 9
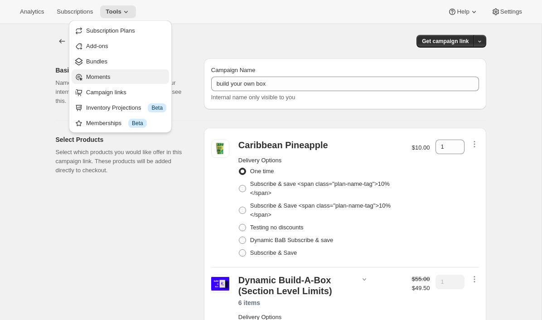
click at [98, 77] on span "Moments" at bounding box center [98, 76] width 24 height 7
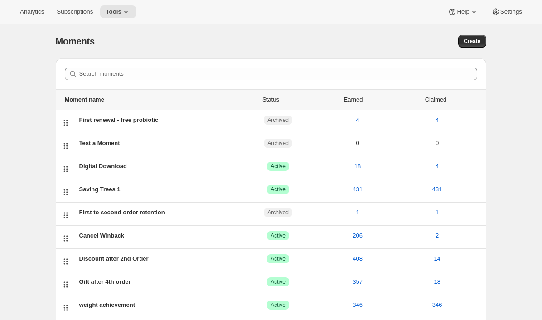
click at [478, 50] on div "Moments. This page is ready Moments Create" at bounding box center [271, 41] width 431 height 34
click at [474, 42] on span "Create" at bounding box center [472, 41] width 17 height 7
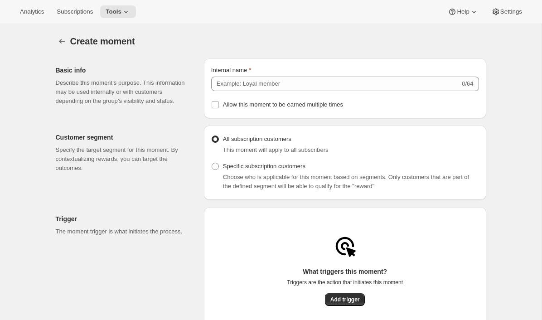
scroll to position [5, 0]
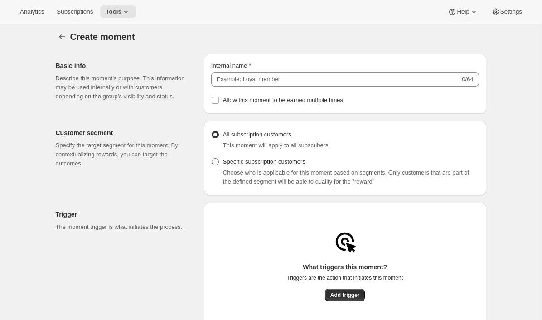
click at [233, 163] on span "Specific subscription customers" at bounding box center [264, 161] width 82 height 7
click at [212, 159] on input "Specific subscription customers" at bounding box center [212, 158] width 0 height 0
radio input "true"
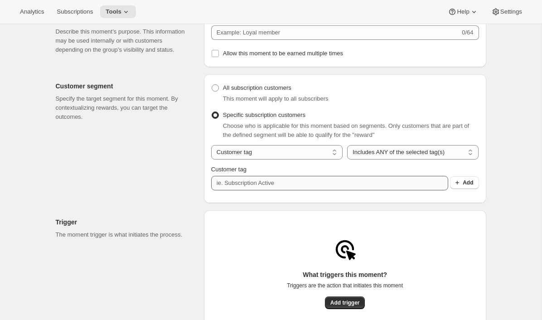
scroll to position [68, 0]
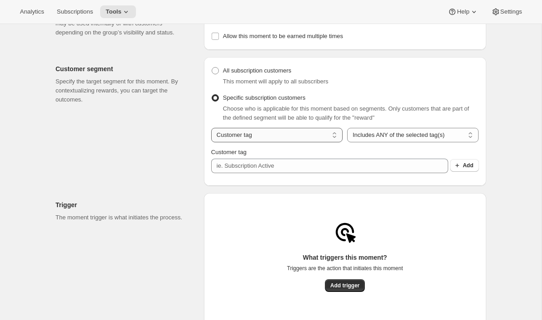
click at [324, 141] on select "Customer tag Subscription" at bounding box center [276, 135] width 131 height 15
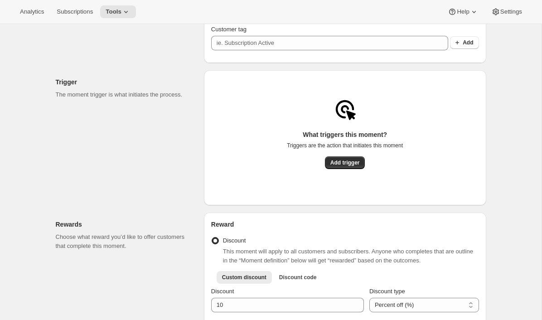
scroll to position [207, 0]
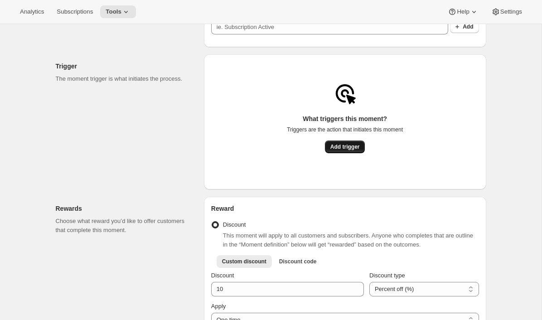
click at [336, 150] on span "Add trigger" at bounding box center [344, 146] width 29 height 7
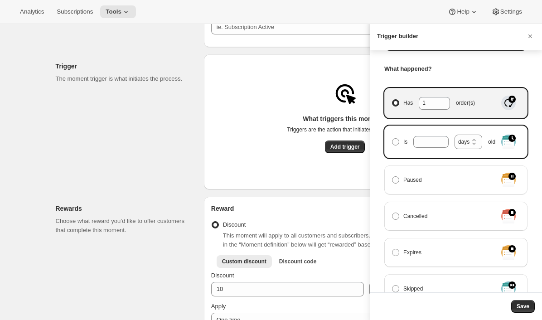
scroll to position [112, 0]
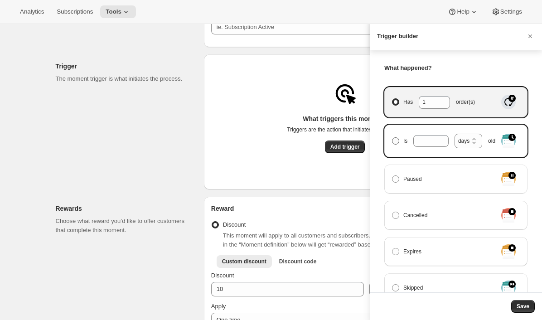
click at [400, 144] on label "Is days weeks months years days old" at bounding box center [445, 141] width 106 height 19
click at [392, 138] on input "Is days weeks months years days old" at bounding box center [392, 137] width 0 height 0
radio input "true"
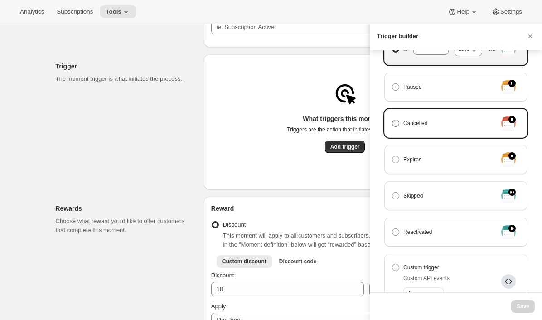
scroll to position [213, 0]
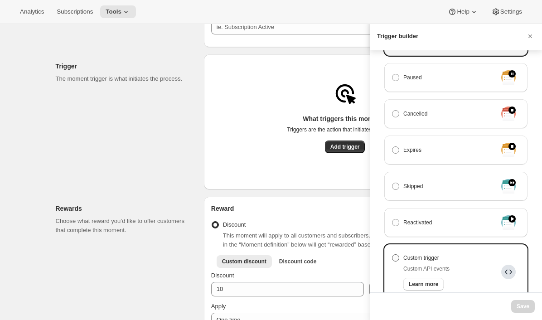
click at [401, 260] on label "Custom trigger" at bounding box center [421, 258] width 58 height 13
click at [392, 255] on input "Custom trigger" at bounding box center [392, 254] width 0 height 0
radio input "true"
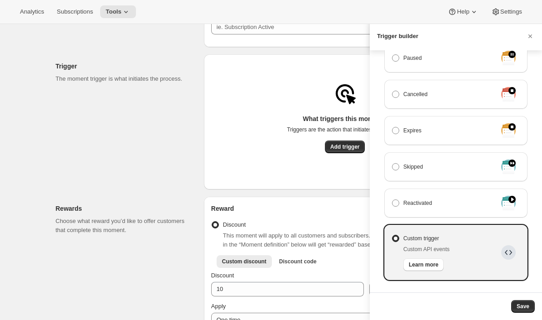
scroll to position [257, 0]
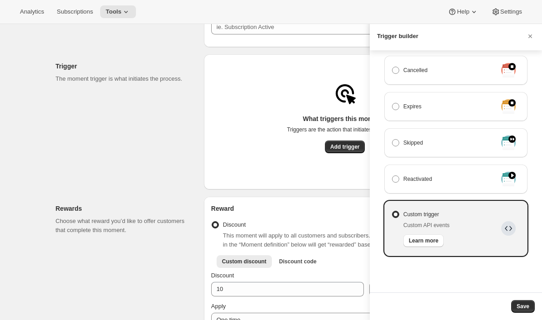
click at [527, 297] on div "Save" at bounding box center [456, 306] width 172 height 28
click at [526, 307] on span "Save" at bounding box center [523, 306] width 13 height 7
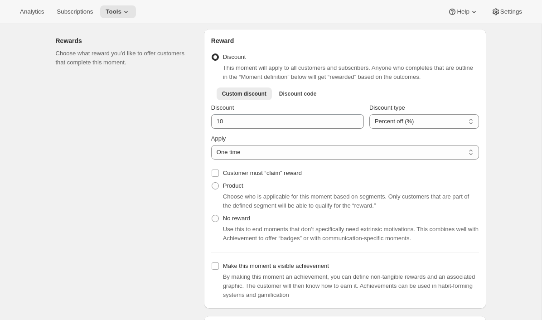
scroll to position [333, 0]
click at [290, 97] on span "Discount code" at bounding box center [298, 92] width 38 height 7
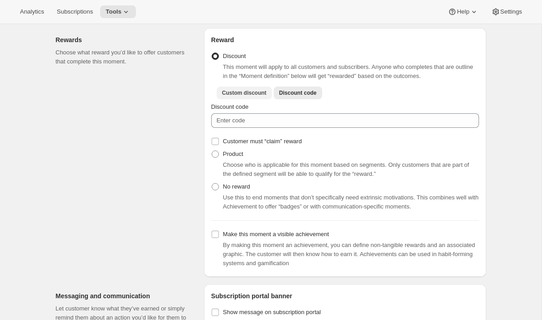
click at [239, 97] on span "Custom discount" at bounding box center [244, 92] width 44 height 7
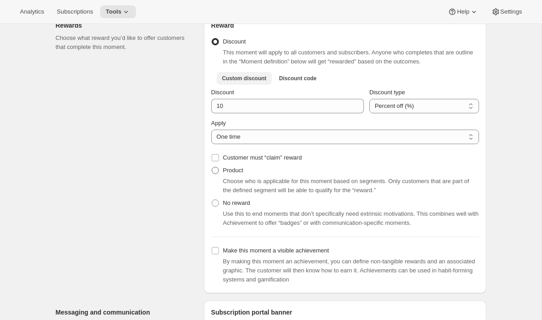
scroll to position [352, 0]
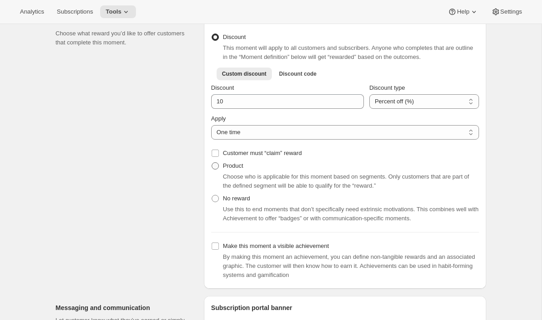
click at [237, 169] on span "Product" at bounding box center [233, 165] width 20 height 7
click at [212, 163] on input "Product" at bounding box center [212, 162] width 0 height 0
radio input "true"
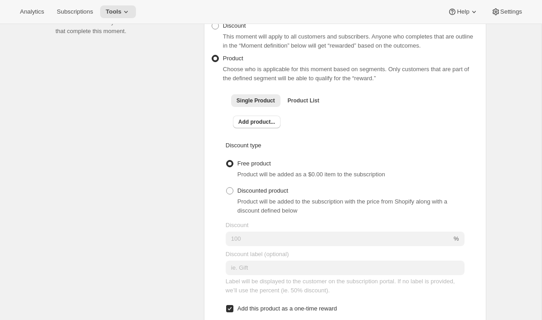
scroll to position [365, 0]
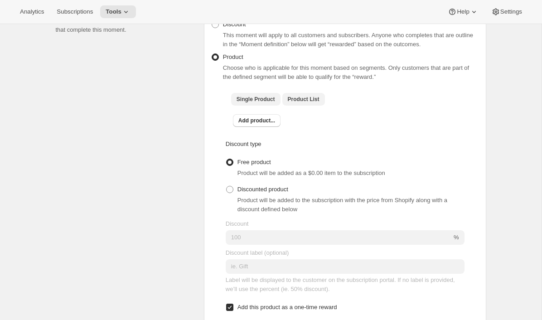
click at [295, 103] on span "Product List" at bounding box center [304, 99] width 32 height 7
checkbox input "true"
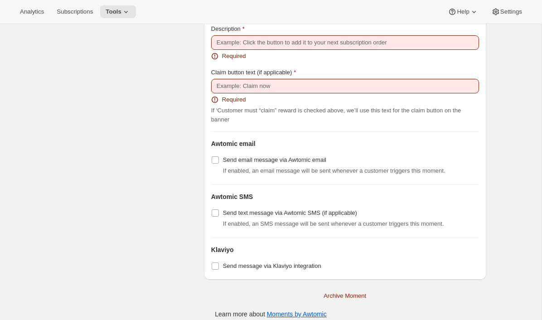
scroll to position [1012, 0]
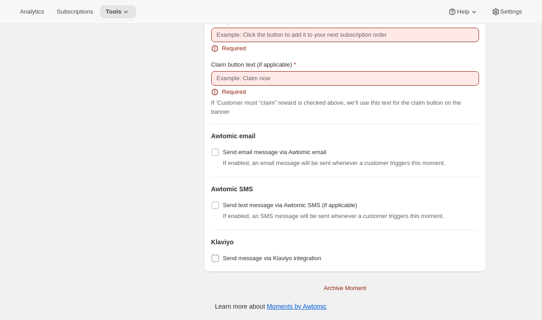
click at [214, 263] on label "Send message via Klaviyo integration" at bounding box center [266, 258] width 110 height 13
click at [214, 262] on input "Send message via Klaviyo integration" at bounding box center [215, 258] width 7 height 7
checkbox input "true"
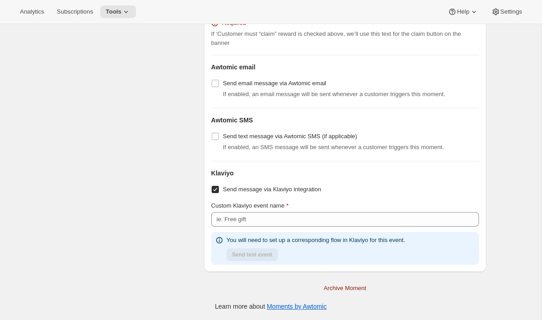
scroll to position [1081, 0]
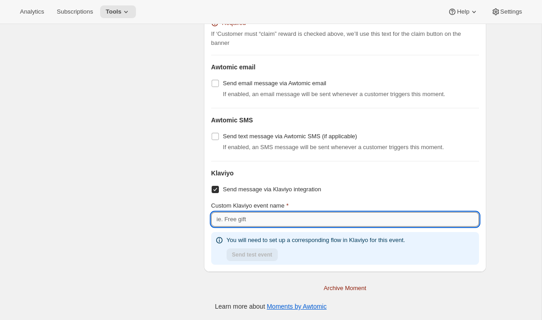
click at [247, 217] on input "Custom Klaviyo event name" at bounding box center [345, 219] width 268 height 15
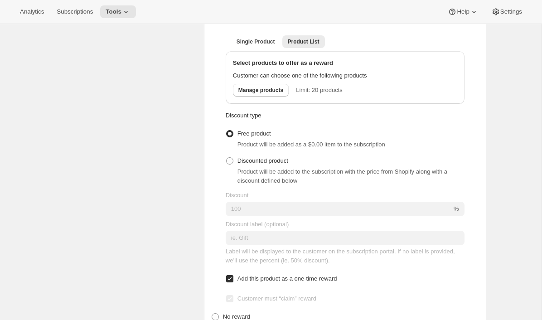
scroll to position [0, 0]
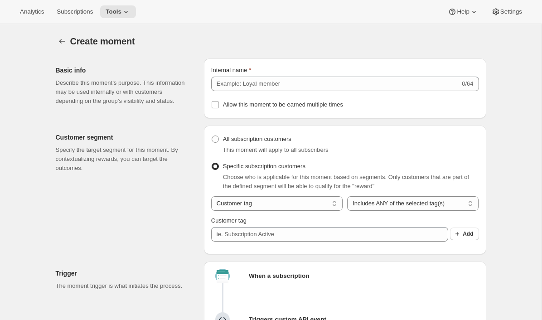
radio input "true"
checkbox input "false"
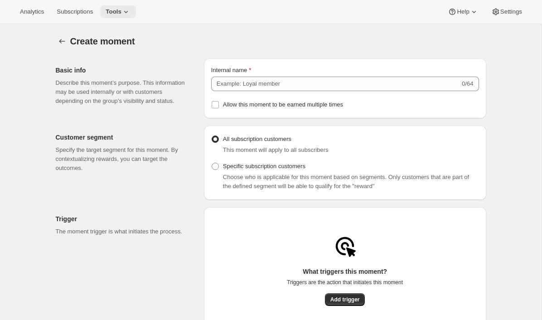
click at [119, 12] on span "Tools" at bounding box center [114, 11] width 16 height 7
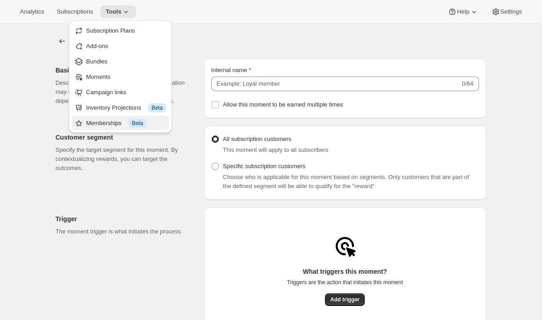
click at [102, 124] on div "Memberships Info Beta" at bounding box center [126, 123] width 80 height 9
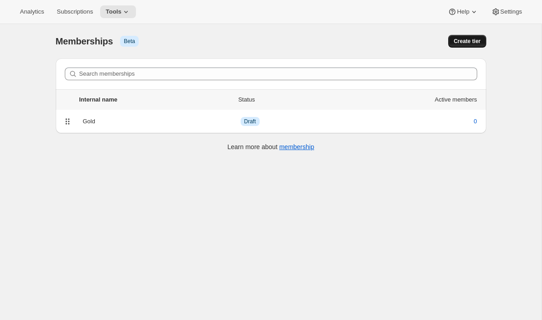
click at [463, 40] on span "Create tier" at bounding box center [467, 41] width 27 height 7
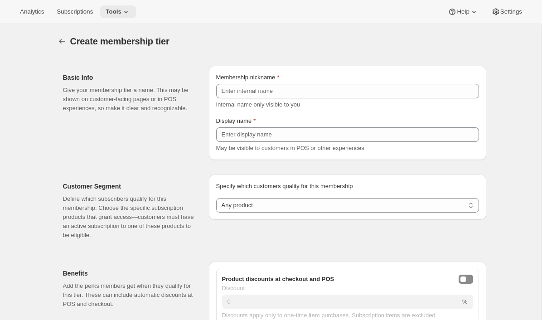
click at [118, 12] on span "Tools" at bounding box center [114, 11] width 16 height 7
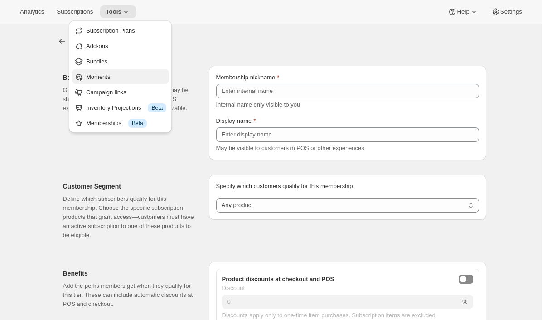
click at [111, 81] on span "Moments" at bounding box center [126, 77] width 80 height 9
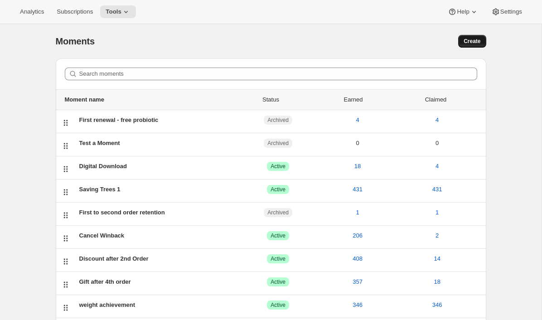
click at [479, 42] on span "Create" at bounding box center [472, 41] width 17 height 7
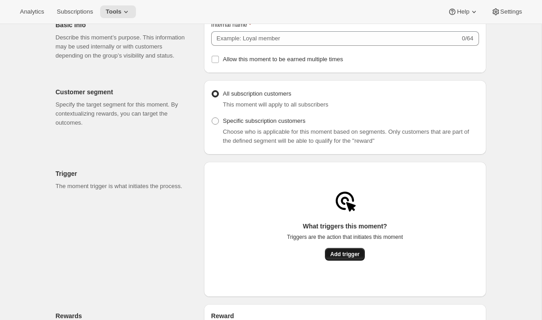
scroll to position [68, 0]
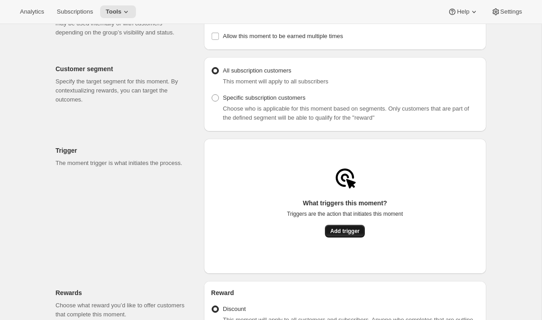
click at [359, 230] on button "Add trigger" at bounding box center [345, 231] width 40 height 13
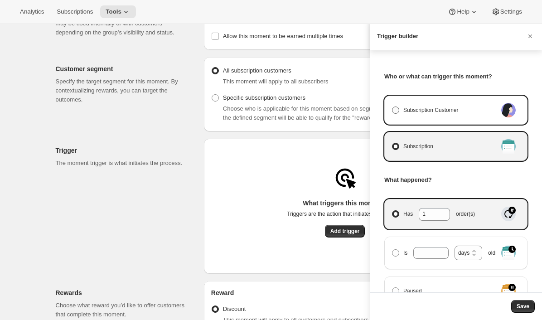
click at [422, 108] on span "Subscription Customer" at bounding box center [430, 110] width 55 height 9
click at [392, 107] on input "Subscription Customer" at bounding box center [392, 106] width 0 height 0
radio input "true"
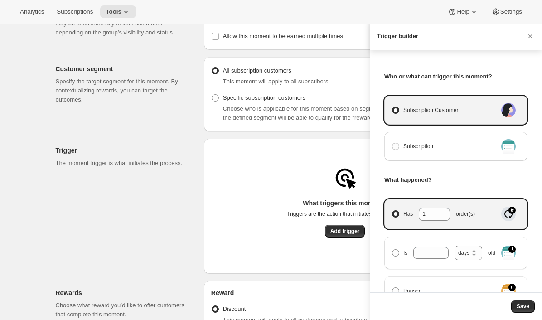
select select "days"
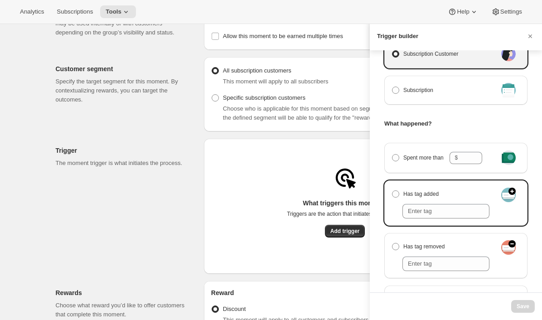
scroll to position [71, 0]
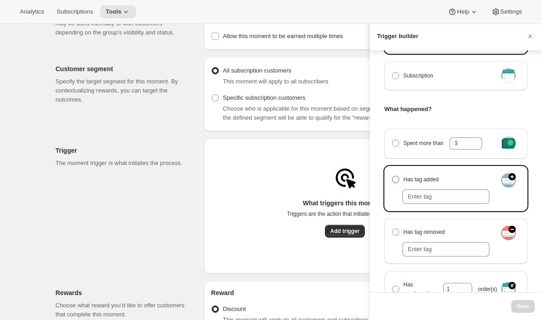
click at [416, 179] on span "Has tag added" at bounding box center [420, 179] width 35 height 9
click at [392, 176] on input "Has tag added" at bounding box center [392, 176] width 0 height 0
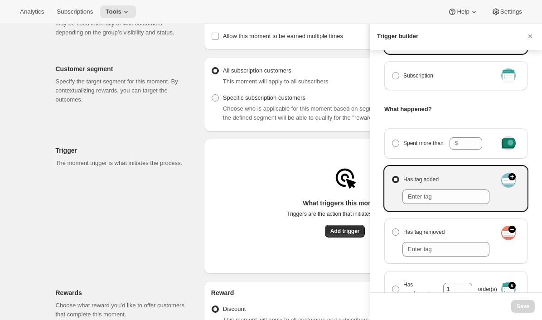
radio input "true"
click at [130, 64] on div at bounding box center [271, 160] width 542 height 320
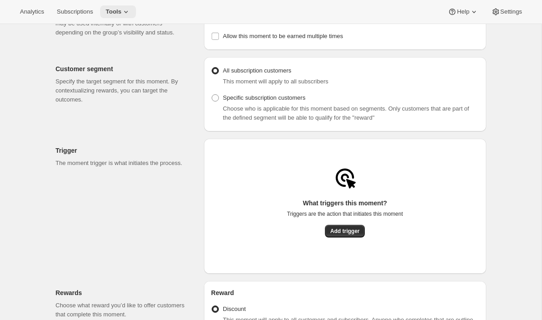
click at [130, 10] on icon at bounding box center [125, 11] width 9 height 9
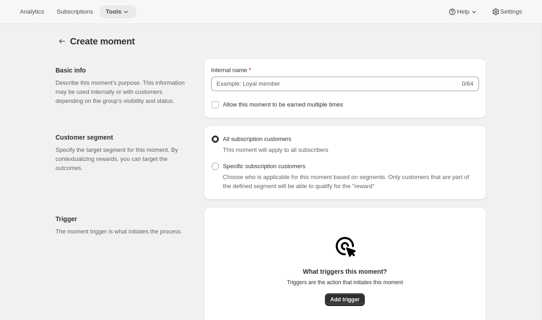
click at [120, 15] on span "Tools" at bounding box center [114, 11] width 16 height 7
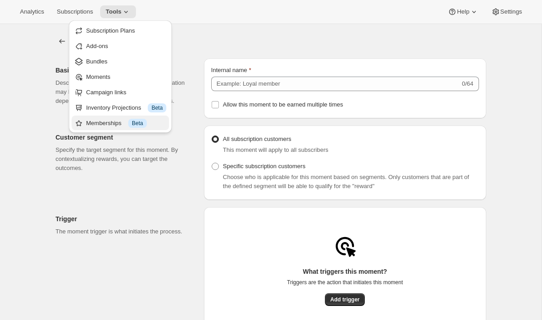
click at [108, 122] on div "Memberships Info Beta" at bounding box center [126, 123] width 80 height 9
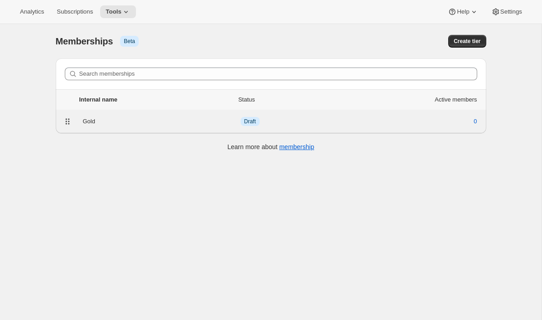
click at [176, 119] on div "Gold" at bounding box center [162, 121] width 158 height 9
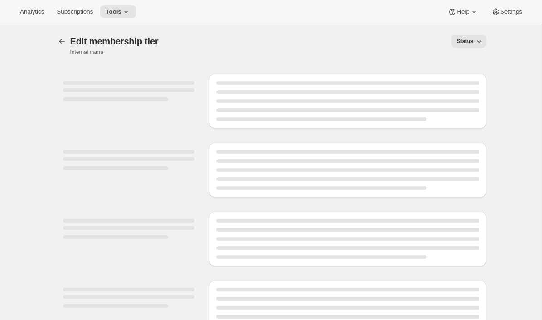
select select "products"
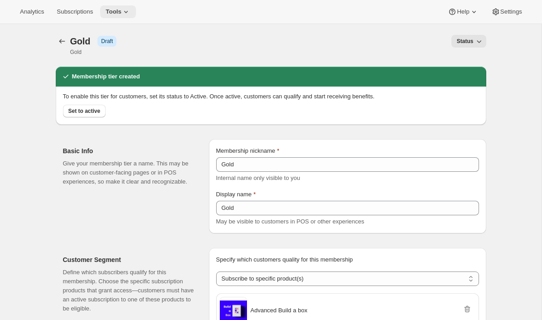
click at [121, 8] on span "Tools" at bounding box center [114, 11] width 16 height 7
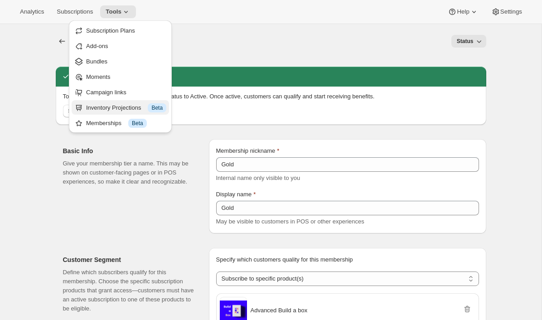
click at [106, 102] on button "Inventory Projections Info Beta" at bounding box center [120, 107] width 97 height 15
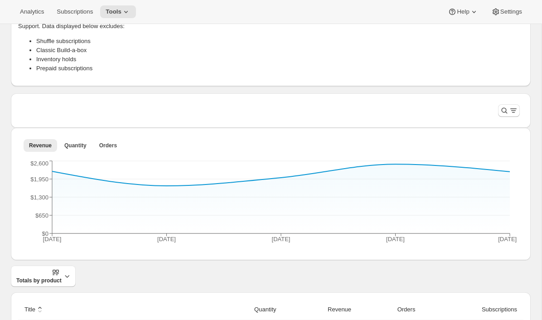
scroll to position [149, 0]
click at [506, 109] on icon "Filter products" at bounding box center [504, 110] width 9 height 9
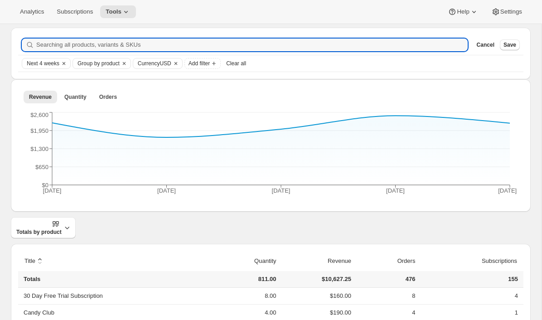
scroll to position [213, 0]
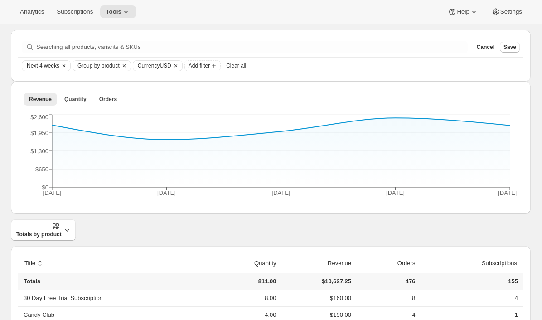
click at [46, 66] on span "Next 4 weeks" at bounding box center [43, 65] width 33 height 7
type input "8"
click at [51, 89] on input "Date Range" at bounding box center [56, 92] width 58 height 13
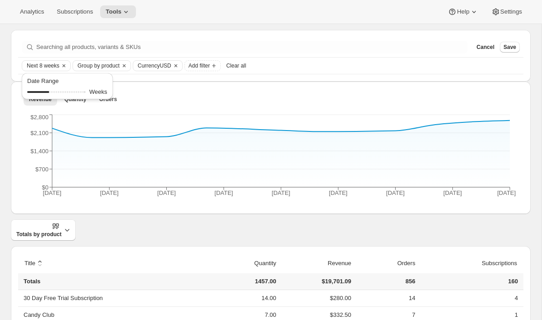
click at [130, 32] on div "Searching all products, variants & SKUs Cancel Save Next 8 weeks Group by produ…" at bounding box center [271, 56] width 520 height 52
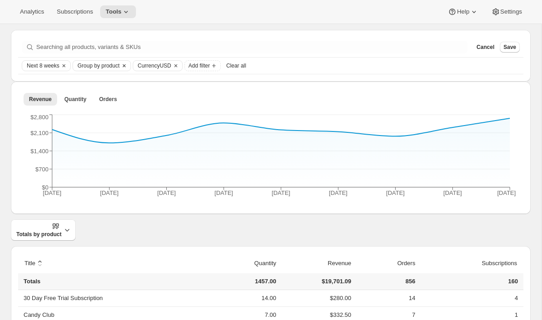
click at [115, 64] on span "Group by product" at bounding box center [98, 65] width 42 height 7
click at [193, 31] on div "Searching all products, variants & SKUs Cancel Save Next 8 weeks Group by produ…" at bounding box center [271, 56] width 520 height 52
click at [201, 63] on span "Add filter" at bounding box center [199, 65] width 21 height 7
click at [258, 32] on div "Searching all products, variants & SKUs Cancel Save Next 8 weeks Group by produ…" at bounding box center [271, 56] width 520 height 52
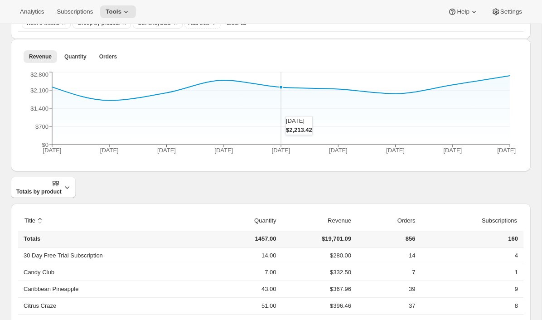
scroll to position [254, 0]
click at [72, 54] on span "Quantity" at bounding box center [75, 57] width 22 height 7
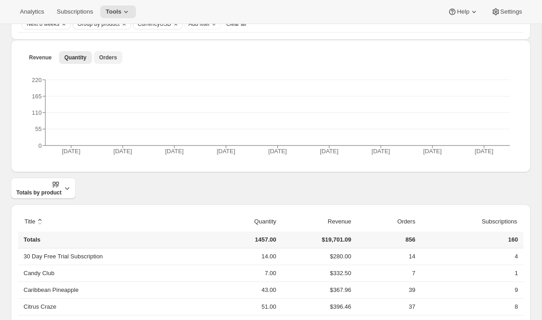
click at [113, 60] on span "Orders" at bounding box center [108, 57] width 18 height 7
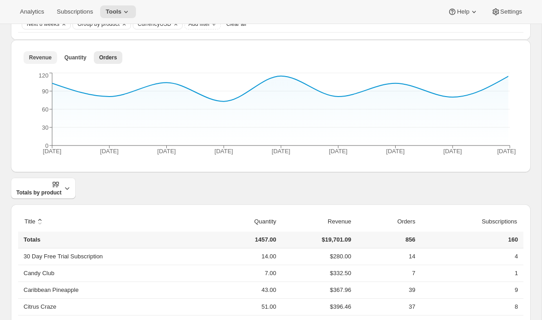
click at [40, 54] on span "Revenue" at bounding box center [40, 57] width 23 height 7
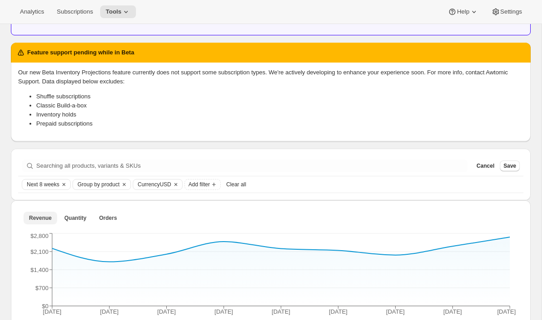
scroll to position [0, 0]
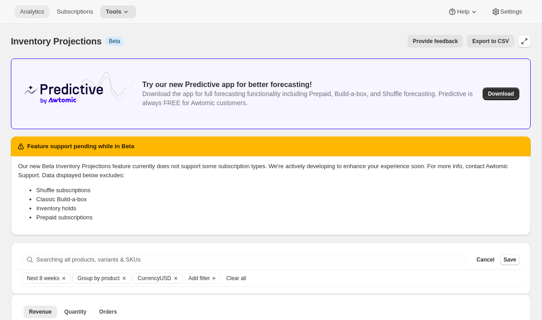
click at [25, 10] on span "Analytics" at bounding box center [32, 11] width 24 height 7
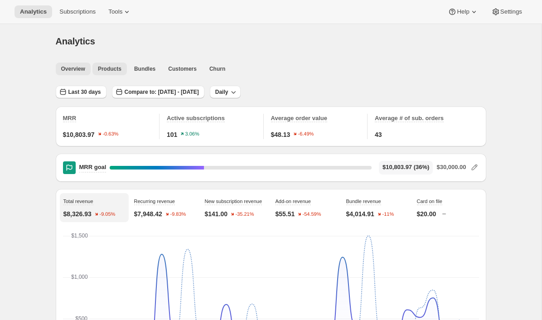
click at [111, 66] on span "Products" at bounding box center [110, 68] width 24 height 7
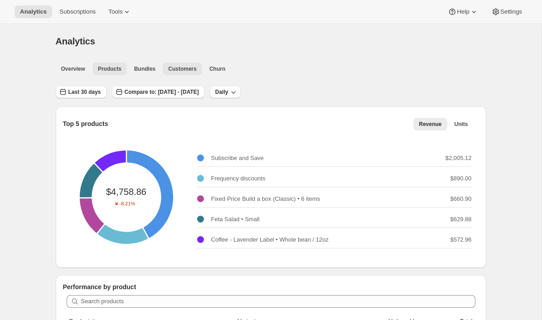
click at [175, 69] on span "Customers" at bounding box center [182, 68] width 29 height 7
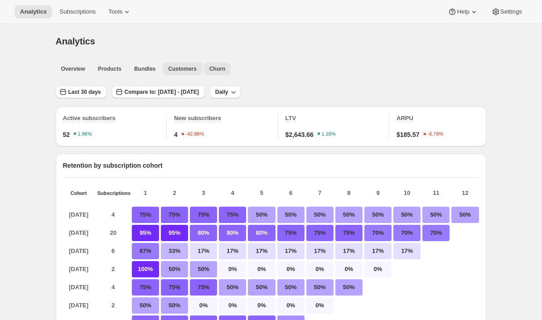
click at [224, 65] on span "Churn" at bounding box center [217, 68] width 16 height 7
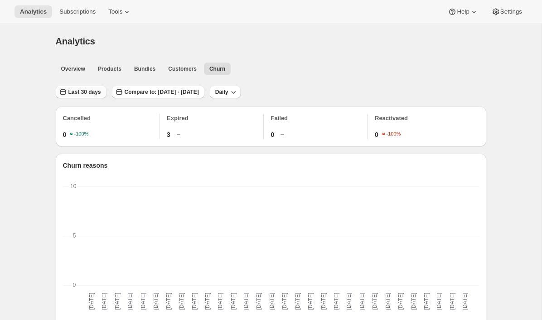
click at [82, 92] on span "Last 30 days" at bounding box center [84, 91] width 33 height 7
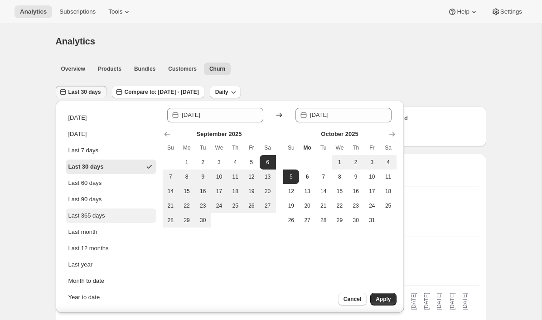
click at [79, 211] on button "Last 365 days" at bounding box center [111, 215] width 91 height 15
type input "[DATE]"
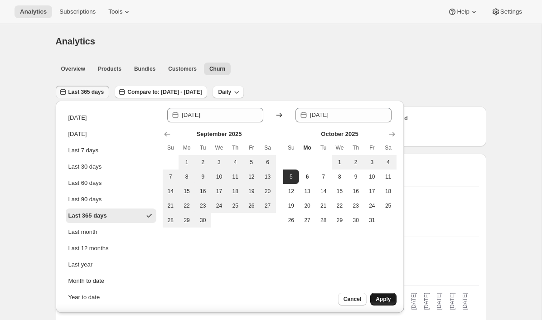
click at [380, 300] on span "Apply" at bounding box center [383, 298] width 15 height 7
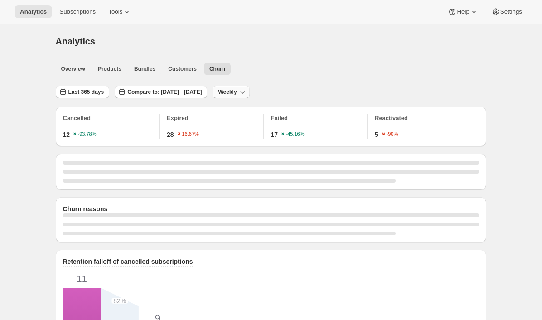
click at [237, 91] on span "Weekly" at bounding box center [227, 91] width 19 height 7
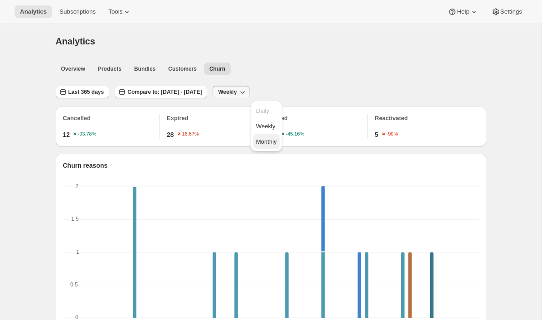
click at [262, 144] on span "Monthly" at bounding box center [266, 141] width 21 height 7
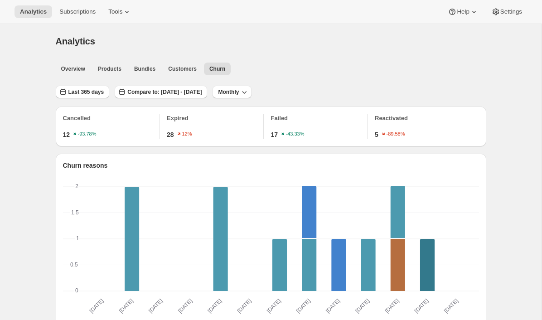
click at [509, 16] on button "Settings" at bounding box center [507, 11] width 42 height 13
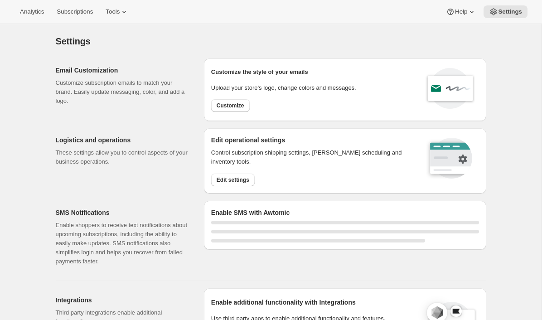
select select "22:00"
select select "09:00"
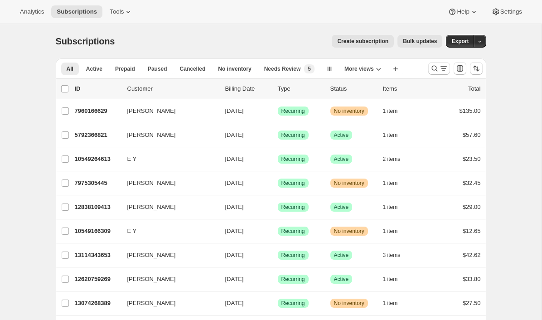
click at [471, 14] on icon at bounding box center [473, 11] width 9 height 9
click at [471, 12] on icon at bounding box center [473, 11] width 9 height 9
click at [463, 29] on span "Setup guide" at bounding box center [460, 30] width 31 height 7
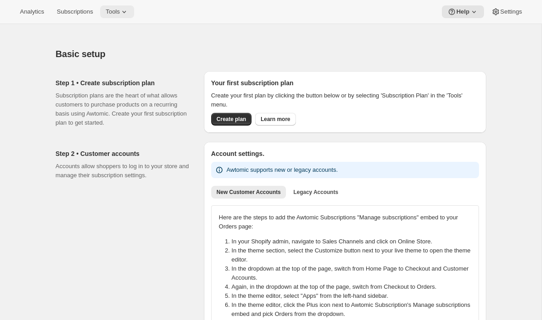
click at [129, 11] on icon at bounding box center [124, 11] width 9 height 9
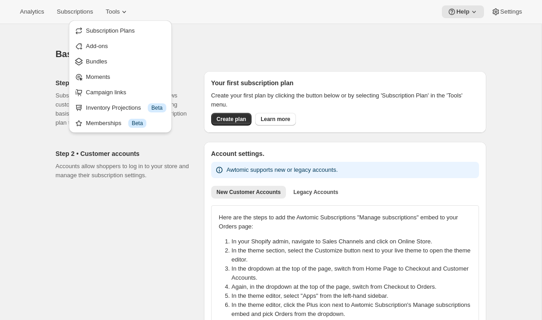
click at [53, 190] on div "Step 2 • Customer accounts Accounts allow shoppers to log in to your store and …" at bounding box center [267, 254] width 438 height 239
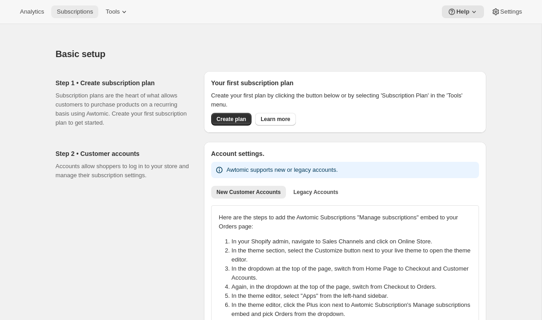
click at [85, 16] on button "Subscriptions" at bounding box center [74, 11] width 47 height 13
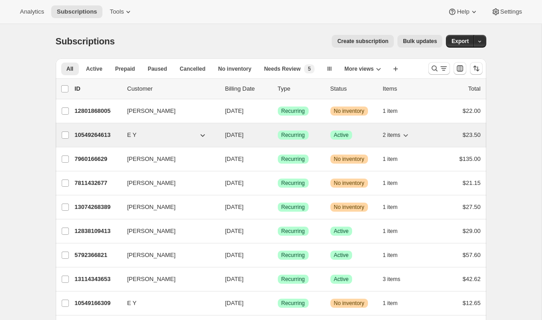
click at [86, 137] on p "10549264613" at bounding box center [97, 135] width 45 height 9
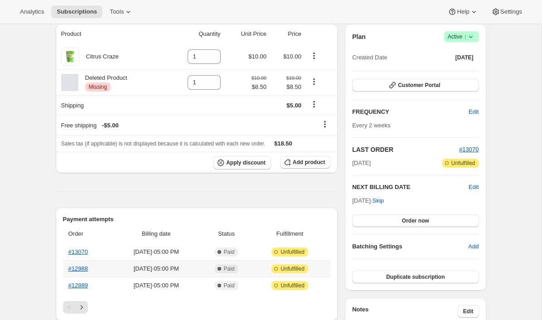
scroll to position [143, 0]
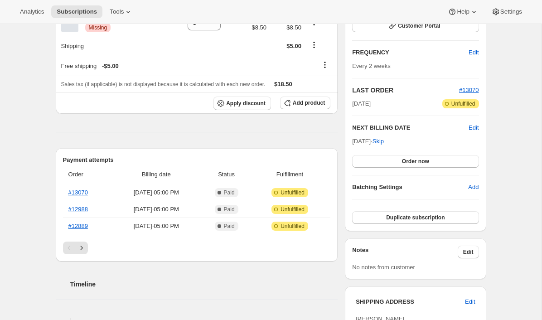
drag, startPoint x: 64, startPoint y: 161, endPoint x: 119, endPoint y: 164, distance: 54.9
click at [119, 164] on div "Payment attempts Order Billing date Status Fulfillment #13070 Sep 22, 2025 · 05…" at bounding box center [197, 204] width 282 height 113
drag, startPoint x: 119, startPoint y: 160, endPoint x: 51, endPoint y: 160, distance: 68.0
click at [50, 160] on div "E Y emily+qa@awtomic.com 6 subscriptions Product Quantity Unit Price Price Citr…" at bounding box center [267, 300] width 438 height 784
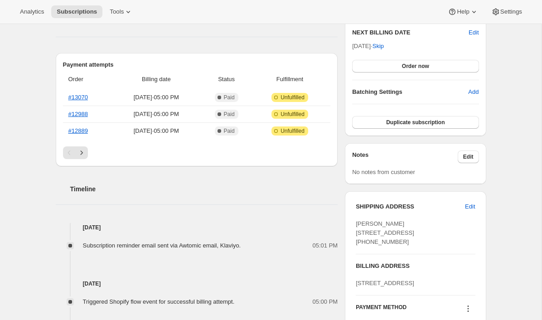
scroll to position [268, 0]
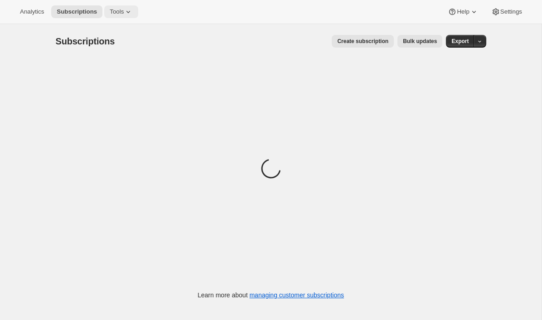
click at [118, 17] on button "Tools" at bounding box center [121, 11] width 34 height 13
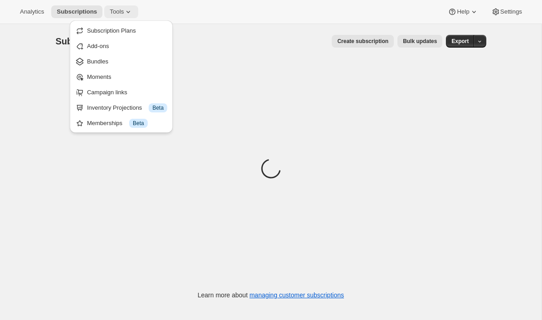
click at [121, 15] on button "Tools" at bounding box center [121, 11] width 34 height 13
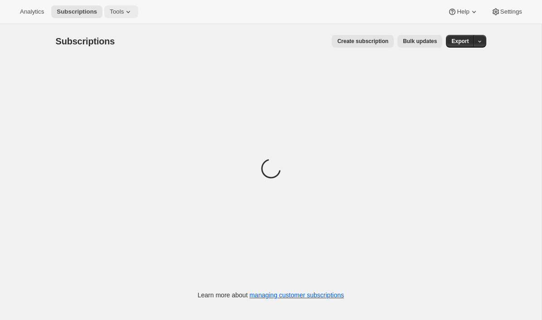
click at [121, 15] on span "Tools" at bounding box center [117, 11] width 14 height 7
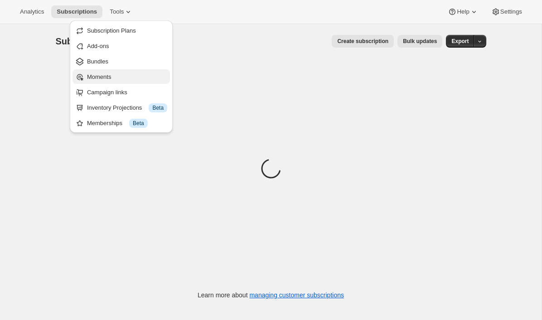
click at [99, 82] on button "Moments" at bounding box center [121, 76] width 97 height 15
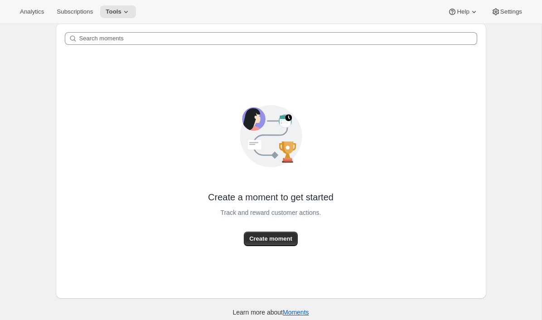
scroll to position [41, 0]
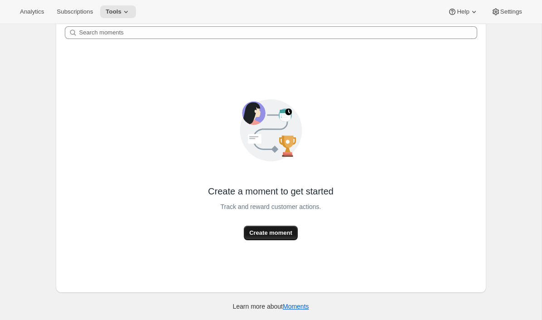
click at [259, 237] on span "Create moment" at bounding box center [270, 232] width 43 height 9
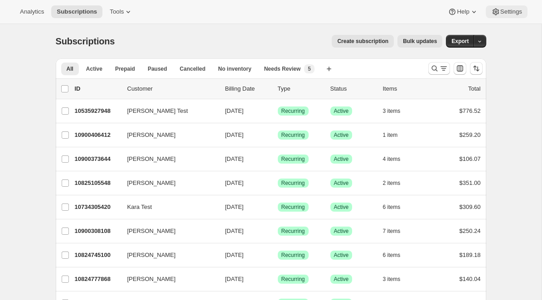
click at [497, 8] on icon at bounding box center [495, 11] width 9 height 9
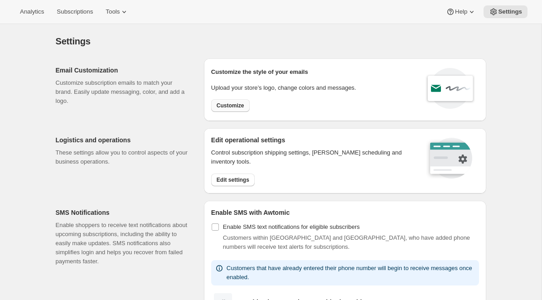
click at [237, 100] on button "Customize" at bounding box center [230, 105] width 39 height 13
select select "subscriptionMessage"
select select "5"
select select "15"
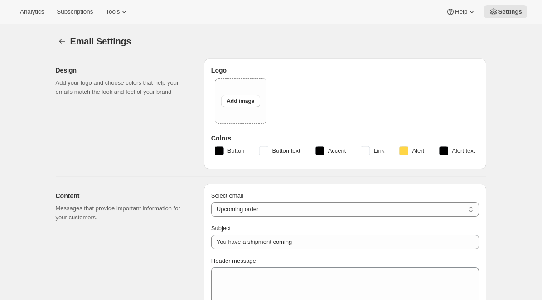
type input "Get ready for your upcoming Wine Club shipment! 📦"
type textarea "Good news! Your next Wine Club order is about to be processed."
select select "7"
type input "ONEHOPE Wine"
checkbox input "false"
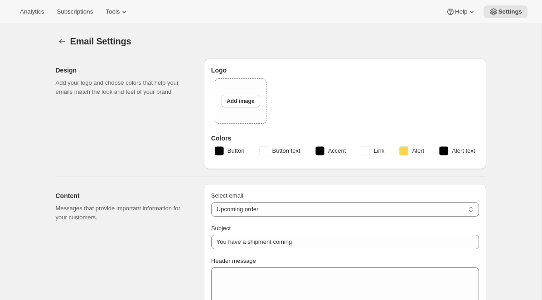
checkbox input "false"
type input "brittany@onehopewine.com"
checkbox input "true"
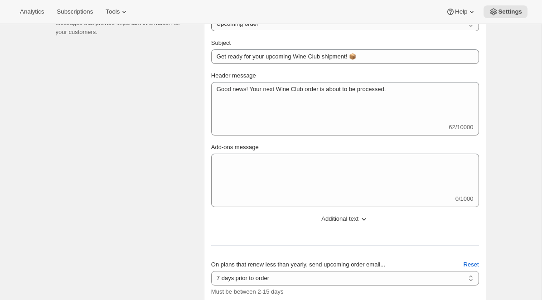
scroll to position [137, 0]
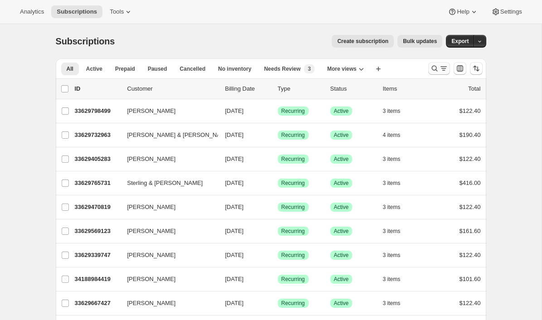
click at [437, 67] on icon "Search and filter results" at bounding box center [434, 68] width 9 height 9
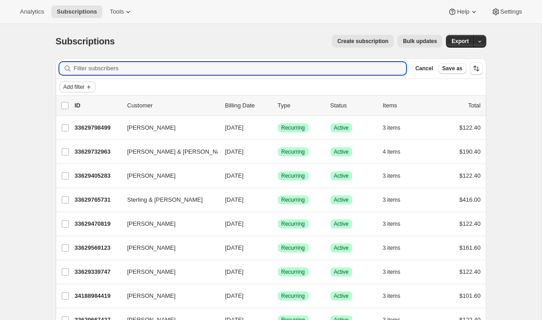
click at [83, 86] on span "Add filter" at bounding box center [73, 86] width 21 height 7
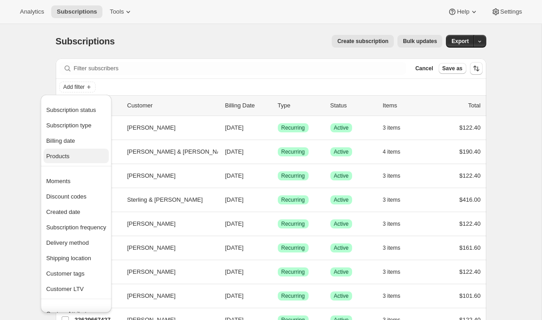
click at [73, 160] on span "Products" at bounding box center [76, 156] width 60 height 9
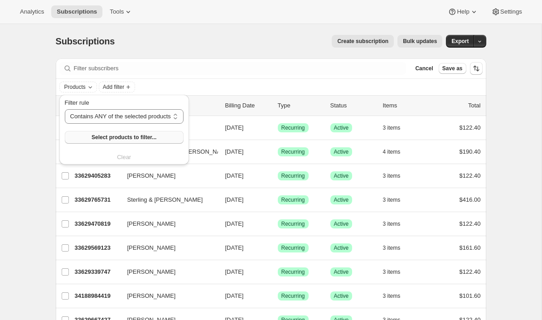
click at [135, 133] on button "Select products to filter..." at bounding box center [124, 137] width 119 height 13
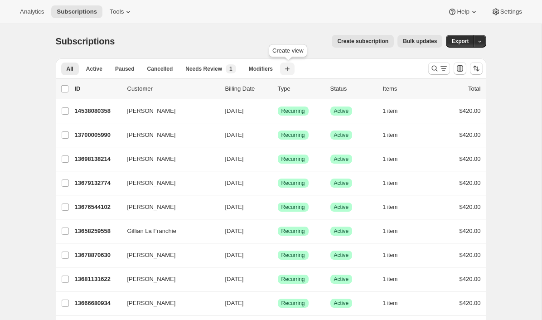
click at [288, 68] on icon "button" at bounding box center [287, 69] width 5 height 5
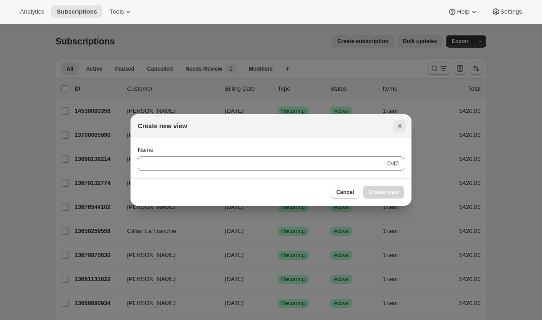
click at [399, 128] on icon "Close" at bounding box center [399, 125] width 9 height 9
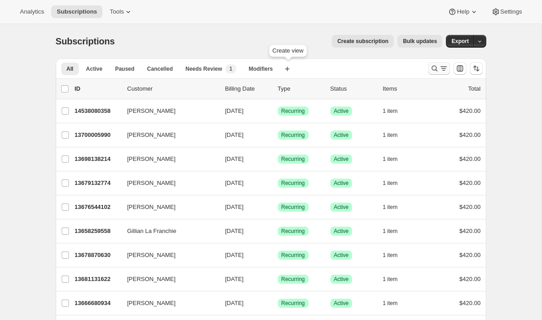
click at [440, 67] on icon "Search and filter results" at bounding box center [443, 68] width 9 height 9
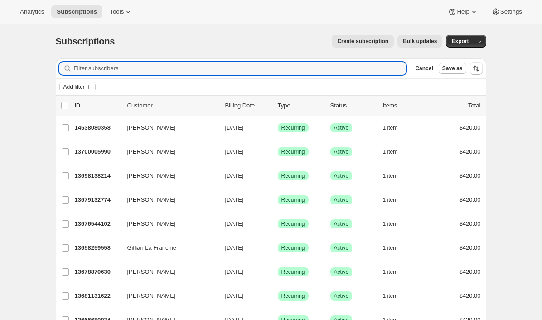
click at [84, 85] on span "Add filter" at bounding box center [73, 86] width 21 height 7
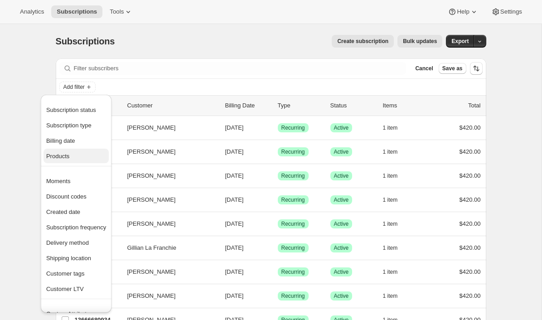
click at [63, 157] on span "Products" at bounding box center [57, 156] width 23 height 7
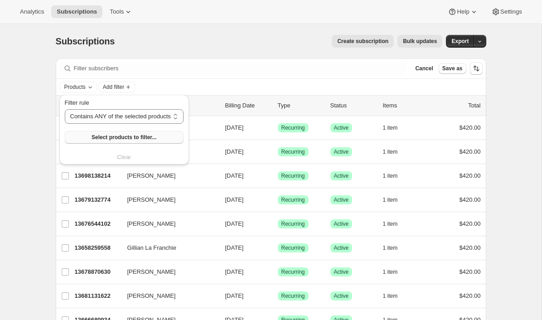
click at [104, 143] on button "Select products to filter..." at bounding box center [124, 137] width 119 height 13
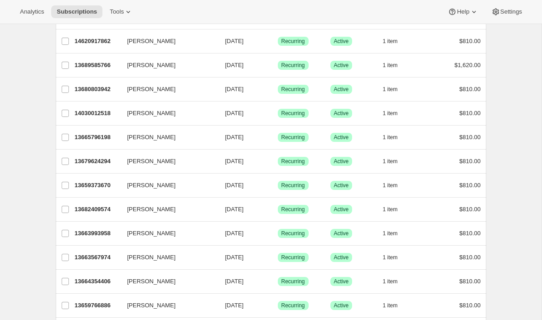
scroll to position [255, 0]
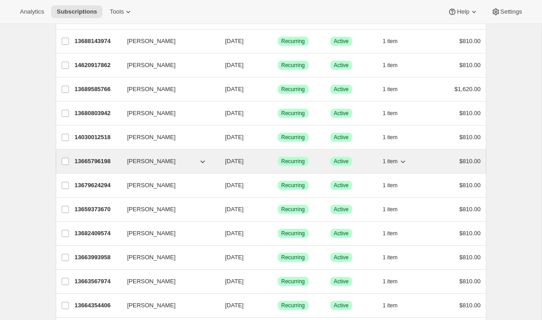
click at [98, 164] on p "13665796198" at bounding box center [97, 161] width 45 height 9
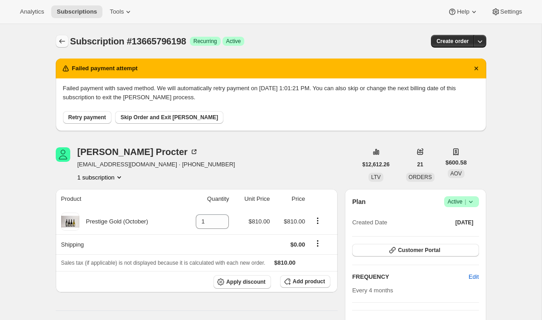
click at [59, 40] on icon "Subscriptions" at bounding box center [62, 41] width 9 height 9
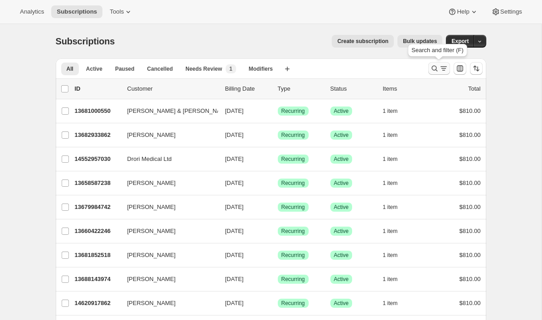
click at [434, 67] on icon "Search and filter results" at bounding box center [434, 68] width 9 height 9
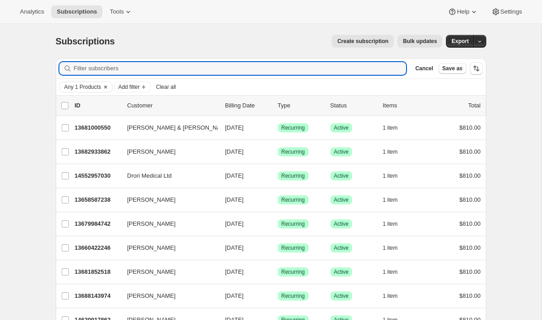
click at [67, 87] on span "Any 1 Products" at bounding box center [82, 86] width 37 height 7
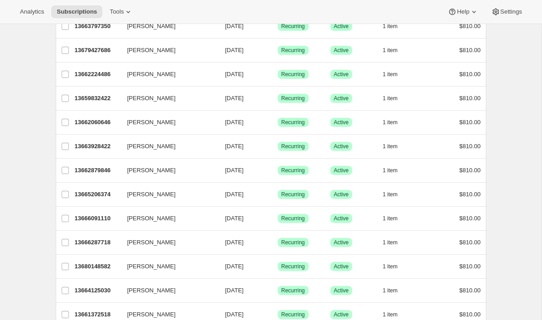
scroll to position [1047, 0]
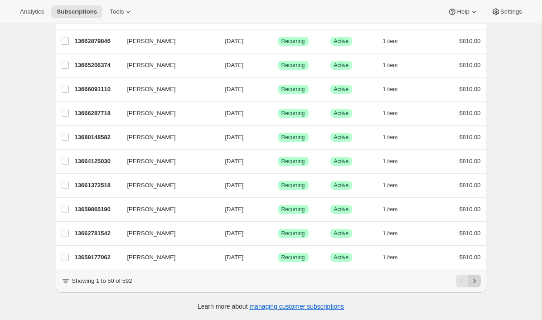
click at [476, 284] on icon "Next" at bounding box center [474, 280] width 9 height 9
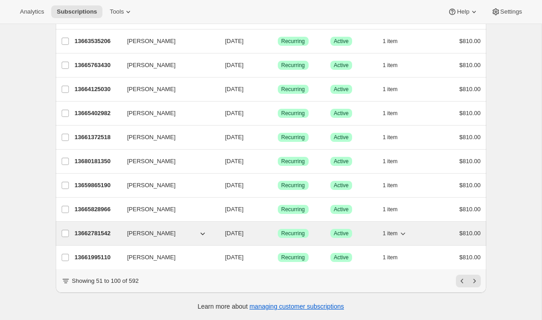
click at [90, 234] on p "13662781542" at bounding box center [97, 233] width 45 height 9
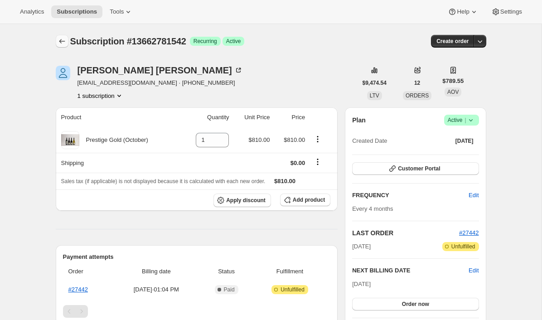
click at [62, 38] on icon "Subscriptions" at bounding box center [62, 41] width 9 height 9
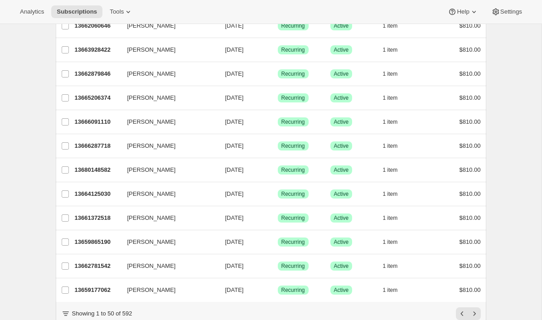
scroll to position [1031, 0]
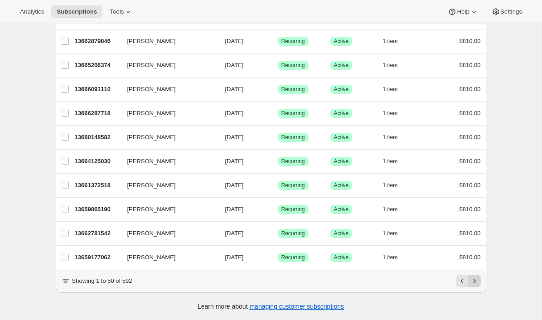
click at [475, 282] on icon "Next" at bounding box center [474, 280] width 9 height 9
click at [476, 278] on icon "Next" at bounding box center [474, 280] width 9 height 9
click at [475, 279] on icon "Next" at bounding box center [474, 280] width 9 height 9
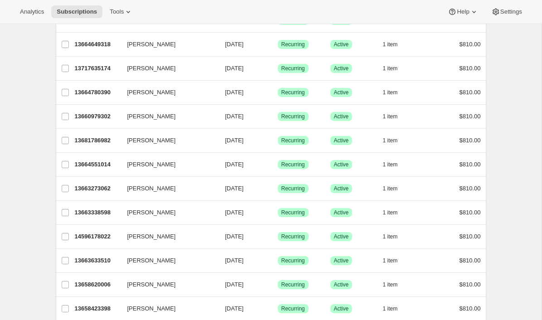
scroll to position [0, 0]
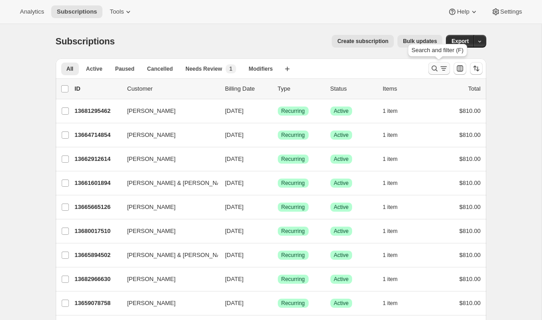
click at [436, 68] on icon "Search and filter results" at bounding box center [434, 68] width 9 height 9
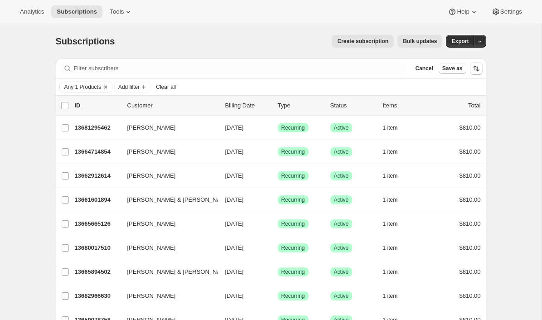
click at [90, 87] on span "Any 1 Products" at bounding box center [82, 86] width 37 height 7
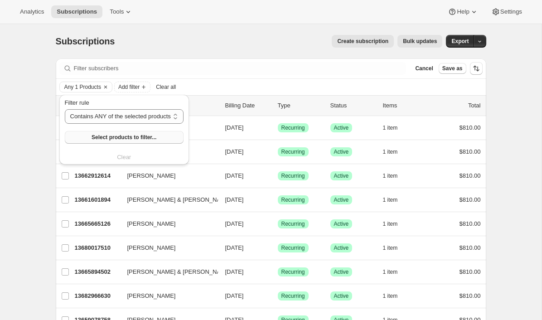
click at [85, 140] on button "Select products to filter..." at bounding box center [124, 137] width 119 height 13
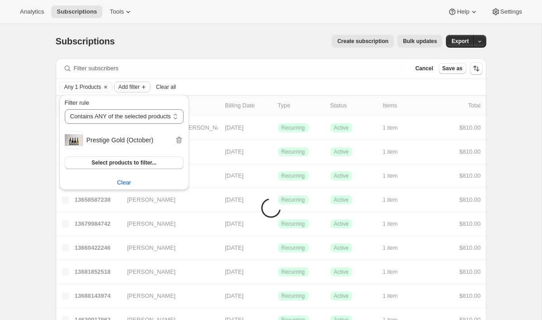
click at [136, 83] on span "Add filter" at bounding box center [128, 86] width 21 height 7
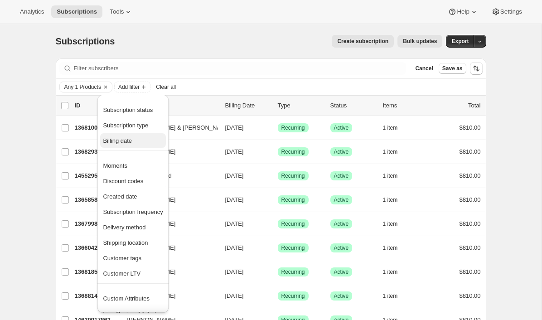
click at [120, 137] on span "Billing date" at bounding box center [117, 140] width 29 height 7
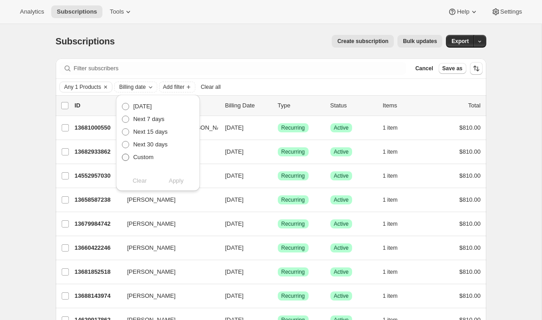
click at [145, 157] on span "Custom" at bounding box center [143, 157] width 20 height 7
click at [122, 154] on input "Custom" at bounding box center [122, 154] width 0 height 0
radio input "true"
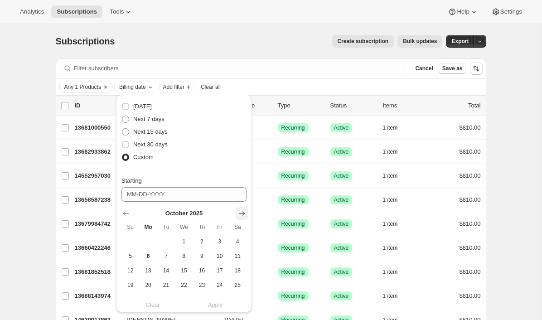
click at [239, 213] on icon "Show next month, November 2025" at bounding box center [241, 213] width 9 height 9
click at [239, 213] on icon "Show next month, December 2025" at bounding box center [241, 213] width 9 height 9
click at [239, 213] on icon "Show next month, February 2026" at bounding box center [241, 213] width 9 height 9
click at [239, 213] on icon "Show next month, March 2026" at bounding box center [241, 213] width 9 height 9
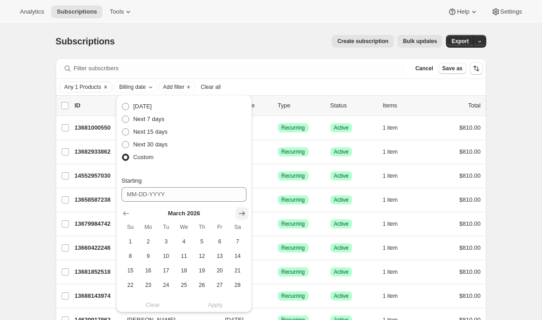
click at [239, 213] on icon "Show next month, April 2026" at bounding box center [241, 213] width 9 height 9
click at [239, 213] on icon "Show next month, May 2026" at bounding box center [241, 213] width 9 height 9
click at [239, 213] on icon "Show next month, June 2026" at bounding box center [241, 213] width 9 height 9
click at [202, 242] on span "4" at bounding box center [202, 241] width 10 height 7
type input "06-04-2026"
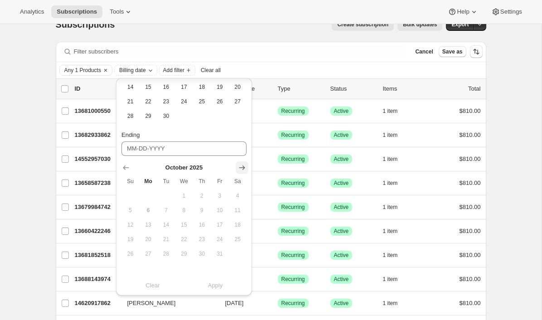
scroll to position [13, 0]
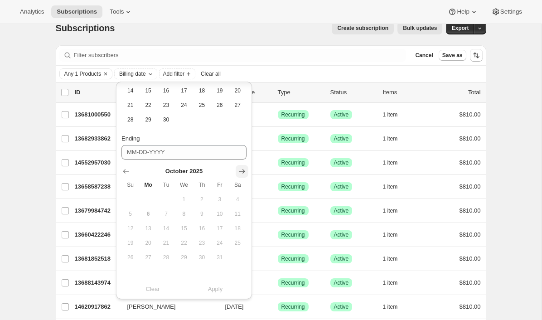
click at [240, 169] on icon "Show next month, November 2025" at bounding box center [241, 171] width 9 height 9
click at [240, 169] on icon "Show next month, January 2026" at bounding box center [241, 171] width 9 height 9
click at [240, 169] on icon "Show next month, February 2026" at bounding box center [241, 171] width 9 height 9
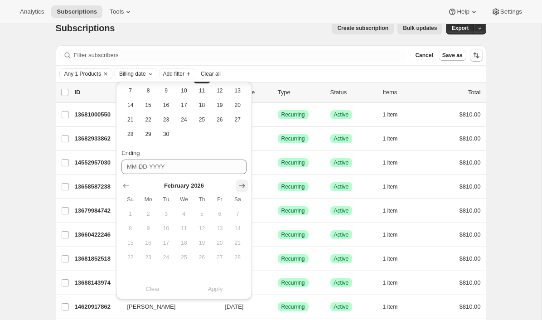
click at [242, 185] on icon "Show next month, March 2026" at bounding box center [241, 185] width 9 height 9
click at [242, 184] on icon "Show next month, April 2026" at bounding box center [241, 185] width 9 height 9
click at [242, 184] on icon "Show next month, May 2026" at bounding box center [241, 185] width 9 height 9
click at [242, 184] on icon "Show next month, June 2026" at bounding box center [241, 185] width 9 height 9
click at [233, 214] on span "6" at bounding box center [237, 213] width 10 height 7
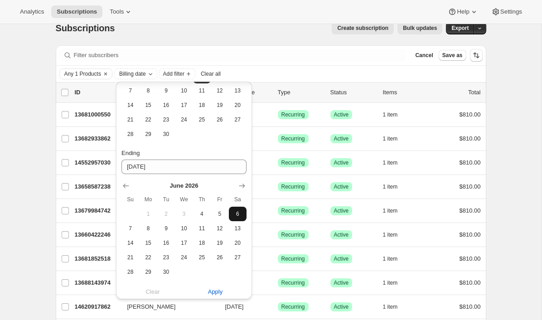
type input "06-06-2026"
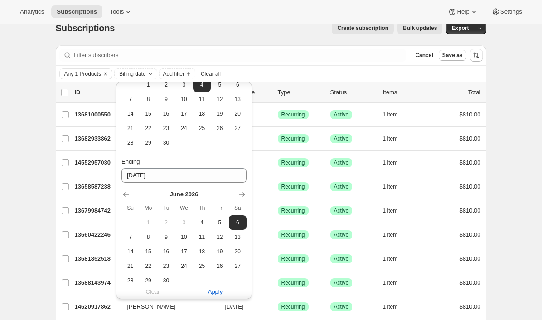
scroll to position [149, 0]
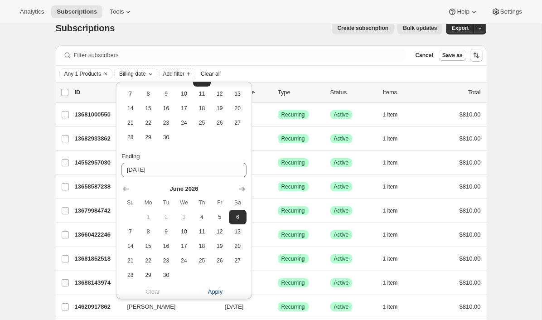
click at [216, 292] on span "Apply" at bounding box center [215, 291] width 15 height 9
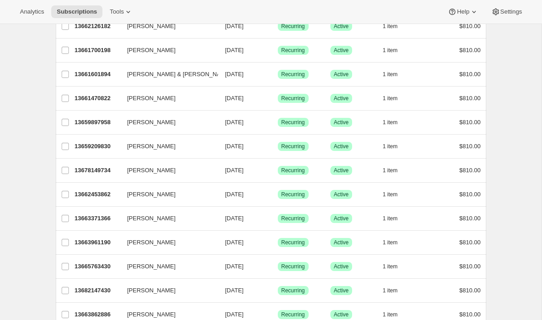
scroll to position [0, 0]
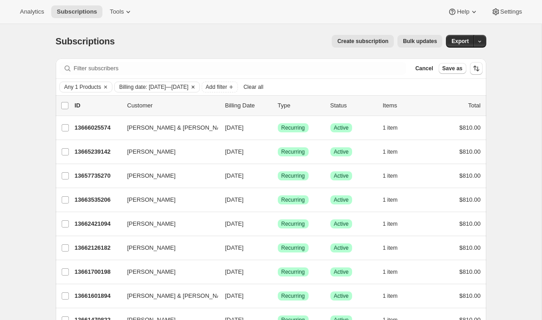
click at [197, 84] on icon "Clear" at bounding box center [192, 86] width 7 height 7
click at [223, 107] on div "ID Customer Billing Date Type Status Items Total" at bounding box center [278, 105] width 406 height 9
click at [235, 106] on p "Billing Date" at bounding box center [247, 105] width 45 height 9
click at [217, 106] on p "Customer" at bounding box center [172, 105] width 91 height 9
click at [140, 85] on span "Add filter" at bounding box center [128, 86] width 21 height 7
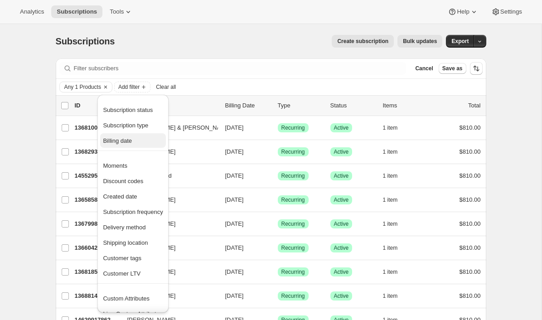
click at [121, 143] on span "Billing date" at bounding box center [117, 140] width 29 height 7
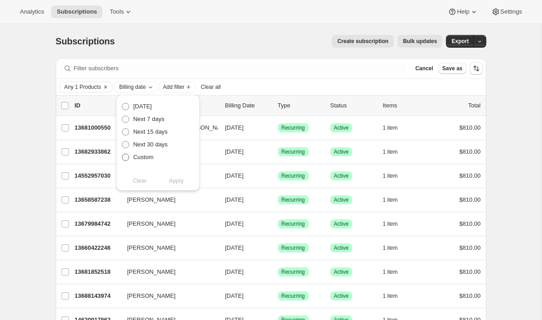
click at [141, 158] on span "Custom" at bounding box center [143, 157] width 20 height 7
click at [122, 154] on input "Custom" at bounding box center [122, 154] width 0 height 0
radio input "true"
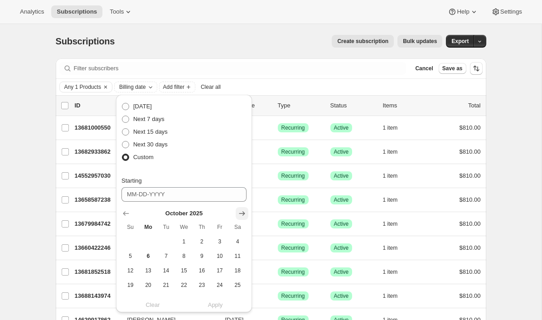
click at [242, 211] on icon "Show next month, November 2025" at bounding box center [241, 213] width 9 height 9
click at [242, 211] on icon "Show next month, December 2025" at bounding box center [241, 213] width 9 height 9
click at [242, 211] on icon "Show next month, January 2026" at bounding box center [241, 213] width 9 height 9
click at [242, 211] on icon "Show next month, February 2026" at bounding box center [241, 213] width 9 height 9
click at [242, 211] on icon "Show next month, March 2026" at bounding box center [241, 213] width 9 height 9
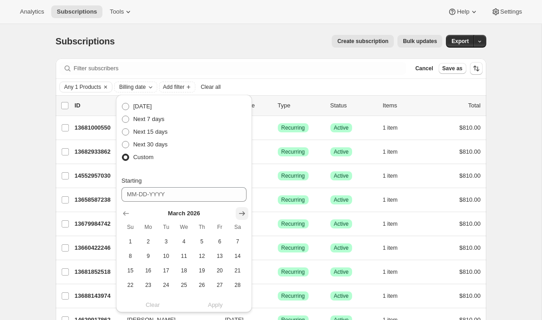
click at [242, 211] on icon "Show next month, April 2026" at bounding box center [241, 213] width 9 height 9
click at [242, 211] on icon "Show next month, May 2026" at bounding box center [241, 213] width 9 height 9
click at [242, 211] on icon "Show next month, June 2026" at bounding box center [241, 213] width 9 height 9
click at [203, 240] on span "4" at bounding box center [202, 241] width 10 height 7
type input "06-04-2026"
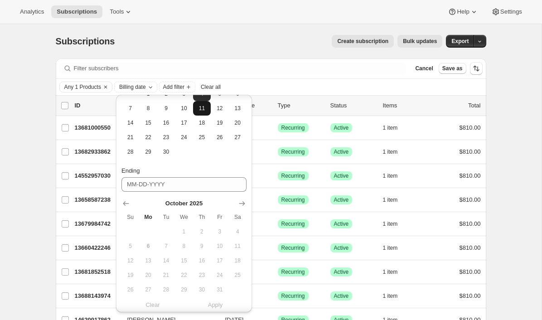
scroll to position [167, 0]
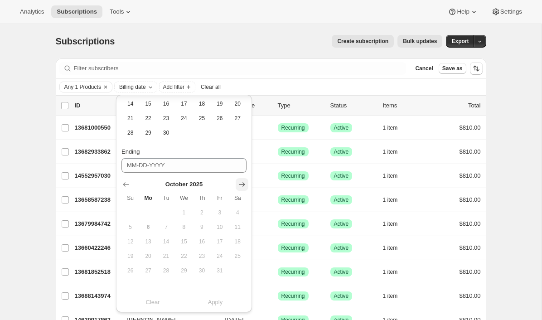
click at [241, 187] on icon "Show next month, November 2025" at bounding box center [241, 184] width 9 height 9
click at [241, 187] on icon "Show next month, December 2025" at bounding box center [241, 184] width 9 height 9
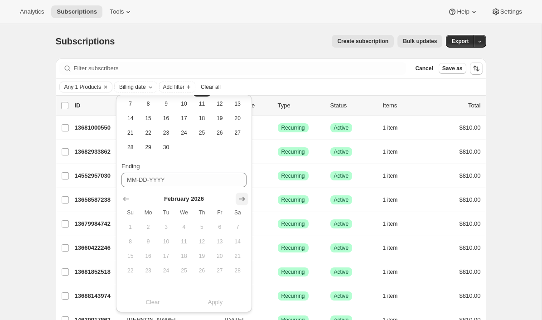
scroll to position [152, 0]
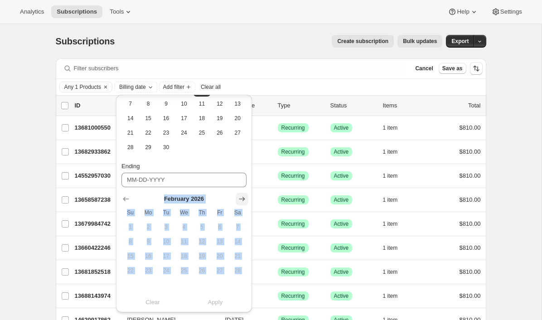
click at [241, 187] on div "February 2026 Su Mo Tu We Th Fr Sa 1 2 3 4 5 6 7 8 9 10 11 12 13 14 15 16 17 18…" at bounding box center [180, 232] width 132 height 91
click at [241, 197] on icon "Show next month, March 2026" at bounding box center [241, 198] width 9 height 9
click at [241, 197] on icon "Show next month, April 2026" at bounding box center [241, 198] width 9 height 9
click at [241, 197] on icon "Show next month, May 2026" at bounding box center [241, 198] width 9 height 9
click at [241, 197] on icon "Show next month, June 2026" at bounding box center [241, 198] width 9 height 9
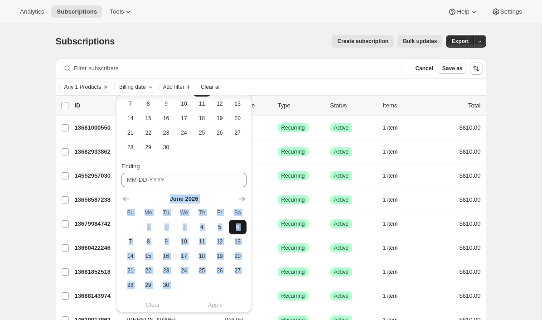
click at [238, 223] on span "6" at bounding box center [237, 226] width 10 height 7
type input "06-06-2026"
click at [216, 301] on span "Apply" at bounding box center [215, 304] width 15 height 9
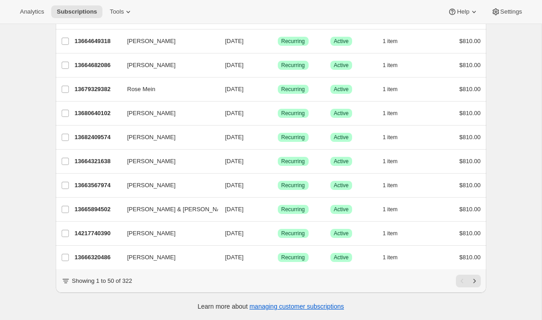
scroll to position [0, 0]
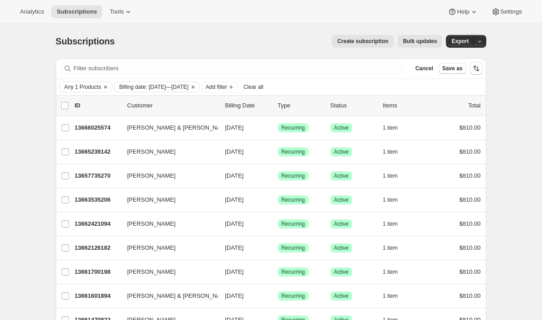
click at [425, 41] on span "Bulk updates" at bounding box center [420, 41] width 34 height 7
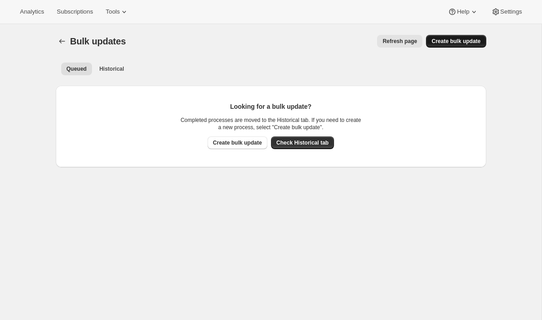
click at [454, 41] on span "Create bulk update" at bounding box center [455, 41] width 49 height 7
select select "10"
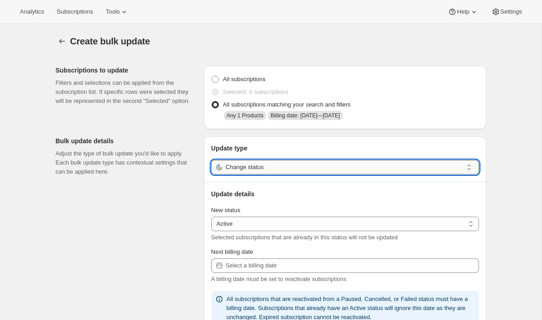
click at [246, 163] on input "Change status" at bounding box center [344, 167] width 237 height 15
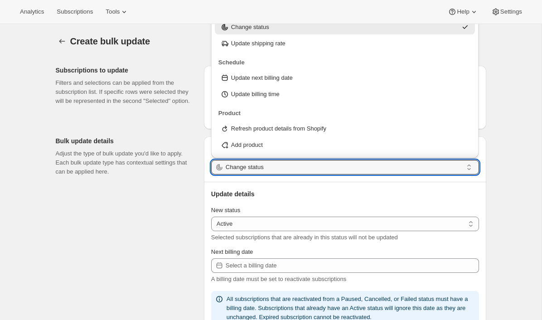
click at [250, 82] on p "Update next billing date" at bounding box center [262, 77] width 62 height 9
type input "Update next billing date"
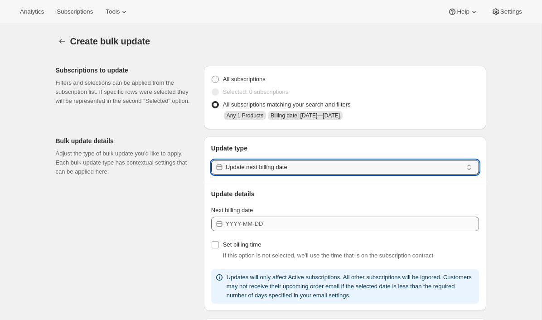
scroll to position [4, 0]
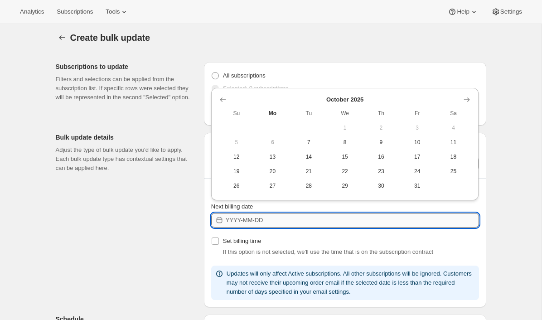
click at [236, 223] on input "Next billing date" at bounding box center [352, 220] width 253 height 15
click at [223, 101] on icon "Show previous month, September 2025" at bounding box center [222, 99] width 9 height 9
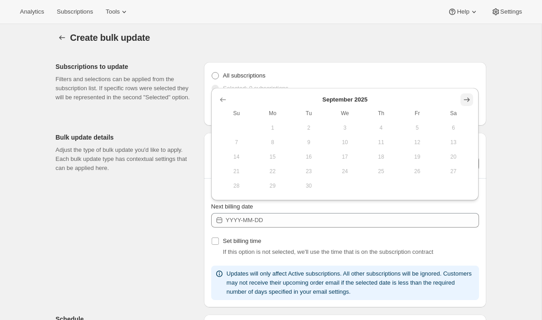
click at [468, 97] on icon "Show next month, October 2025" at bounding box center [467, 99] width 6 height 5
click at [468, 97] on icon "Show next month, November 2025" at bounding box center [467, 99] width 6 height 5
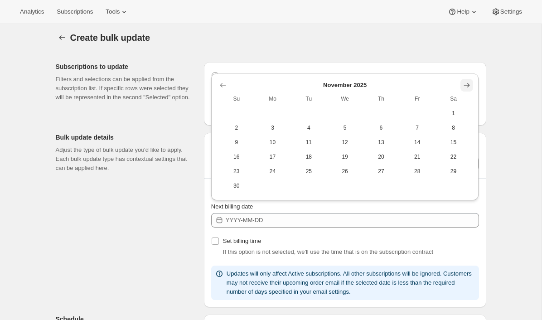
click at [467, 84] on icon "Show next month, December 2025" at bounding box center [466, 85] width 9 height 9
click at [467, 96] on icon "Show next month, January 2026" at bounding box center [466, 99] width 9 height 9
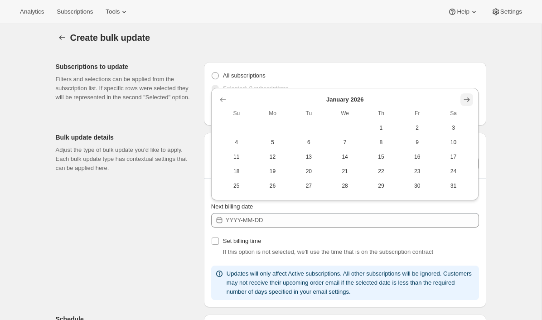
click at [467, 97] on icon "Show next month, February 2026" at bounding box center [466, 99] width 9 height 9
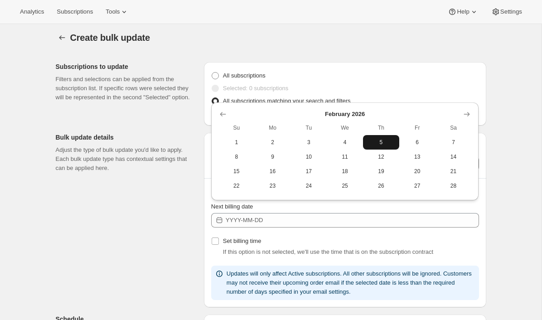
click at [385, 137] on button "5" at bounding box center [381, 142] width 36 height 15
type input "2026-02-05"
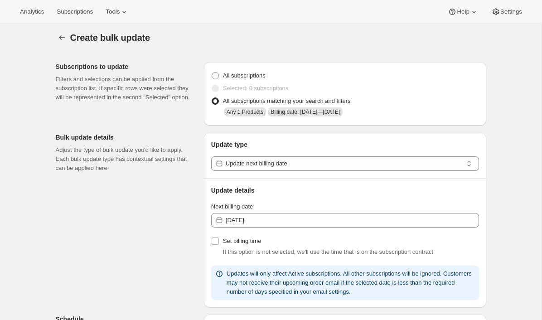
click at [519, 232] on div "Create bulk update. This page is ready Create bulk update Subscriptions to upda…" at bounding box center [271, 320] width 542 height 601
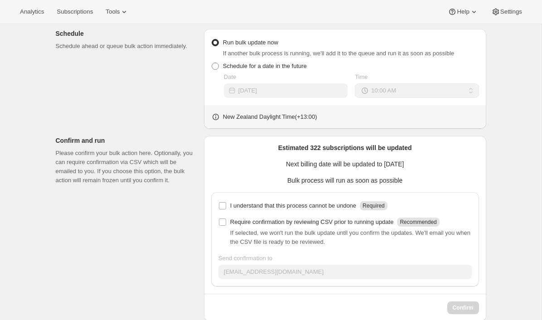
scroll to position [290, 0]
click at [329, 208] on p "I understand that this process cannot be undone" at bounding box center [293, 205] width 126 height 9
click at [226, 208] on input "I understand that this process cannot be undone Required" at bounding box center [222, 205] width 7 height 7
checkbox input "true"
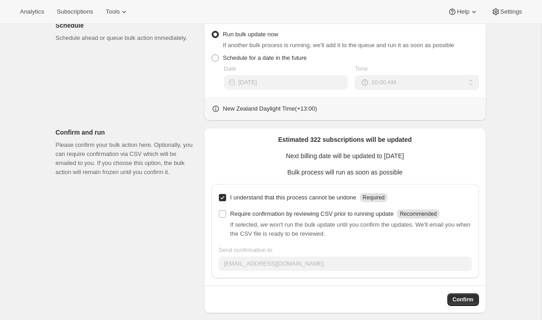
scroll to position [305, 0]
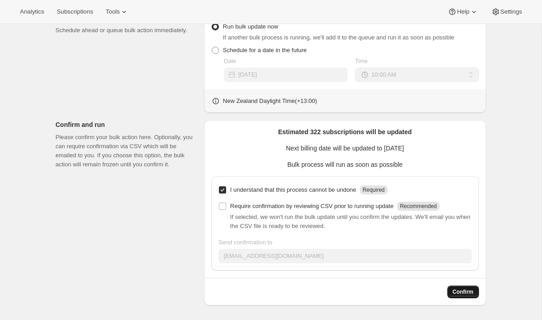
click at [471, 291] on span "Confirm" at bounding box center [463, 291] width 21 height 7
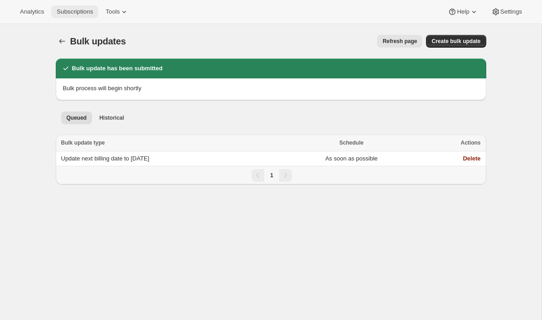
click at [79, 15] on span "Subscriptions" at bounding box center [75, 11] width 36 height 7
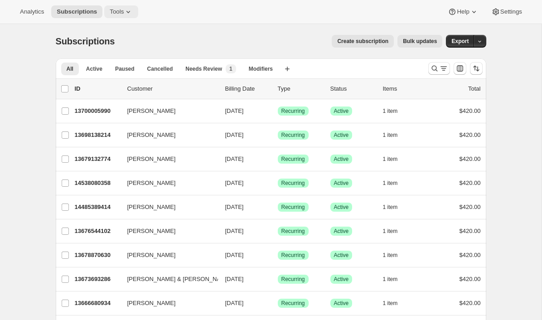
click at [119, 8] on span "Tools" at bounding box center [117, 11] width 14 height 7
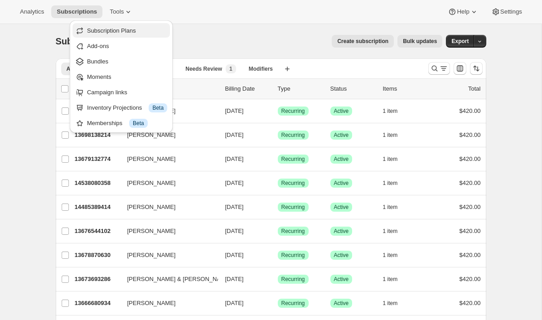
click at [114, 31] on span "Subscription Plans" at bounding box center [111, 30] width 49 height 7
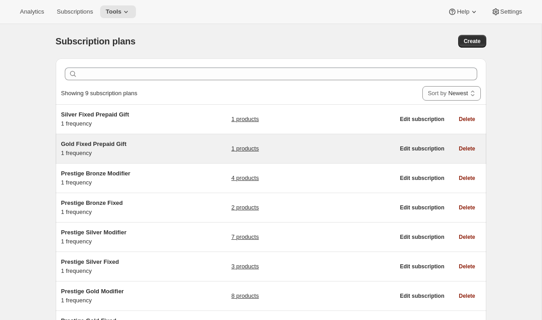
click at [155, 151] on div "Gold Fixed Prepaid Gift 1 frequency" at bounding box center [117, 149] width 113 height 18
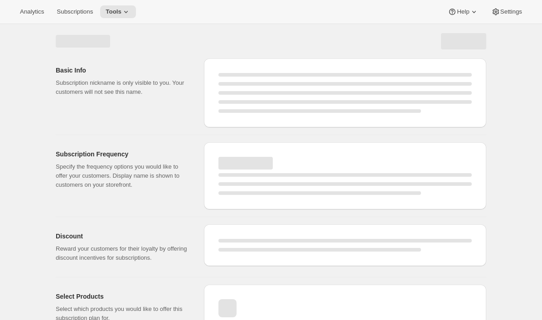
select select "WEEK"
select select "MONTH"
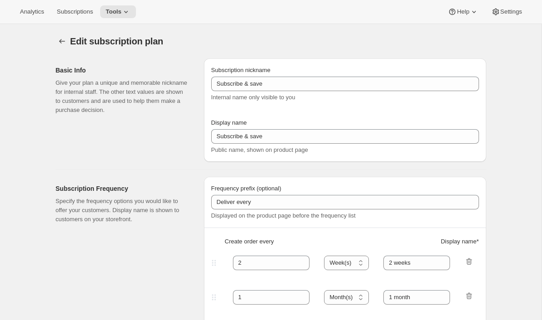
type input "Gold Fixed Prepaid Gift"
type input "Give a Gift"
checkbox input "true"
select select "MONTH"
select select "YEARDAY"
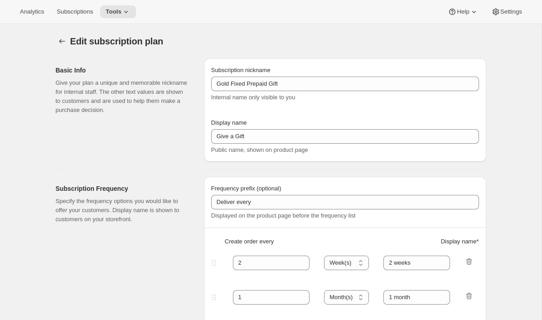
select select "2"
select select "5"
select select "6"
select select "5"
select select "10"
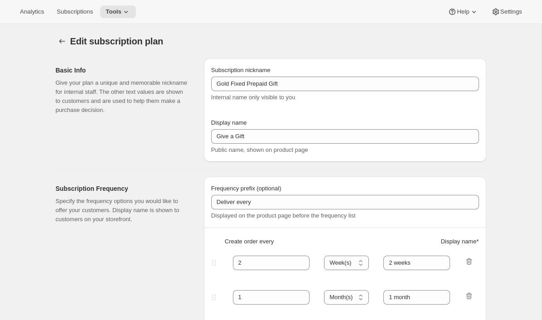
select select "5"
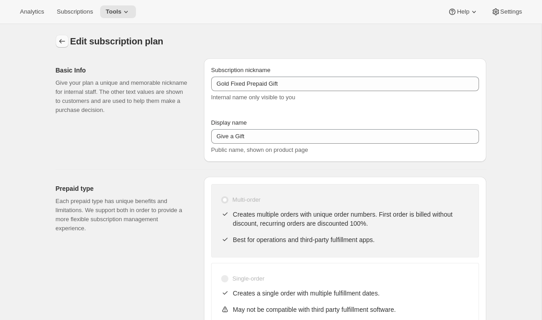
click at [61, 47] on button "Subscription plans" at bounding box center [62, 41] width 13 height 13
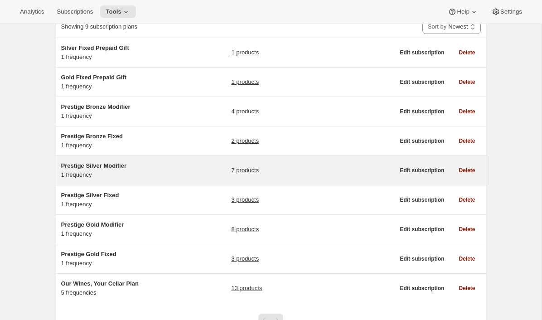
scroll to position [68, 0]
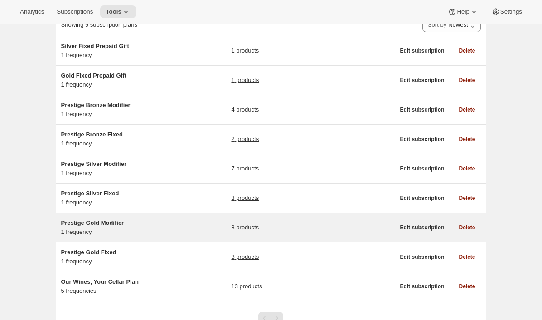
click at [116, 225] on span "Prestige Gold Modifier" at bounding box center [92, 222] width 63 height 7
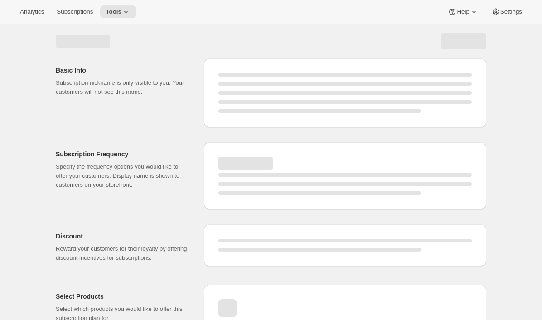
select select "WEEK"
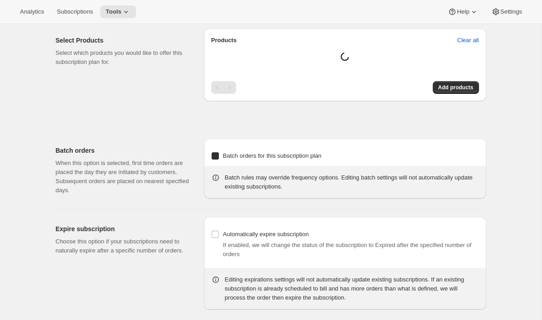
type input "Prestige Gold Modifier"
type input "Join the modifier club"
type input "4"
type input "4 Months"
type input "Don’t forget to double-check your payment and shipping information before confi…"
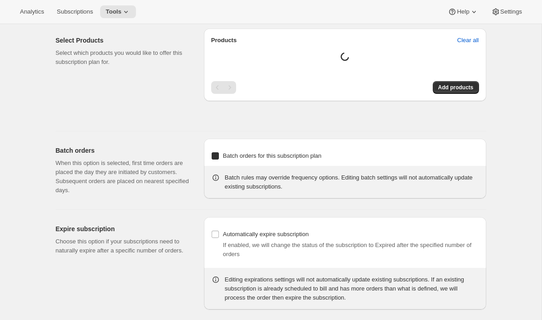
checkbox input "true"
select select "YEARDAY"
select select "2"
select select "13"
select select "6"
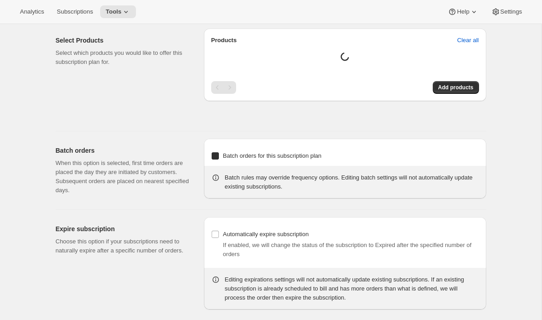
select select "13"
select select "10"
select select "13"
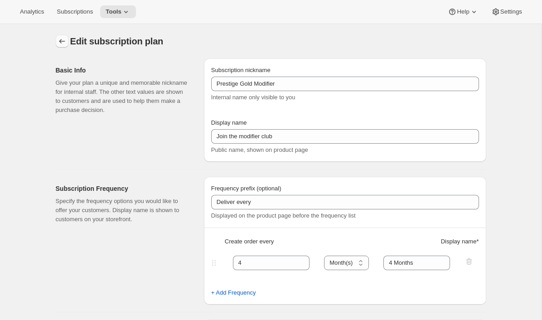
click at [59, 37] on icon "Subscription plans" at bounding box center [62, 41] width 9 height 9
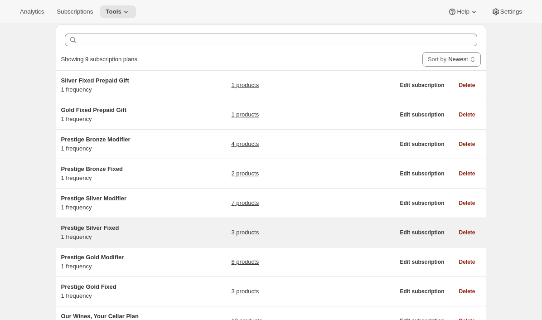
scroll to position [111, 0]
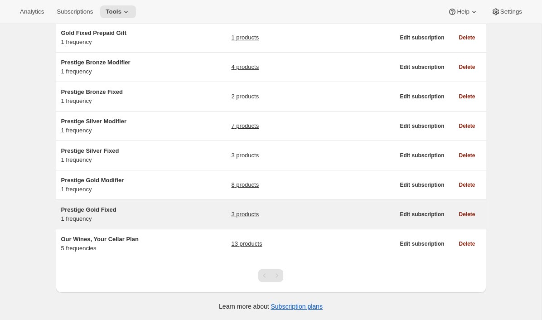
click at [127, 222] on div "Prestige Gold Fixed 1 frequency" at bounding box center [117, 214] width 113 height 18
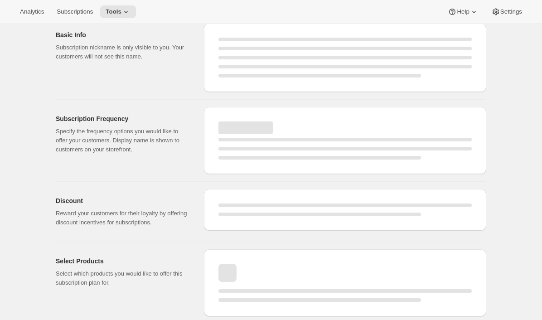
select select "WEEK"
select select "MONTH"
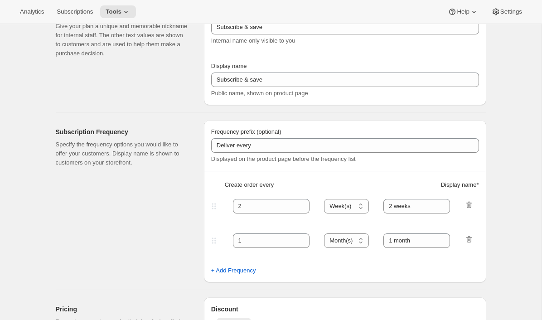
type input "Prestige Gold Fixed"
type input "Join the Gold Fixed club"
type input "4"
type input "4 months"
type input "Don’t forget to double-check your payment and shipping information before confi…"
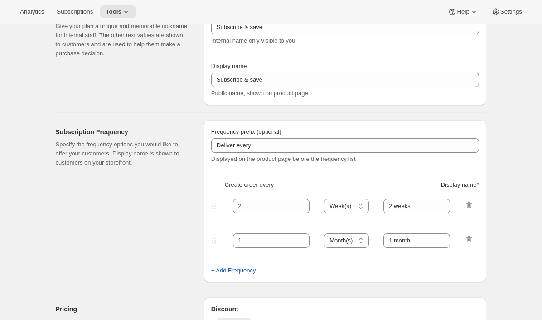
checkbox input "true"
select select "YEARDAY"
select select "2"
select select "5"
select select "6"
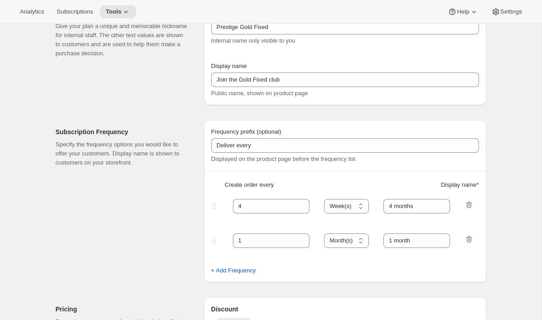
select select "5"
select select "10"
select select "5"
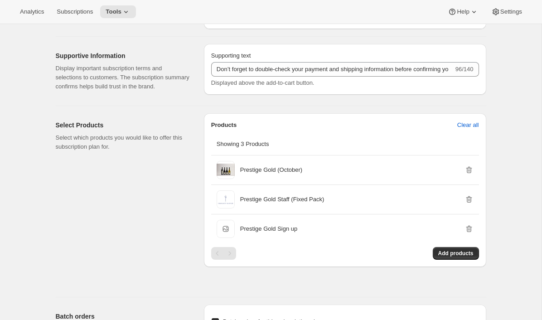
scroll to position [409, 0]
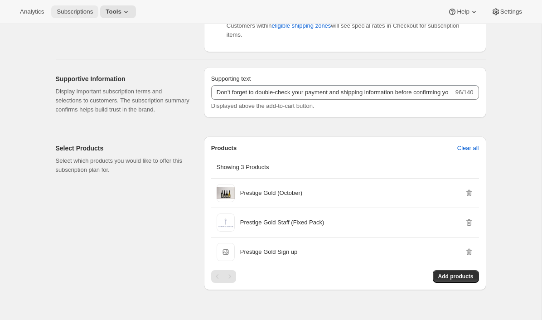
click at [83, 10] on span "Subscriptions" at bounding box center [75, 11] width 36 height 7
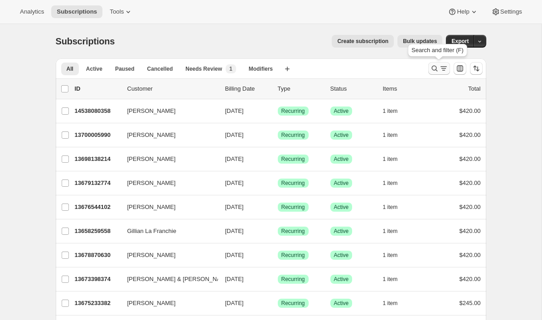
click at [436, 65] on icon "Search and filter results" at bounding box center [434, 68] width 9 height 9
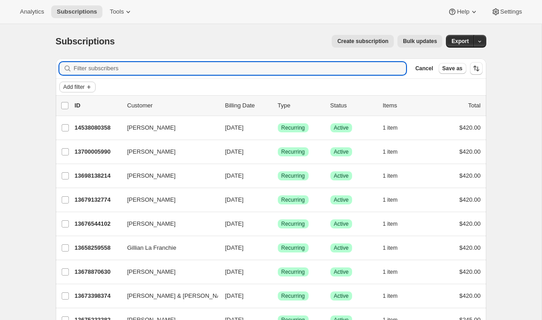
click at [77, 89] on span "Add filter" at bounding box center [73, 86] width 21 height 7
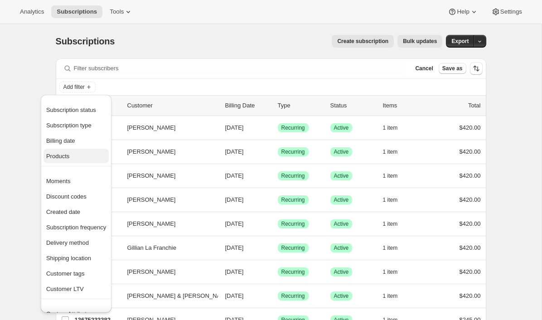
click at [73, 157] on span "Products" at bounding box center [76, 156] width 60 height 9
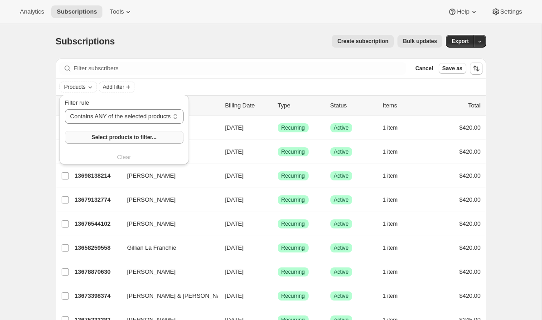
click at [92, 138] on button "Select products to filter..." at bounding box center [124, 137] width 119 height 13
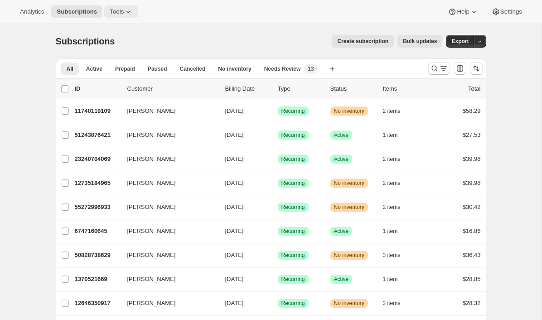
click at [128, 13] on icon at bounding box center [128, 11] width 9 height 9
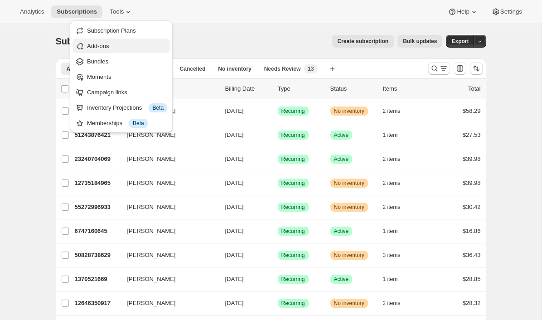
click at [112, 45] on span "Add-ons" at bounding box center [127, 46] width 80 height 9
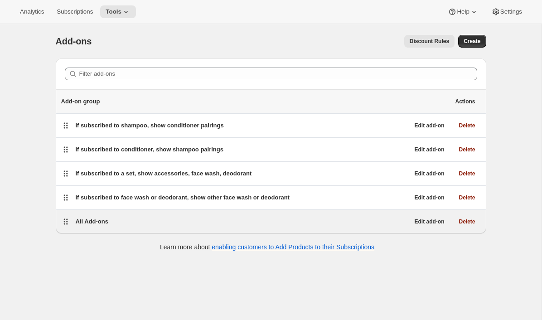
click at [92, 224] on span "All Add-ons" at bounding box center [92, 221] width 33 height 7
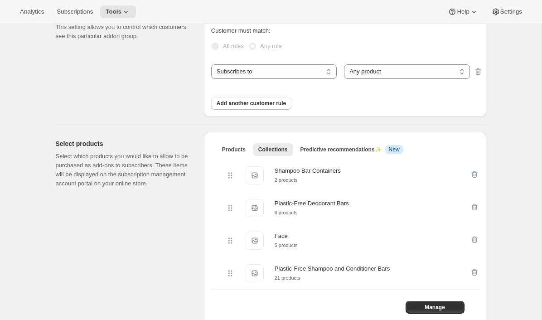
scroll to position [116, 0]
